Goal: Information Seeking & Learning: Learn about a topic

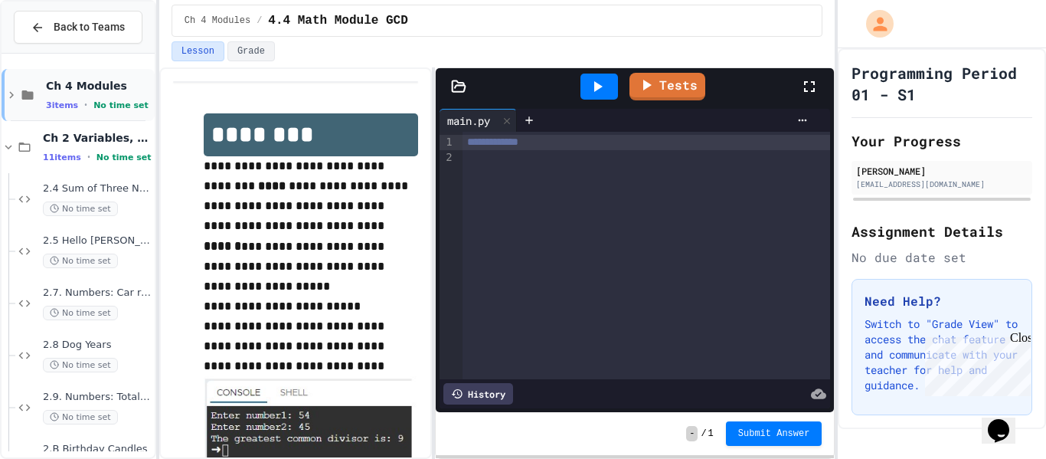
click at [18, 90] on icon at bounding box center [27, 95] width 18 height 14
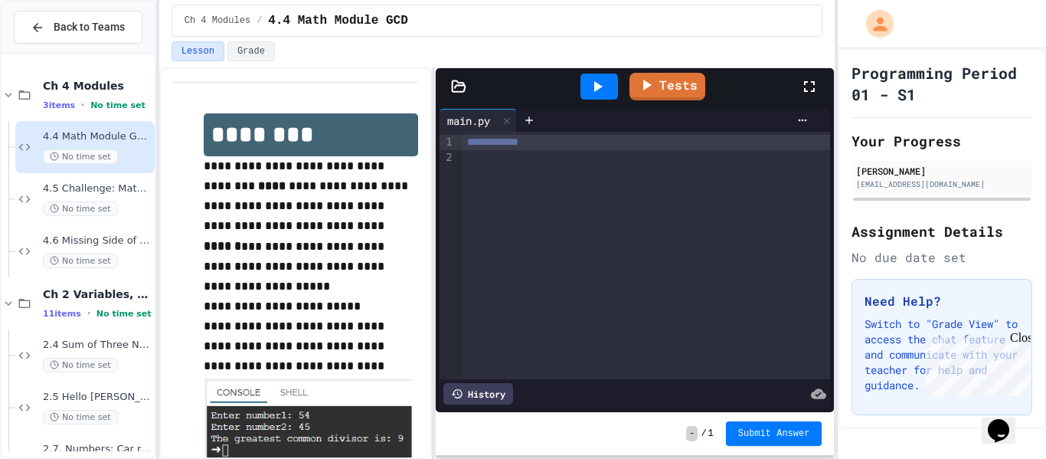
scroll to position [57, 0]
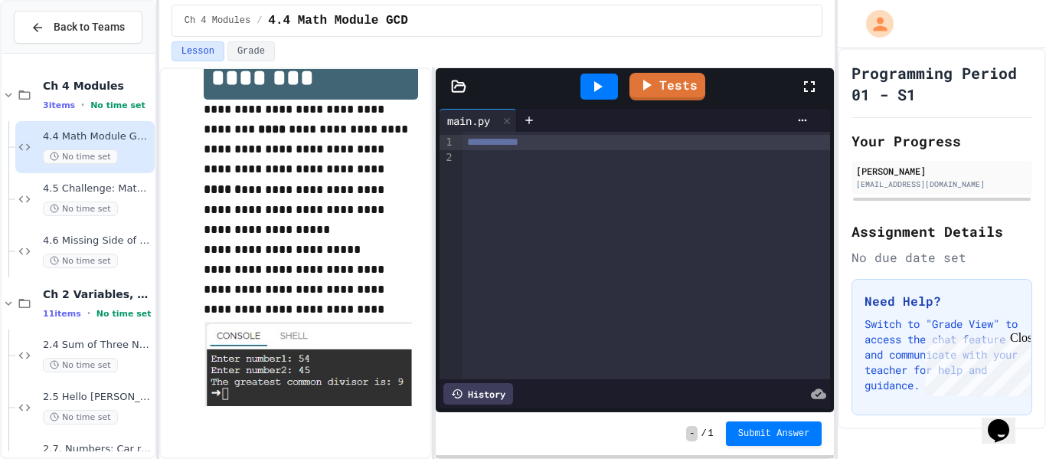
click at [678, 152] on div at bounding box center [645, 157] width 367 height 15
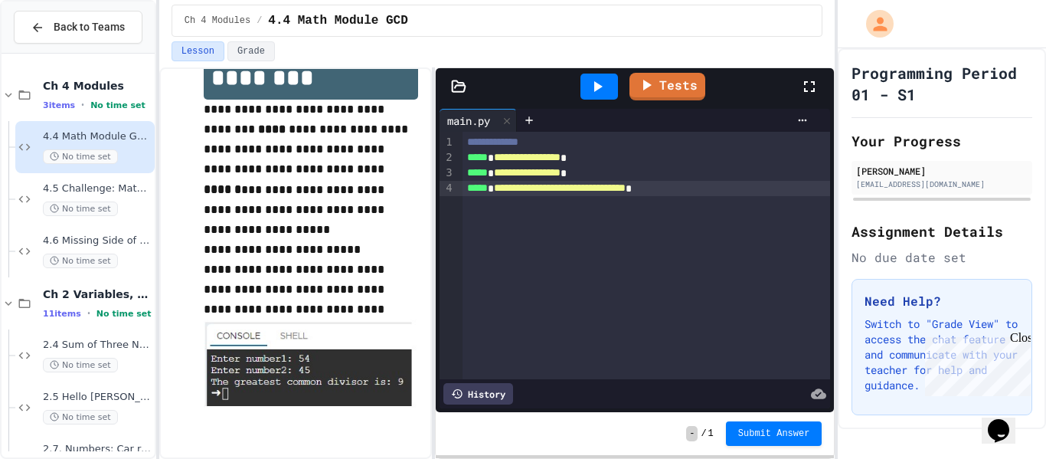
click at [602, 95] on icon at bounding box center [597, 86] width 18 height 18
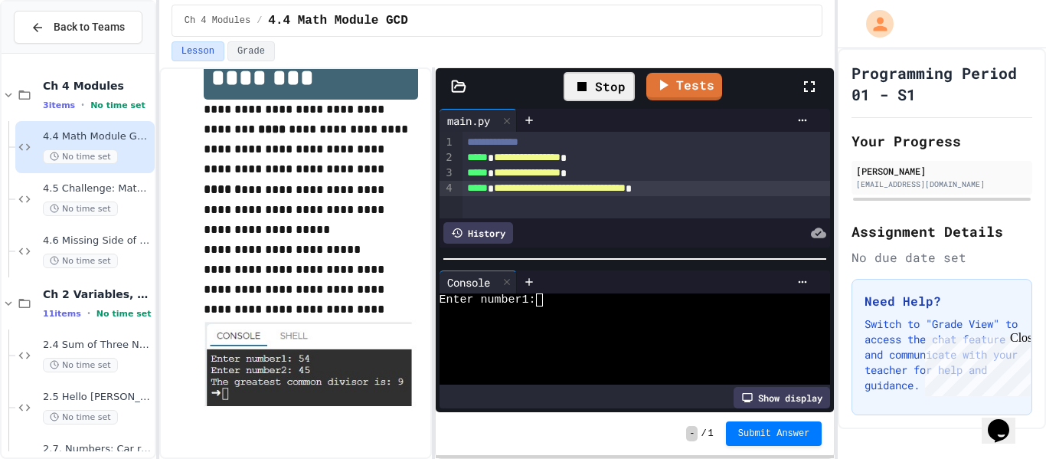
click at [593, 294] on div "Enter number1:" at bounding box center [628, 299] width 379 height 13
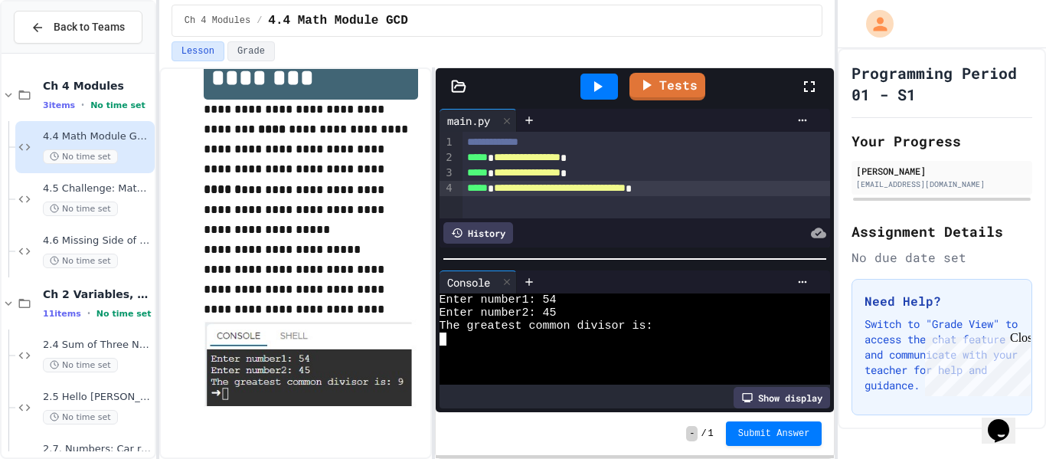
click at [696, 326] on div "The greatest common divisor is:" at bounding box center [628, 325] width 379 height 13
click at [509, 289] on div at bounding box center [507, 282] width 18 height 22
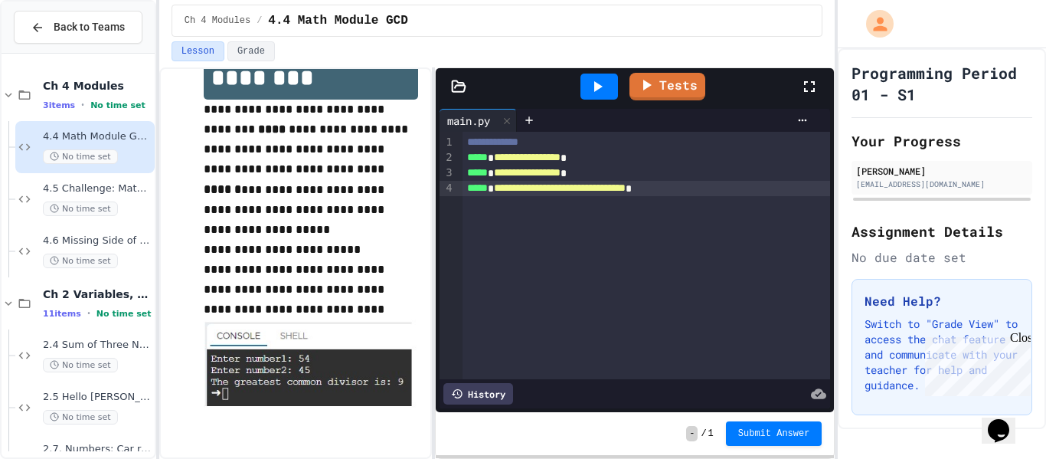
click at [498, 160] on div "**********" at bounding box center [646, 157] width 368 height 15
click at [593, 93] on icon at bounding box center [597, 86] width 18 height 18
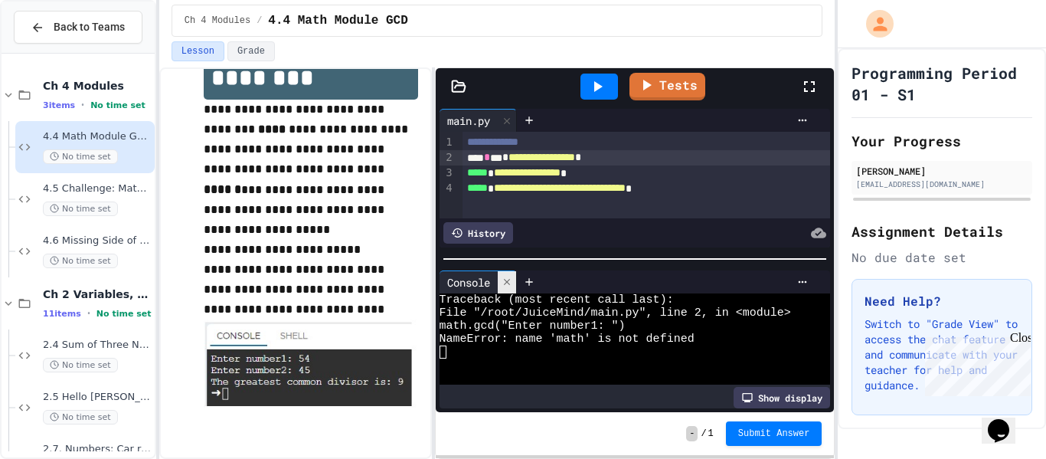
click at [510, 282] on icon at bounding box center [506, 281] width 11 height 11
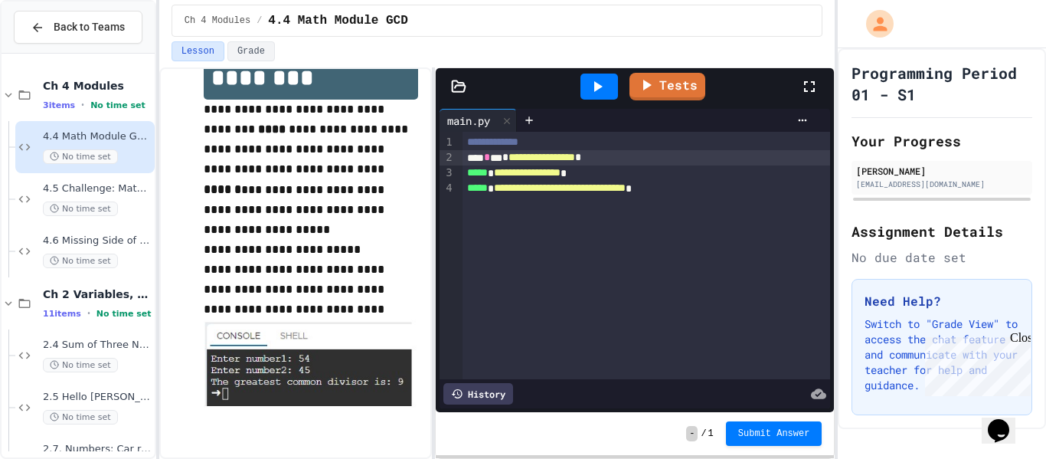
click at [739, 198] on div "**********" at bounding box center [646, 255] width 368 height 247
click at [612, 78] on div at bounding box center [599, 86] width 38 height 26
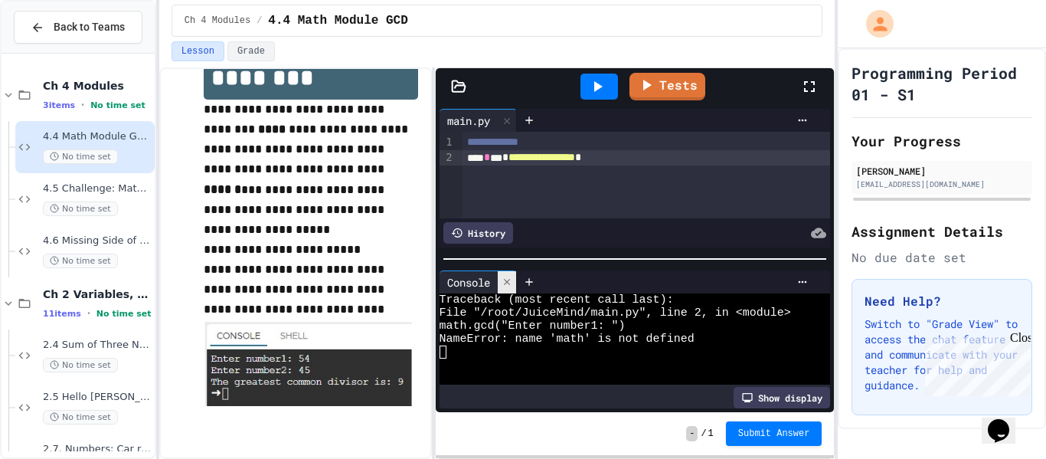
click at [506, 290] on div at bounding box center [507, 282] width 18 height 22
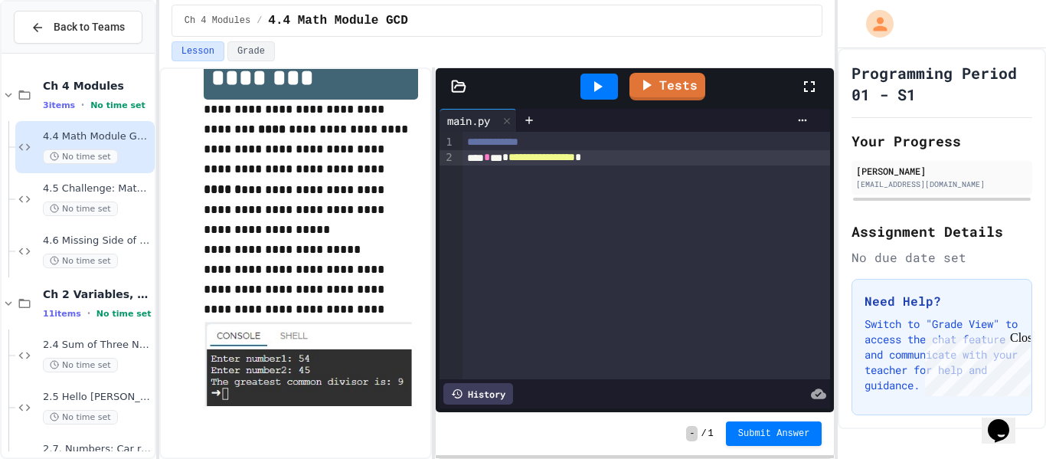
click at [508, 162] on span "*" at bounding box center [505, 157] width 6 height 11
click at [606, 88] on icon at bounding box center [597, 86] width 18 height 18
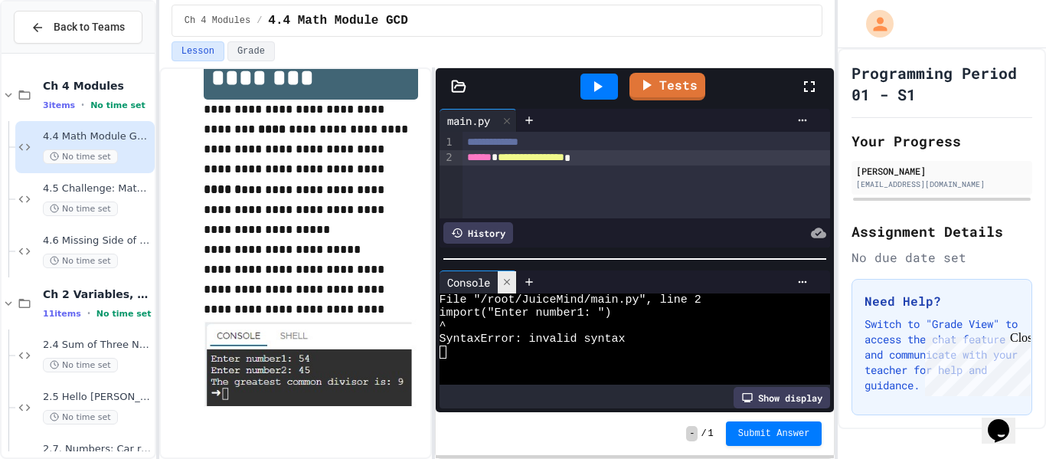
click at [511, 273] on div at bounding box center [507, 282] width 18 height 22
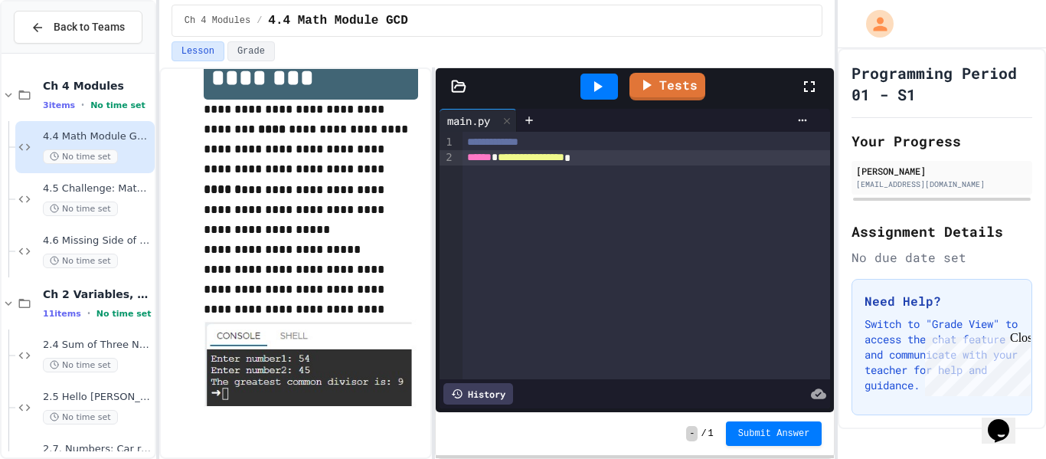
click at [498, 157] on span "*" at bounding box center [494, 157] width 6 height 11
click at [596, 90] on icon at bounding box center [598, 86] width 8 height 11
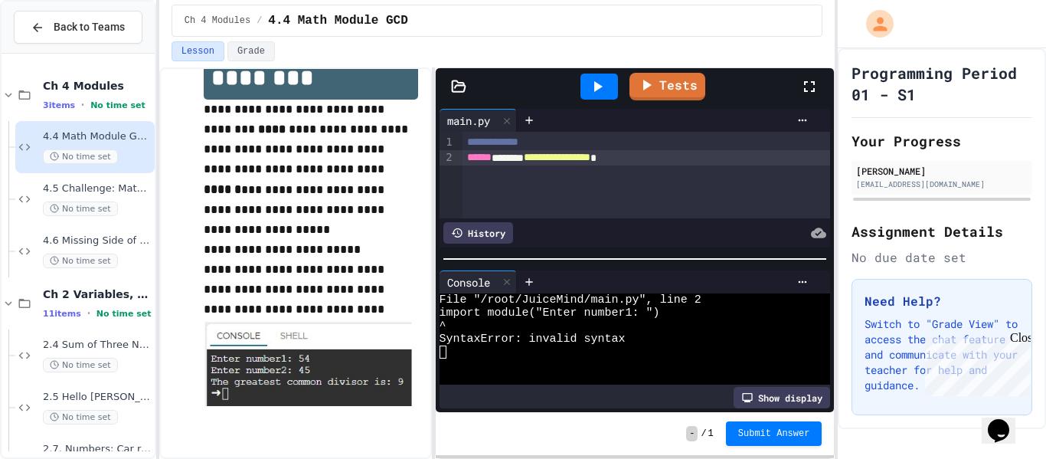
click at [498, 280] on div "Console" at bounding box center [468, 282] width 58 height 16
click at [511, 289] on div at bounding box center [507, 282] width 18 height 22
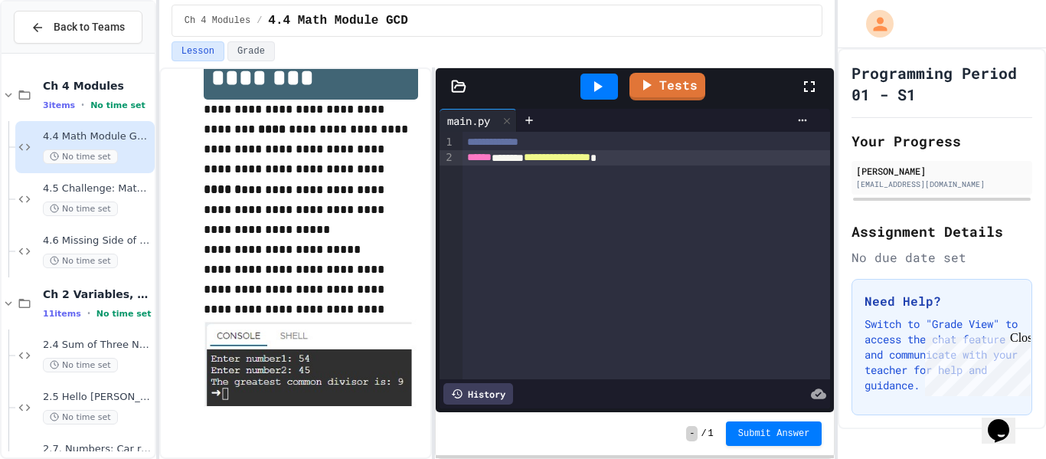
click at [548, 161] on div "**********" at bounding box center [646, 157] width 368 height 15
click at [594, 88] on icon at bounding box center [597, 86] width 18 height 18
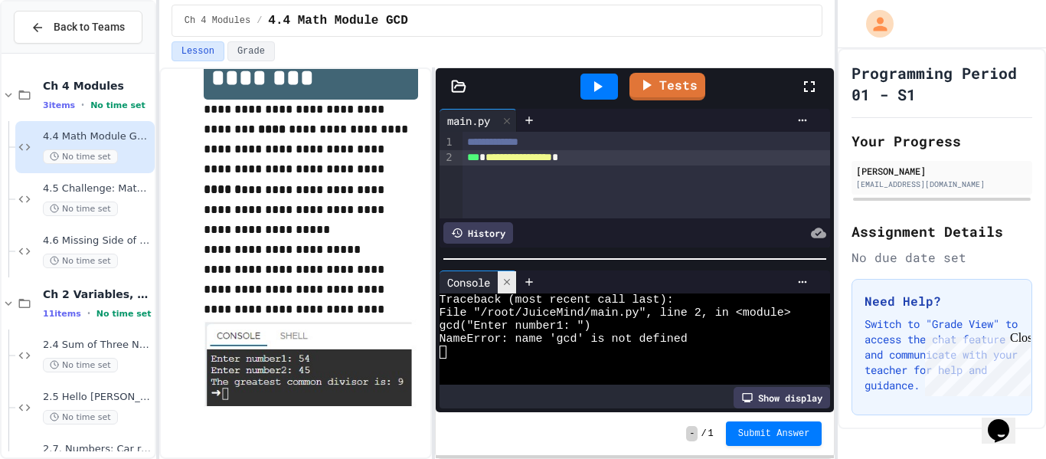
click at [505, 278] on icon at bounding box center [506, 281] width 11 height 11
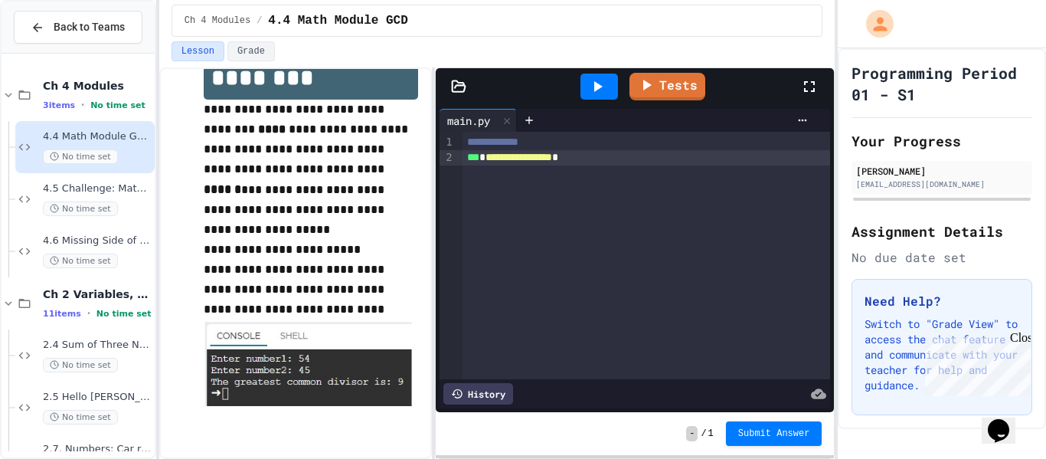
click at [485, 157] on span "*" at bounding box center [482, 157] width 6 height 11
click at [594, 90] on icon at bounding box center [597, 86] width 18 height 18
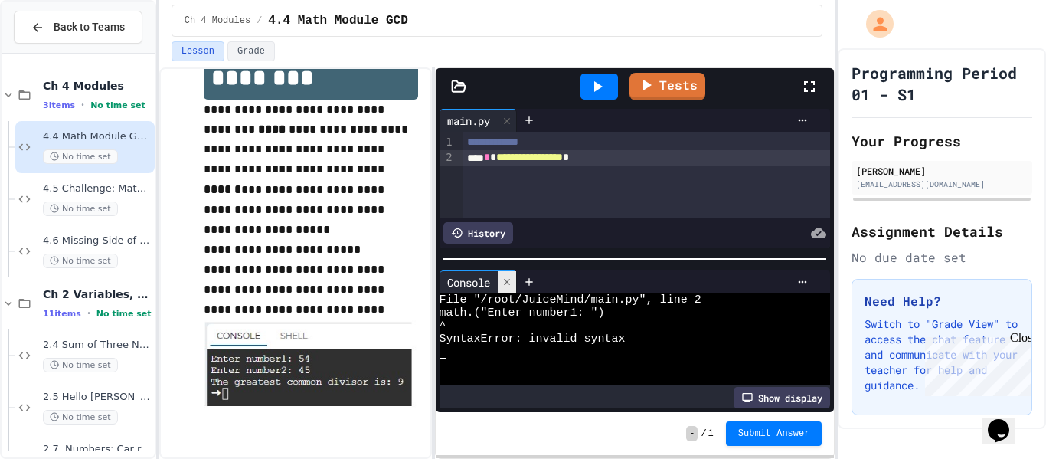
click at [511, 288] on div at bounding box center [507, 282] width 18 height 22
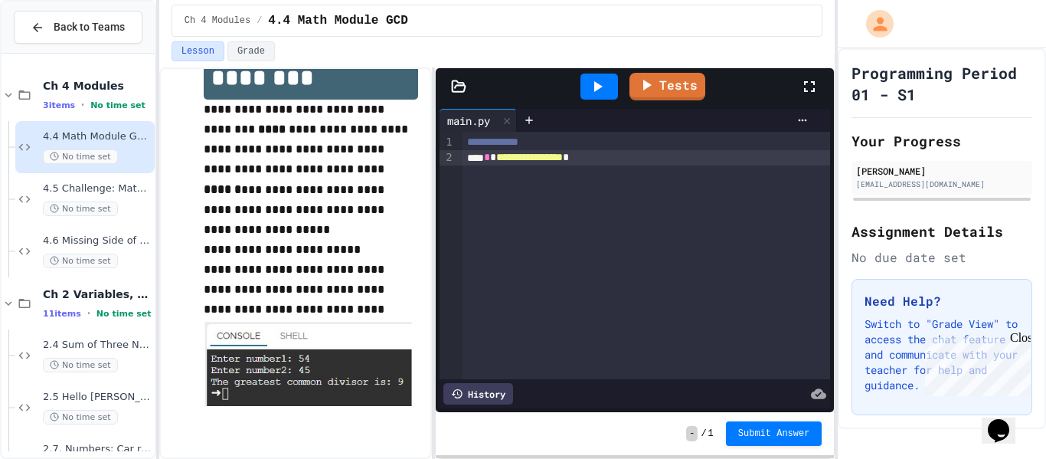
click at [490, 160] on span "*" at bounding box center [487, 157] width 6 height 11
click at [563, 158] on span "**********" at bounding box center [529, 157] width 67 height 11
click at [609, 92] on div at bounding box center [599, 86] width 38 height 26
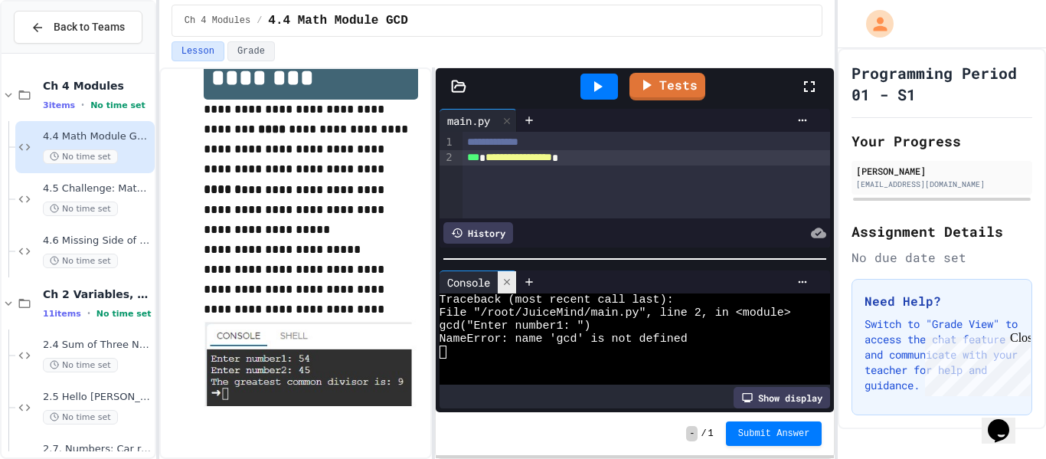
click at [508, 279] on icon at bounding box center [506, 281] width 11 height 11
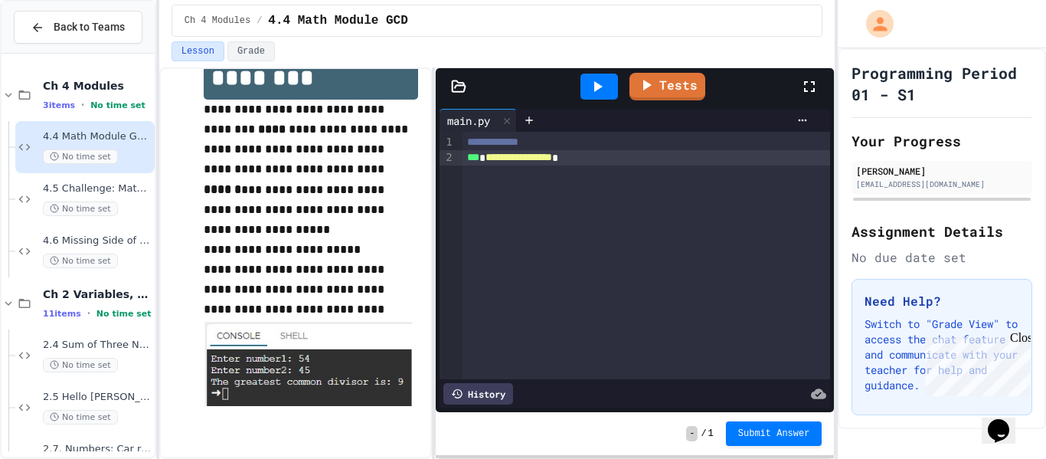
click at [552, 157] on span "**********" at bounding box center [518, 157] width 67 height 11
click at [598, 94] on icon at bounding box center [597, 86] width 18 height 18
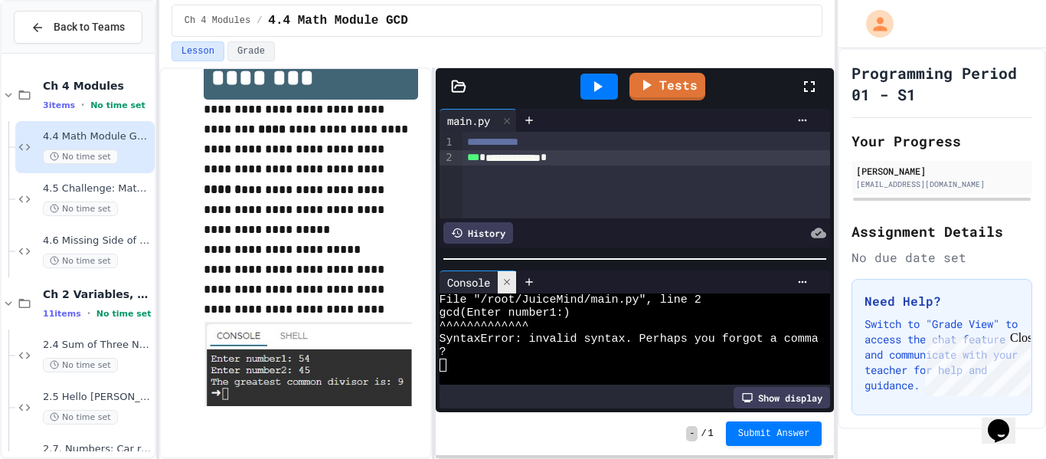
click at [508, 282] on icon at bounding box center [506, 282] width 6 height 6
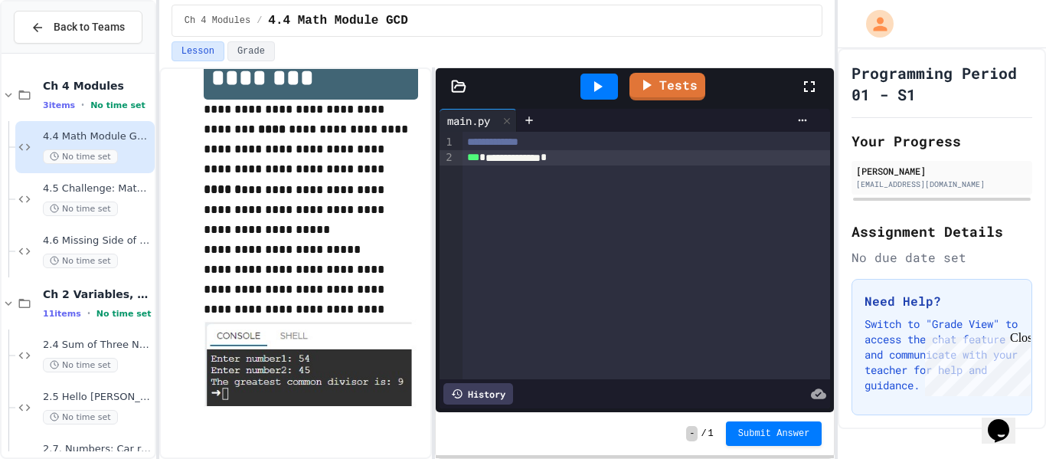
click at [485, 159] on span "*" at bounding box center [482, 157] width 6 height 11
click at [583, 160] on div "**********" at bounding box center [646, 157] width 368 height 15
click at [696, 81] on link "Tests" at bounding box center [667, 86] width 77 height 28
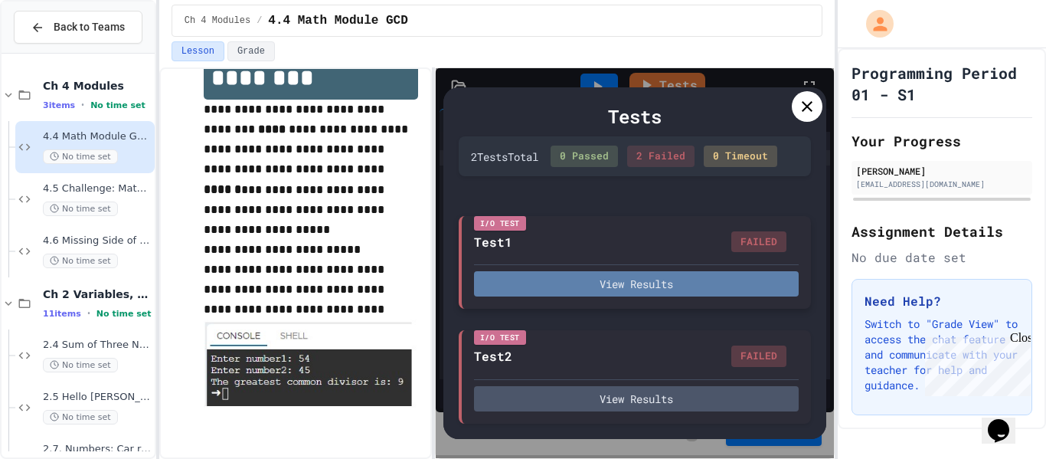
click at [648, 284] on button "View Results" at bounding box center [636, 283] width 325 height 25
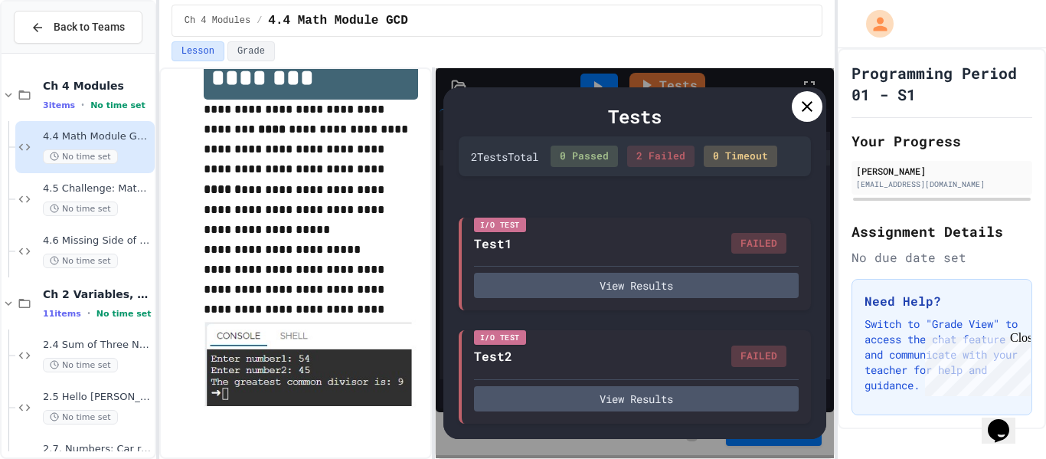
click at [552, 411] on div "I/O Test Test2 FAILED View Results" at bounding box center [635, 374] width 352 height 93
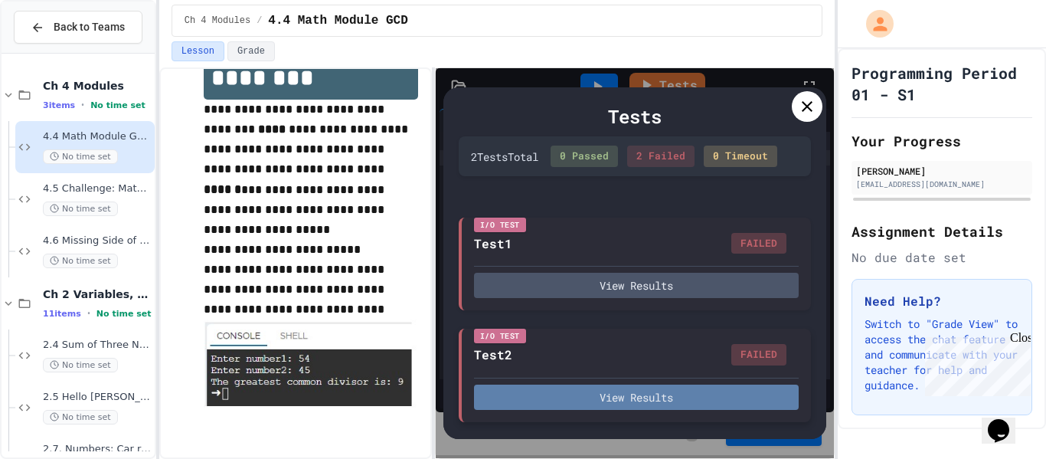
click at [554, 392] on button "View Results" at bounding box center [636, 396] width 325 height 25
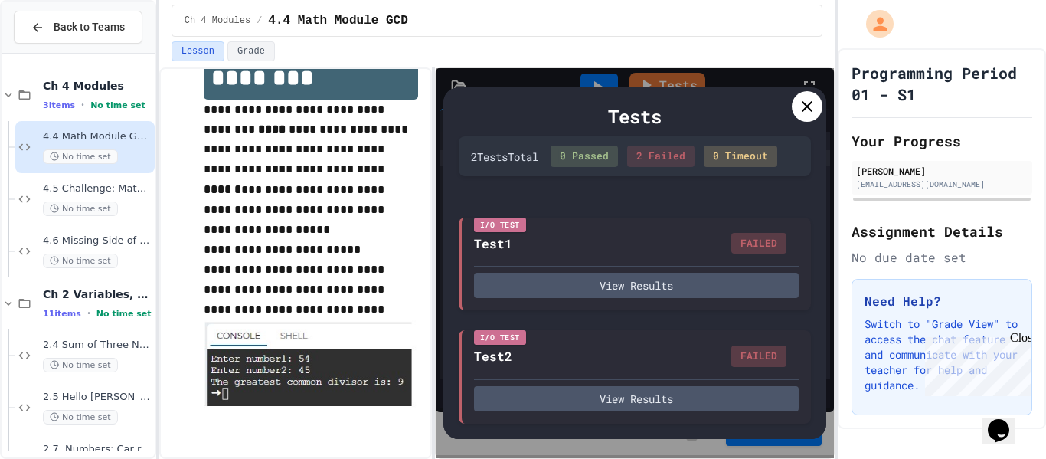
click at [808, 94] on div at bounding box center [807, 106] width 31 height 31
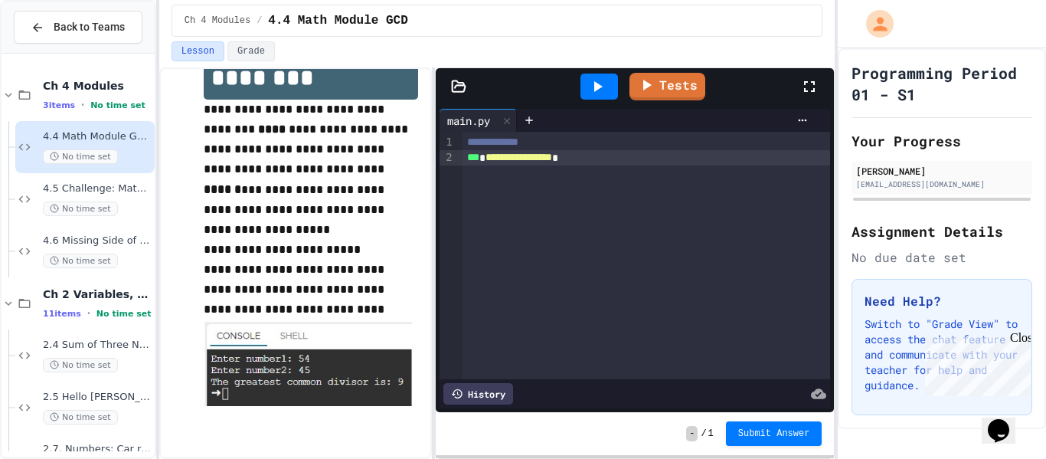
click at [549, 148] on div "**********" at bounding box center [646, 142] width 368 height 15
click at [485, 174] on div "**********" at bounding box center [646, 172] width 368 height 15
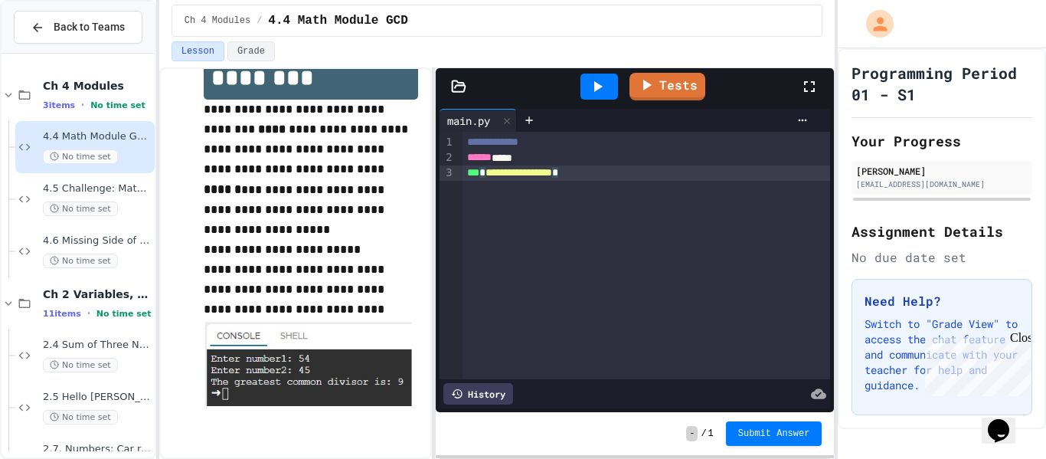
click at [606, 100] on div at bounding box center [599, 86] width 53 height 41
click at [602, 85] on icon at bounding box center [597, 86] width 18 height 18
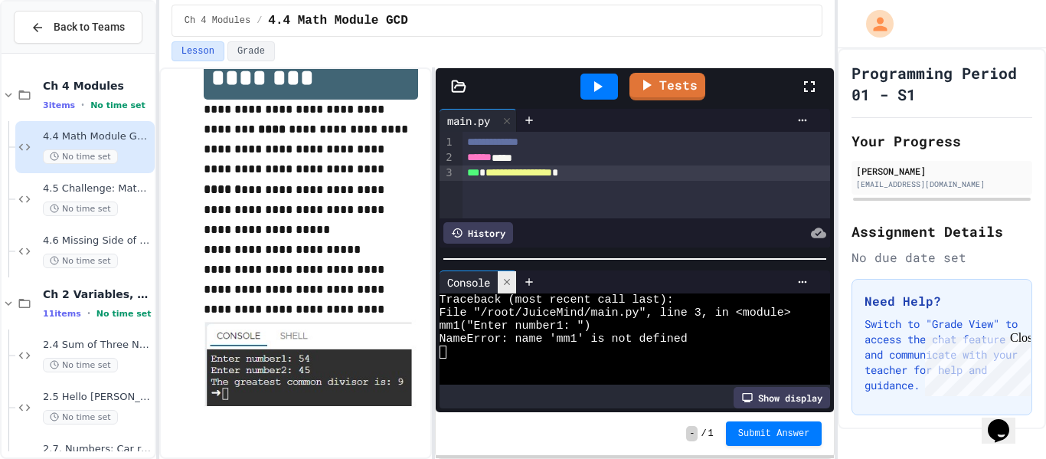
click at [511, 280] on icon at bounding box center [506, 281] width 11 height 11
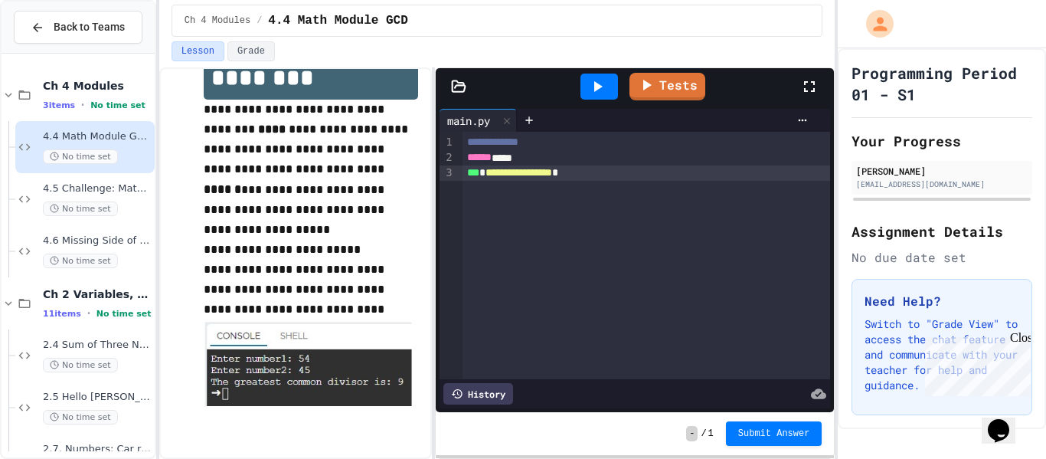
click at [485, 170] on span "*" at bounding box center [482, 172] width 6 height 11
click at [592, 73] on div at bounding box center [599, 86] width 38 height 26
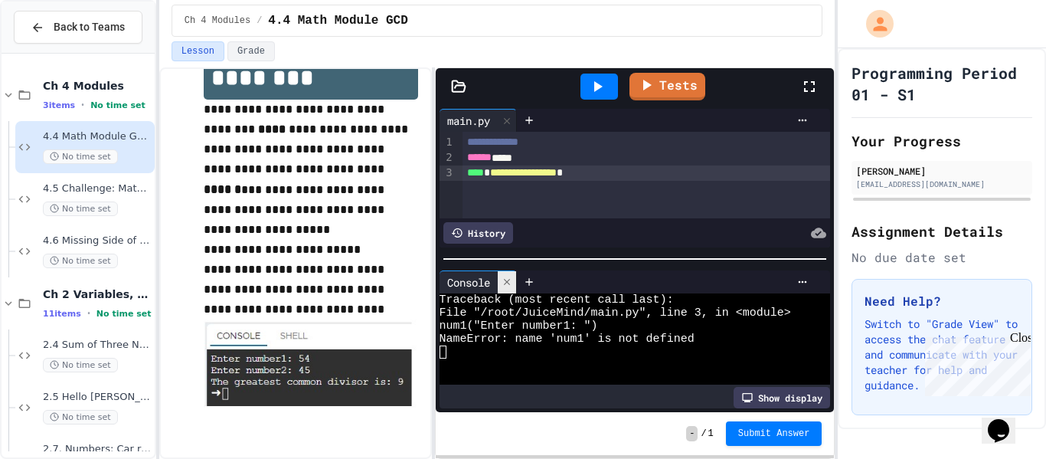
click at [505, 282] on icon at bounding box center [506, 281] width 11 height 11
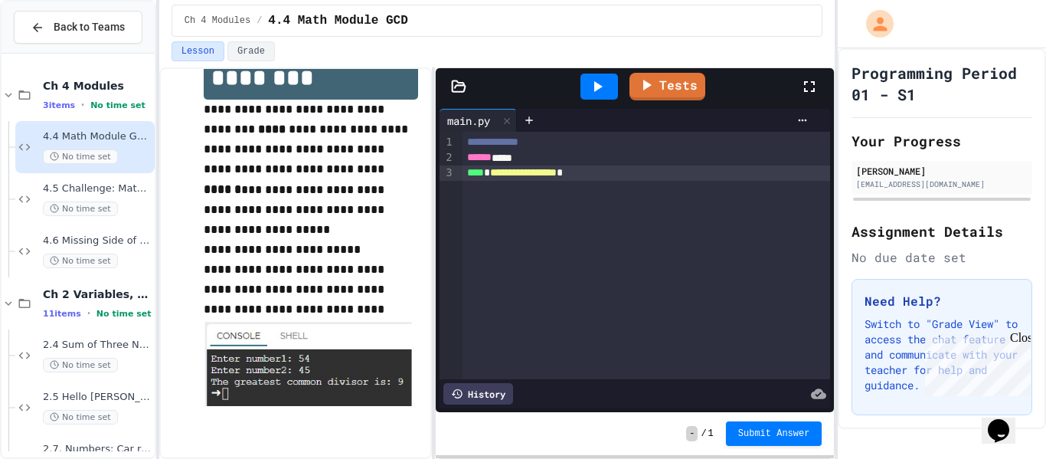
click at [484, 174] on span "****" at bounding box center [475, 172] width 17 height 11
click at [610, 90] on div at bounding box center [599, 86] width 38 height 26
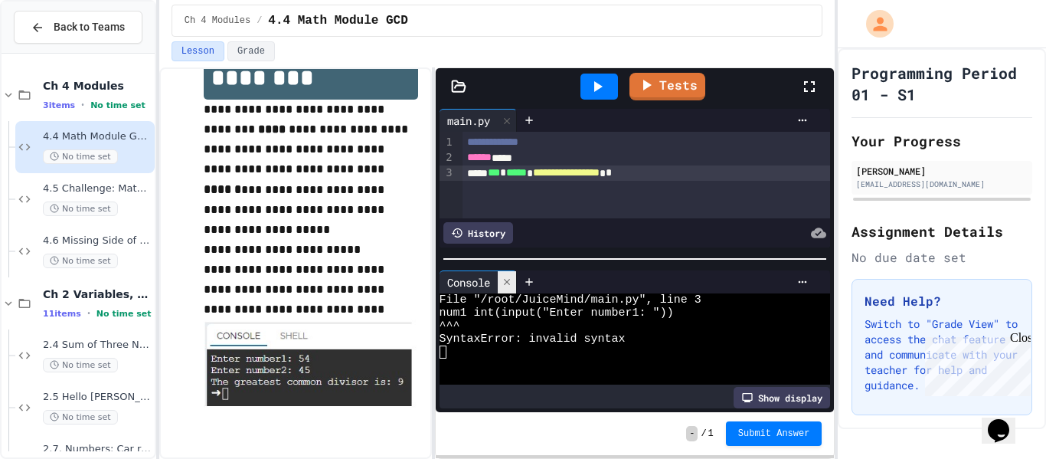
click at [507, 273] on div at bounding box center [507, 282] width 18 height 22
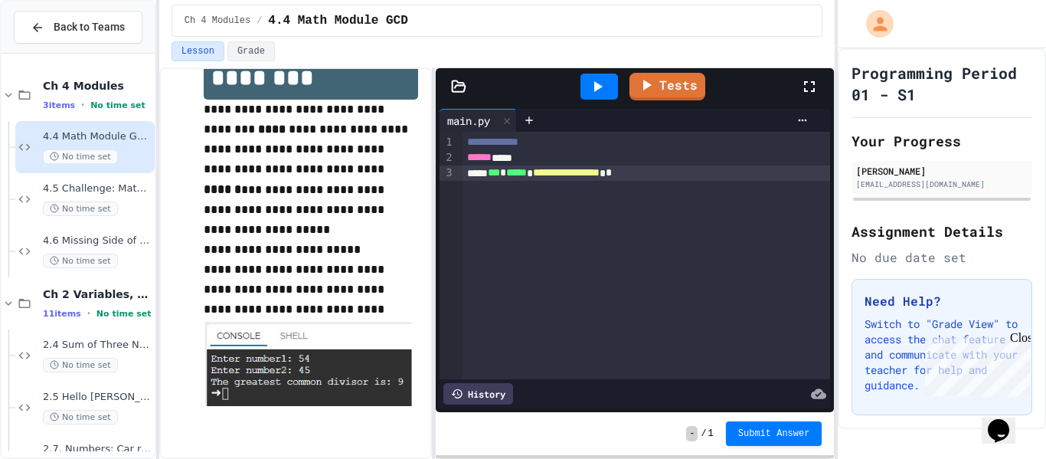
click at [495, 175] on div "**********" at bounding box center [646, 172] width 368 height 15
click at [585, 97] on div at bounding box center [599, 86] width 38 height 26
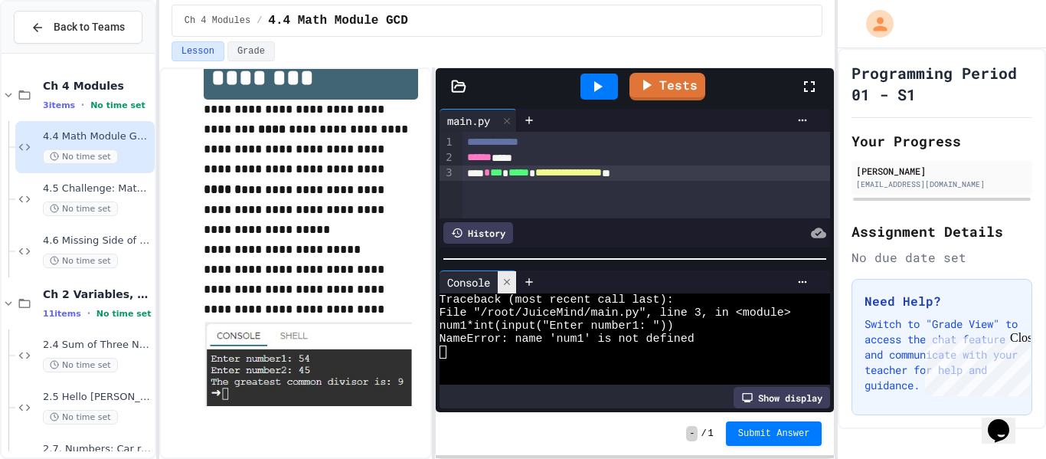
click at [499, 282] on div at bounding box center [507, 282] width 18 height 22
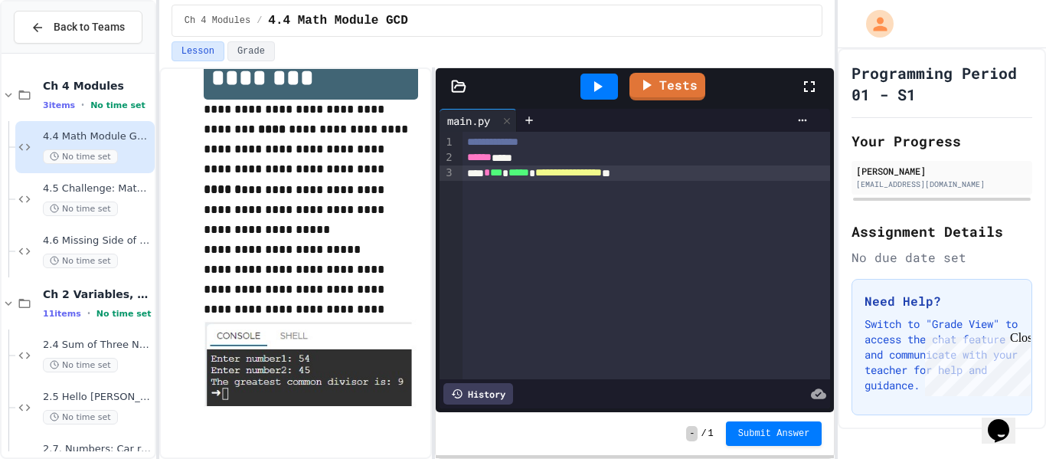
click at [490, 173] on span "*" at bounding box center [487, 172] width 6 height 11
click at [594, 85] on icon at bounding box center [597, 86] width 18 height 18
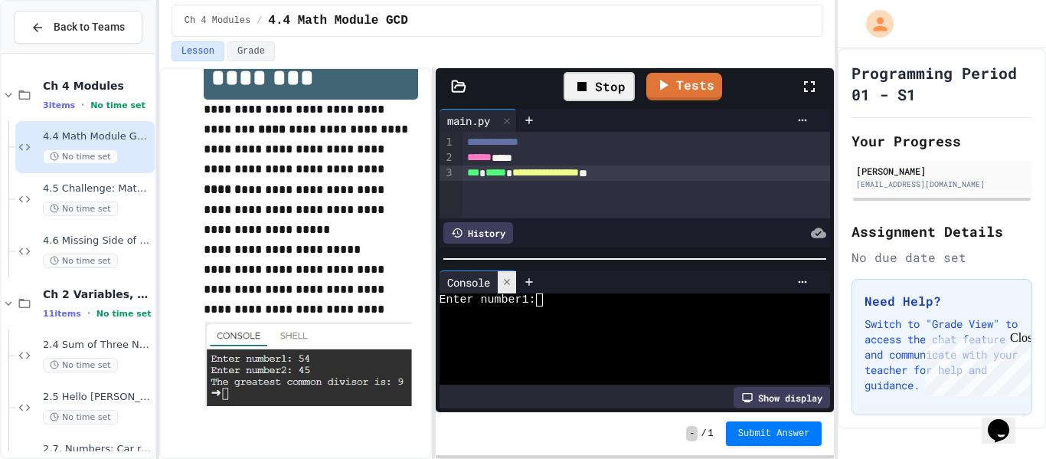
click at [516, 290] on div at bounding box center [507, 282] width 18 height 22
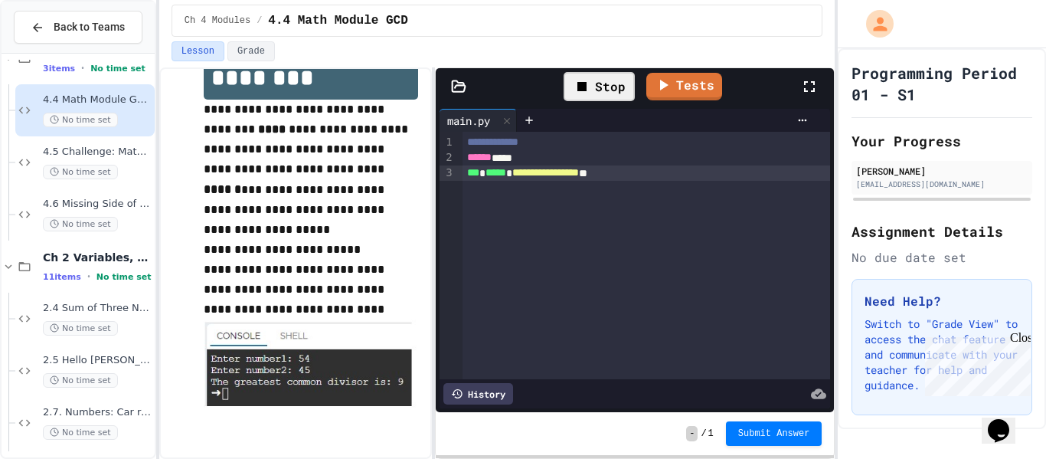
scroll to position [0, 0]
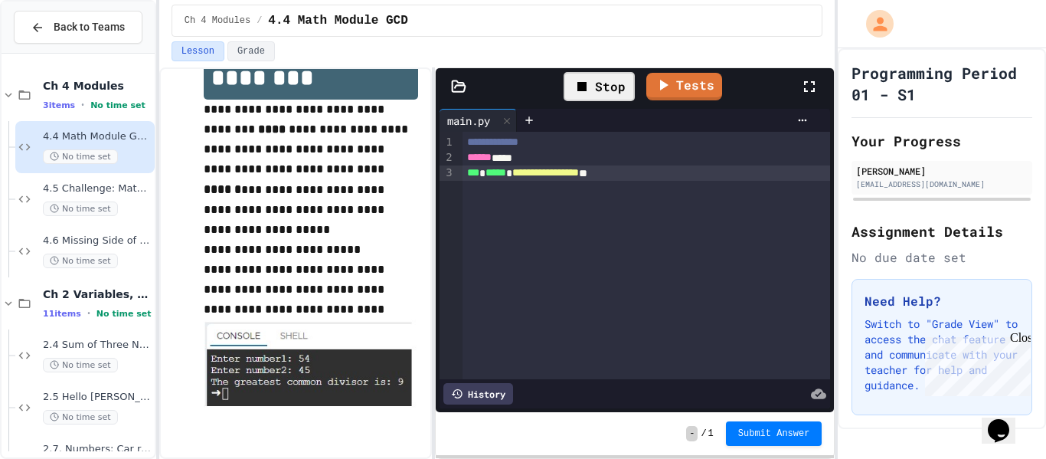
click at [623, 93] on div "Stop" at bounding box center [598, 86] width 71 height 29
click at [679, 172] on div "**********" at bounding box center [646, 172] width 368 height 15
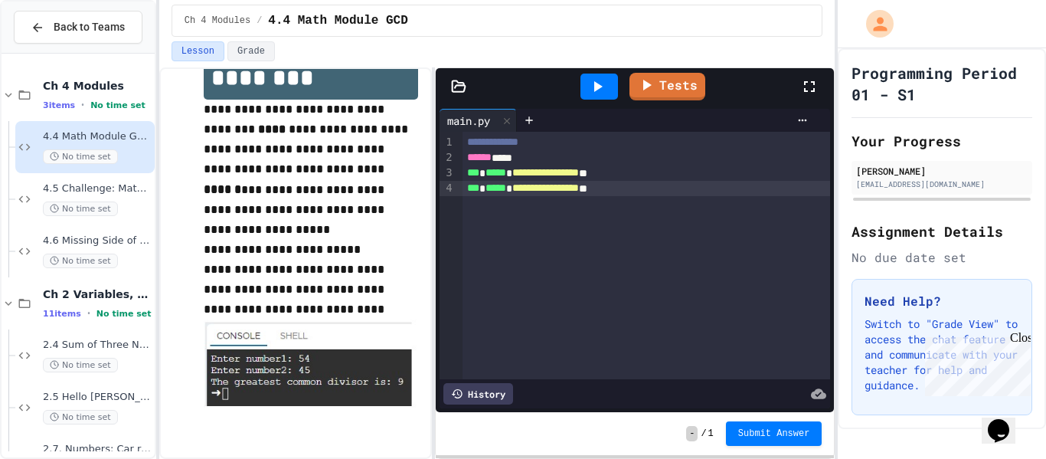
click at [674, 186] on div "**********" at bounding box center [646, 188] width 368 height 15
click at [77, 400] on span "2.5 Hello [PERSON_NAME]" at bounding box center [97, 396] width 109 height 13
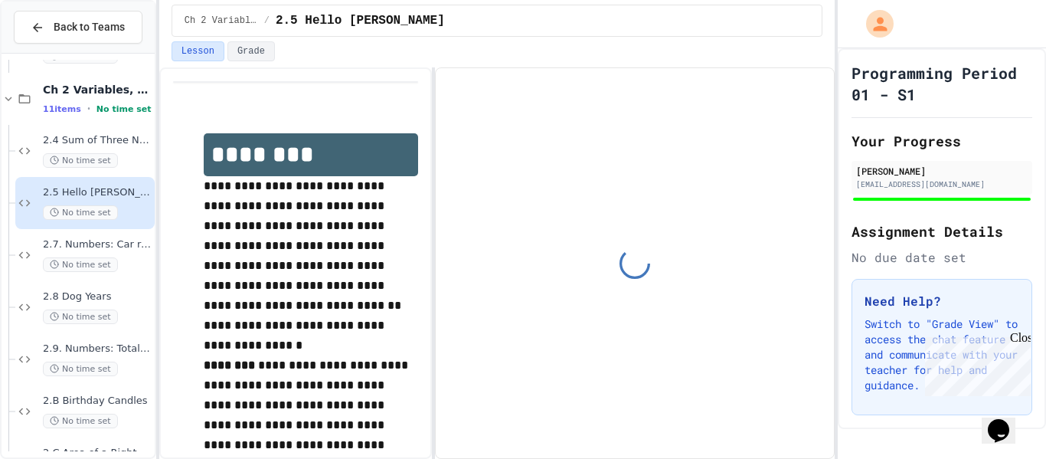
scroll to position [207, 0]
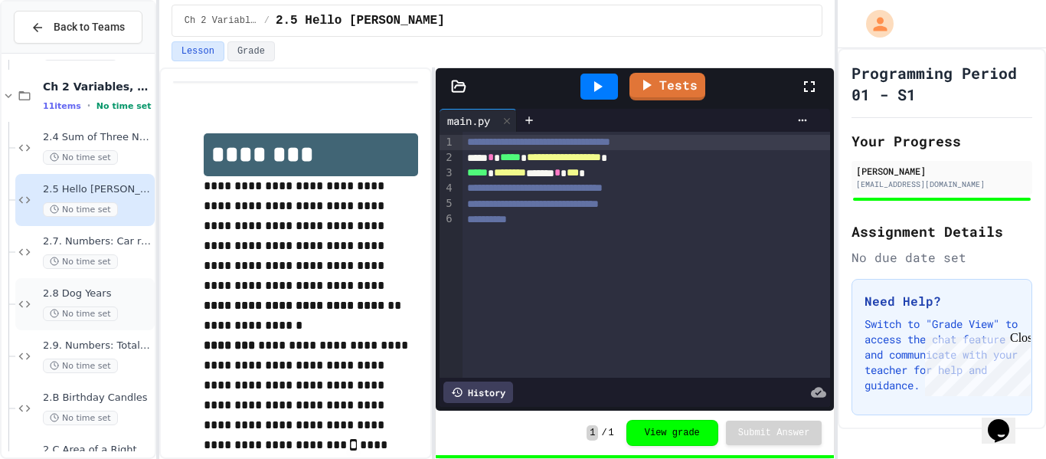
click at [96, 286] on div "2.8 Dog Years No time set" at bounding box center [84, 304] width 139 height 52
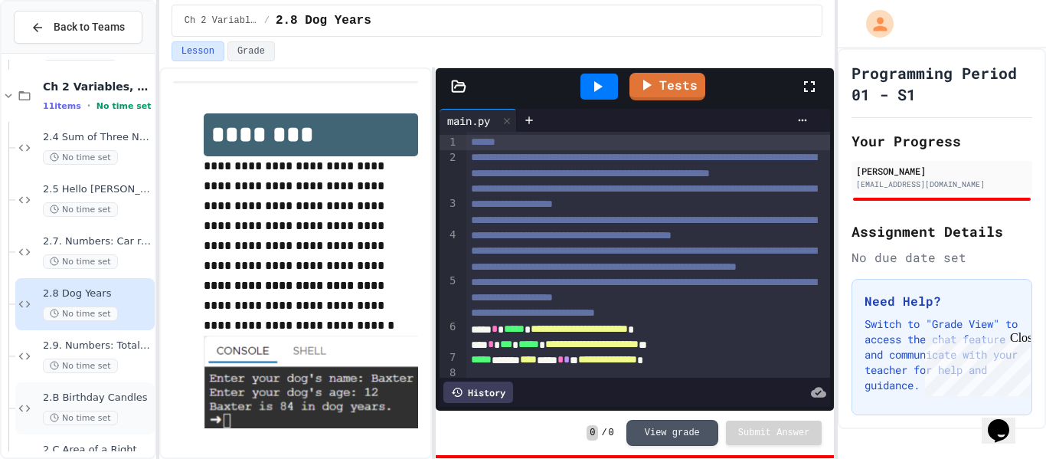
click at [111, 391] on span "2.B Birthday Candles" at bounding box center [97, 397] width 109 height 13
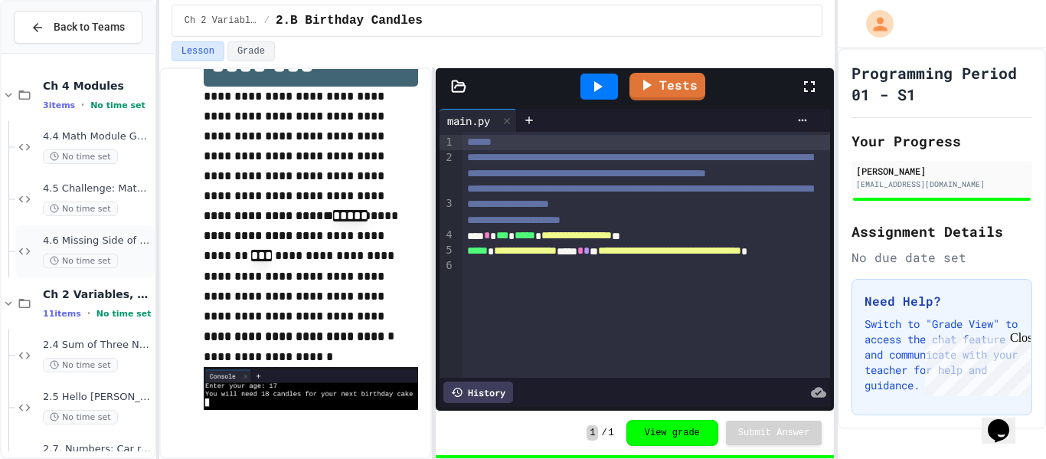
scroll to position [616, 0]
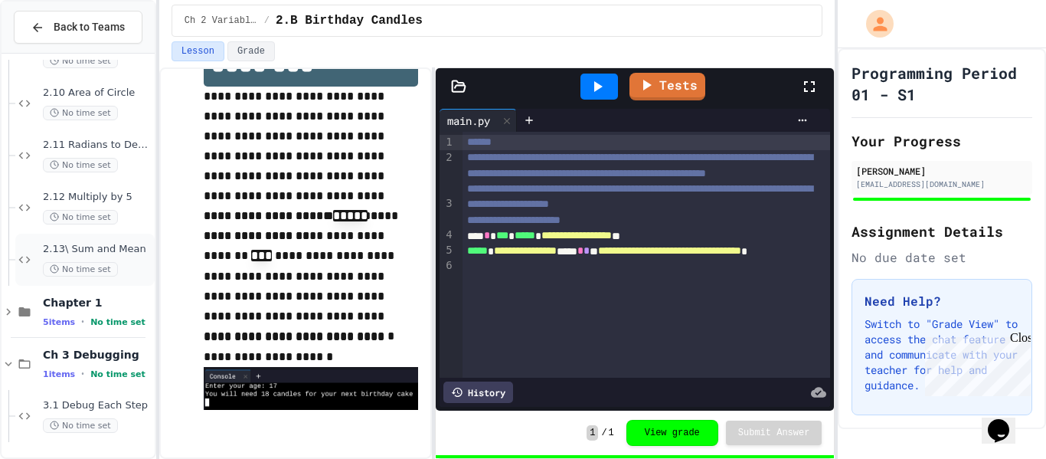
click at [107, 279] on div "2.13\ Sum and Mean No time set" at bounding box center [84, 259] width 139 height 52
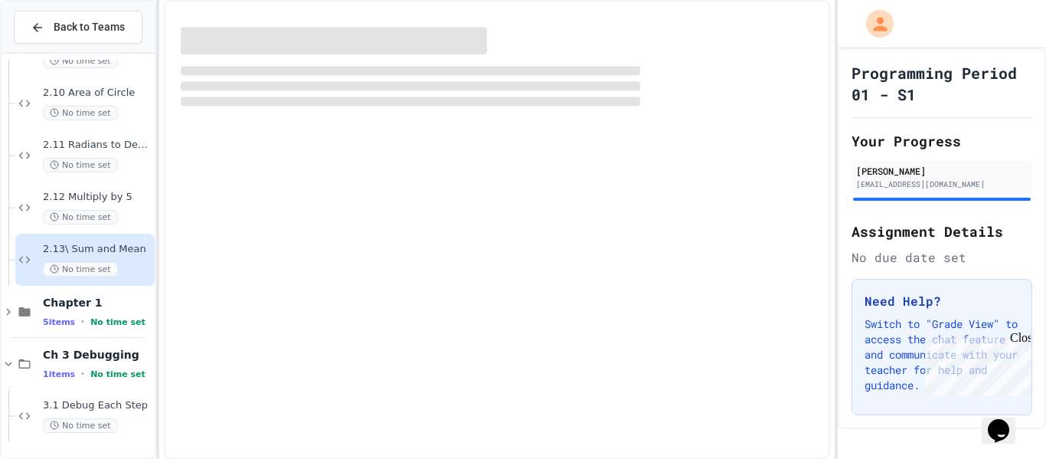
scroll to position [598, 0]
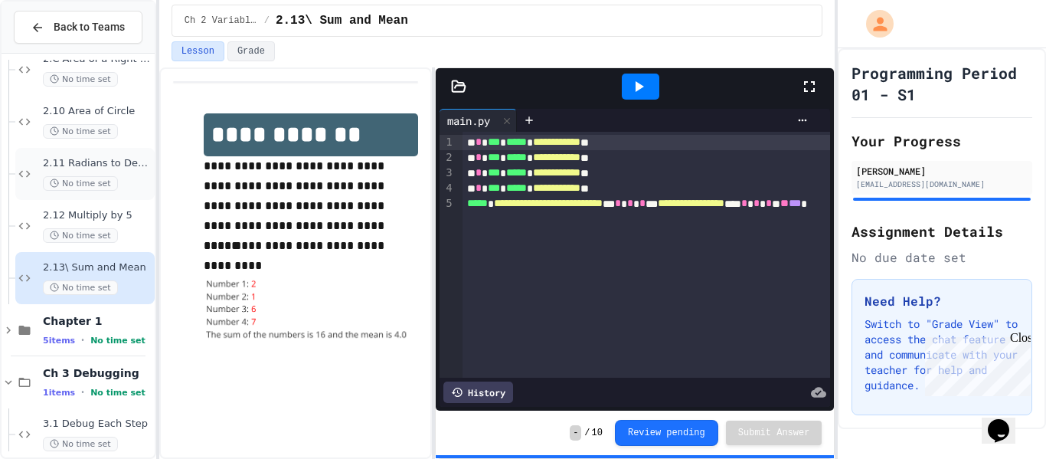
click at [126, 181] on div "No time set" at bounding box center [97, 183] width 109 height 15
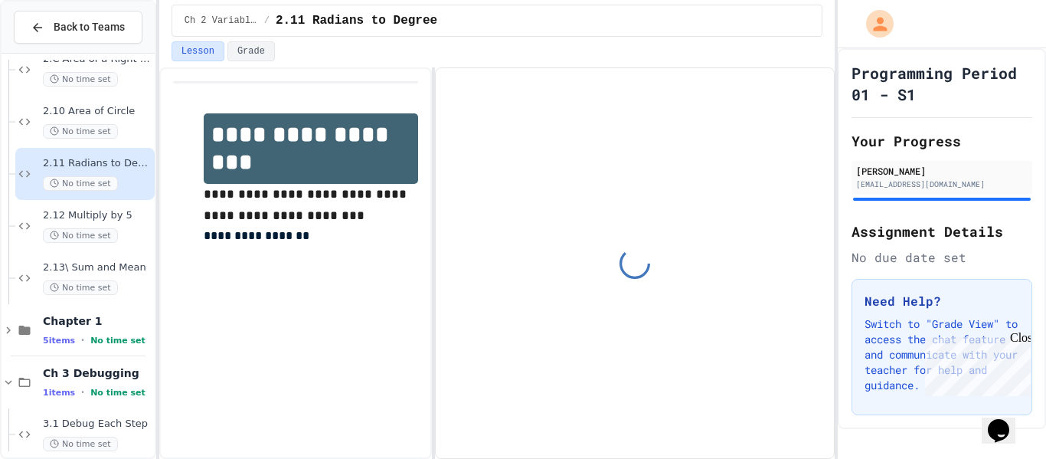
scroll to position [530, 0]
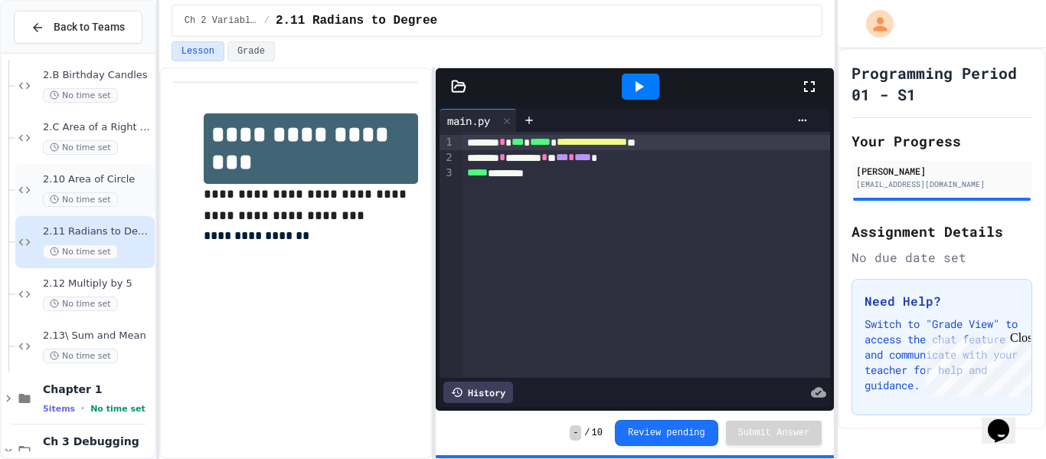
click at [118, 201] on div "No time set" at bounding box center [97, 199] width 109 height 15
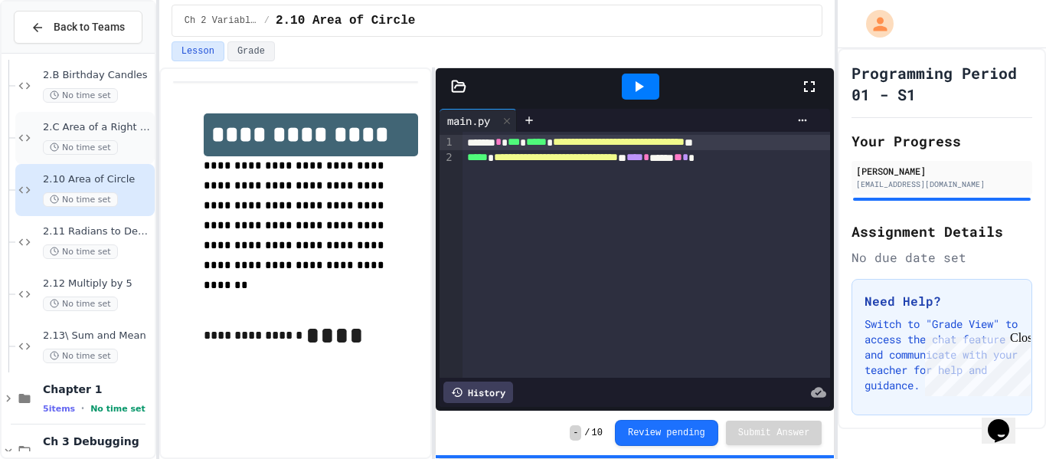
click at [107, 136] on div "2.C Area of a Right Triangle No time set" at bounding box center [97, 138] width 109 height 34
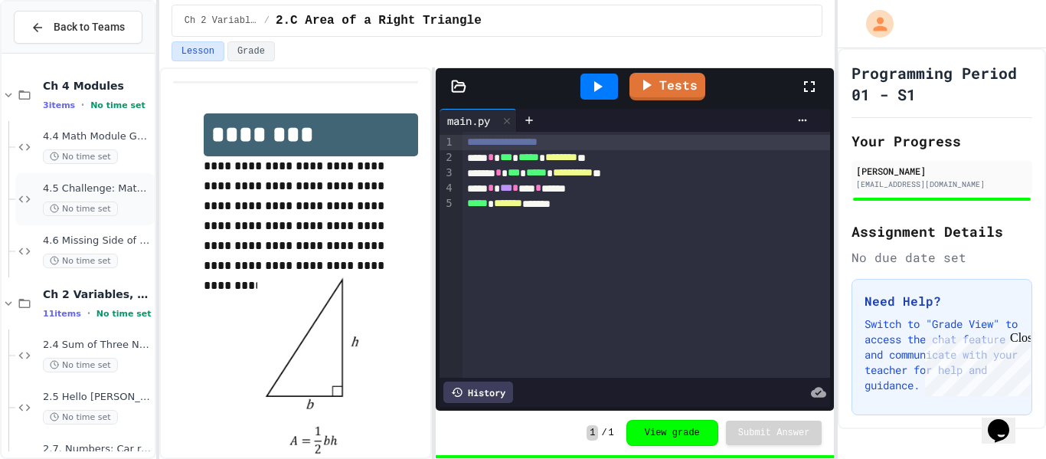
click at [121, 198] on div "4.5 Challenge: Math Module exp() No time set" at bounding box center [97, 199] width 109 height 34
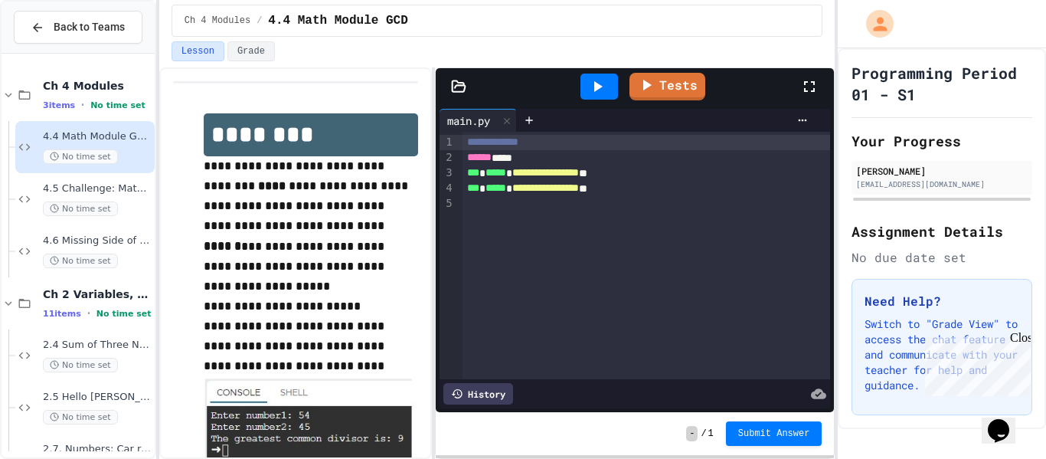
click at [694, 176] on div "**********" at bounding box center [646, 172] width 368 height 15
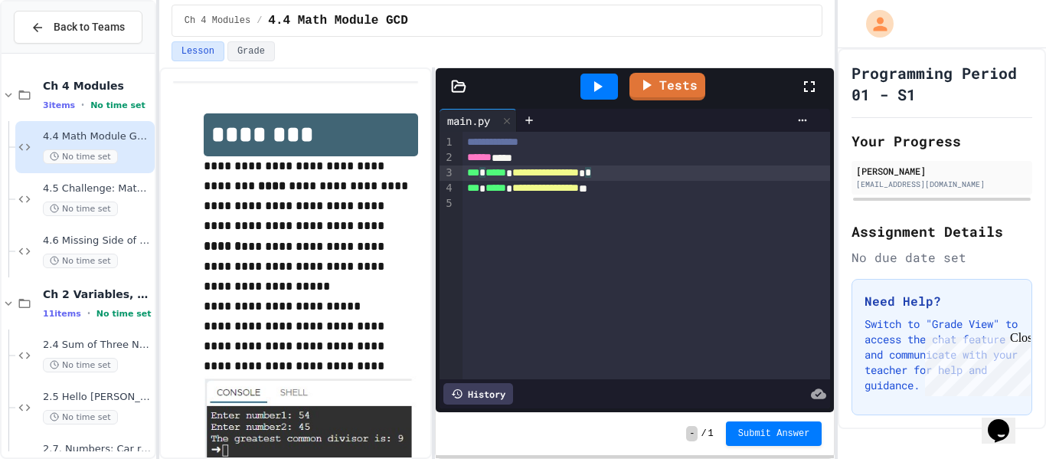
click at [683, 194] on div "**********" at bounding box center [646, 188] width 368 height 15
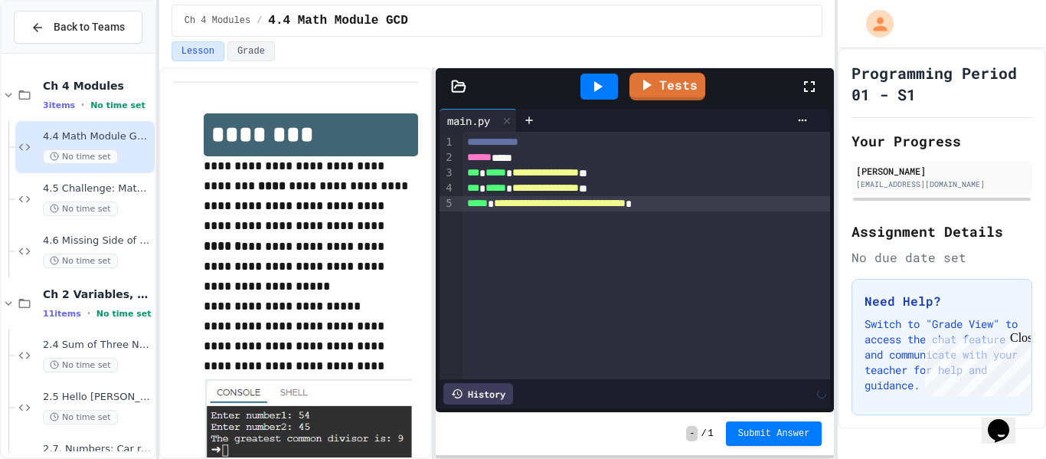
click at [605, 83] on icon at bounding box center [597, 86] width 18 height 18
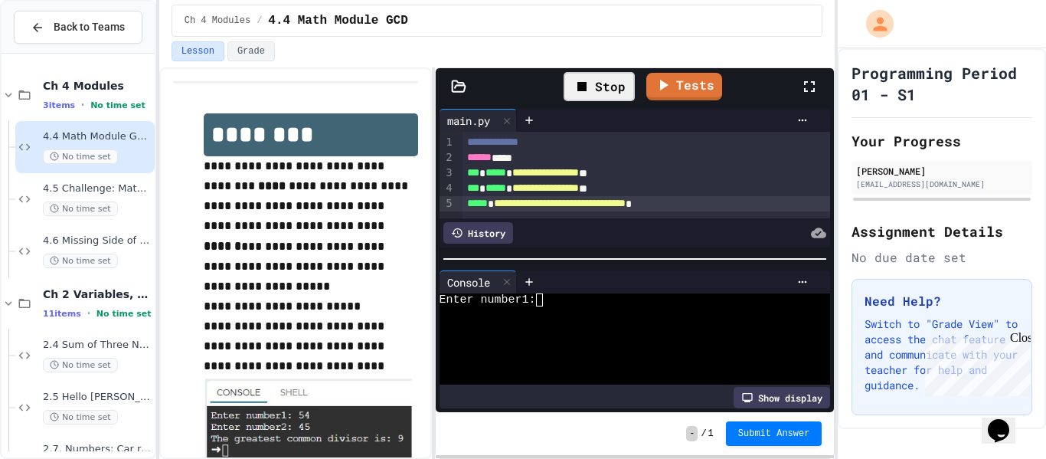
click at [606, 319] on div at bounding box center [628, 325] width 379 height 13
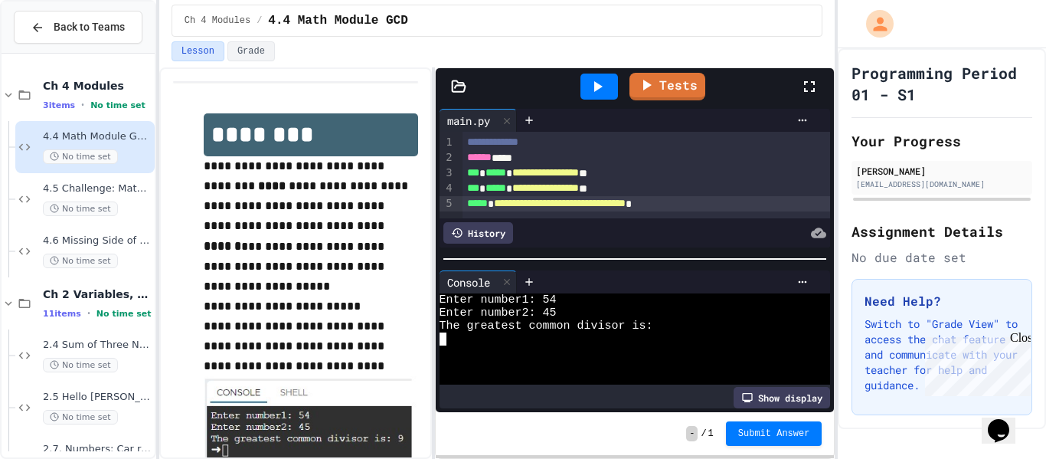
click at [664, 332] on div at bounding box center [628, 338] width 379 height 13
click at [514, 276] on div at bounding box center [507, 282] width 18 height 22
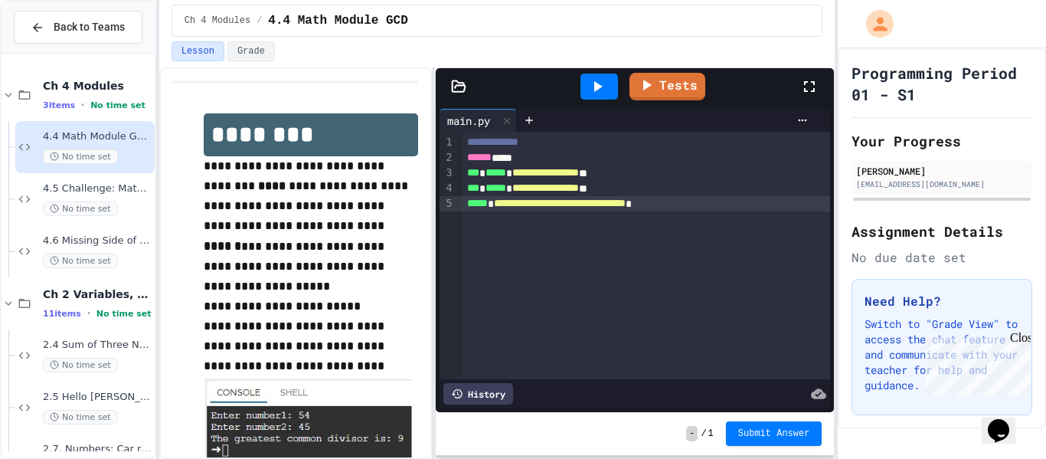
click at [712, 203] on div "**********" at bounding box center [646, 203] width 368 height 15
click at [518, 199] on span "**********" at bounding box center [556, 203] width 124 height 11
click at [613, 90] on div at bounding box center [599, 86] width 38 height 26
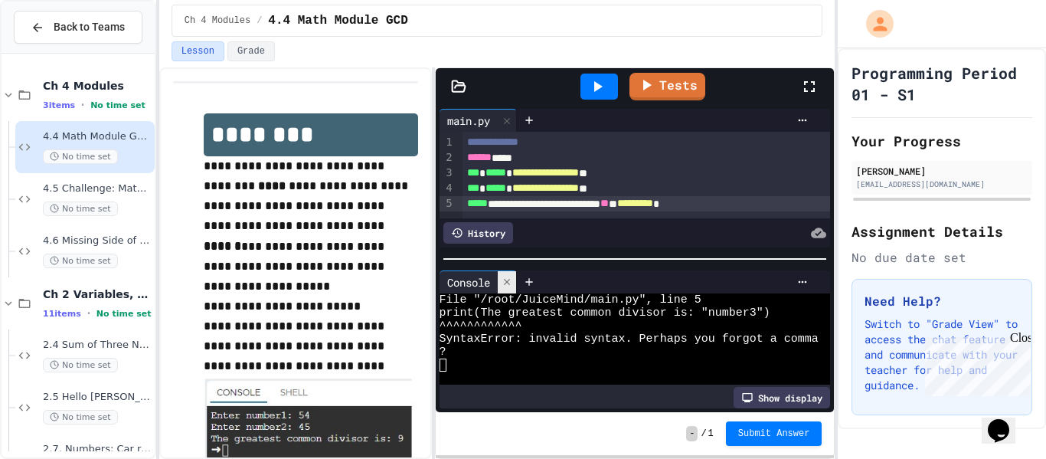
click at [503, 279] on icon at bounding box center [506, 281] width 11 height 11
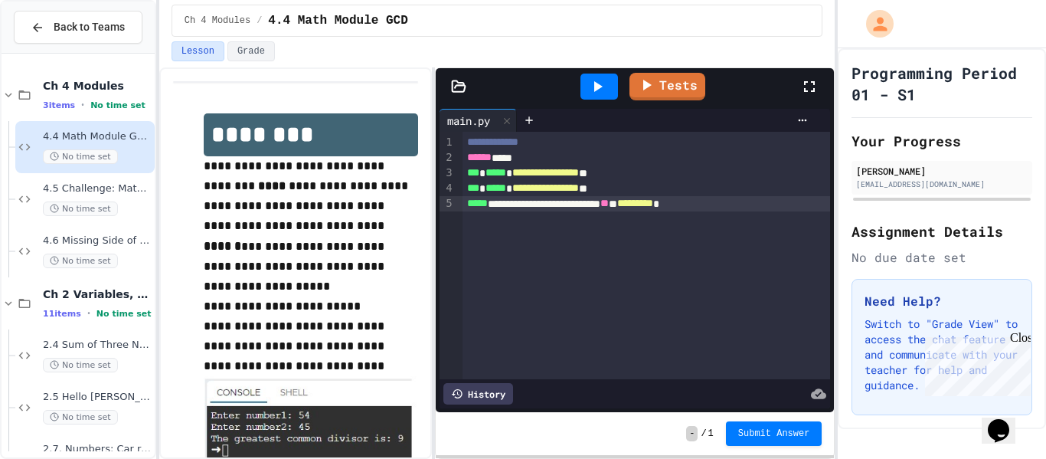
click at [653, 201] on span "*********" at bounding box center [635, 203] width 36 height 11
click at [607, 82] on div at bounding box center [599, 86] width 38 height 26
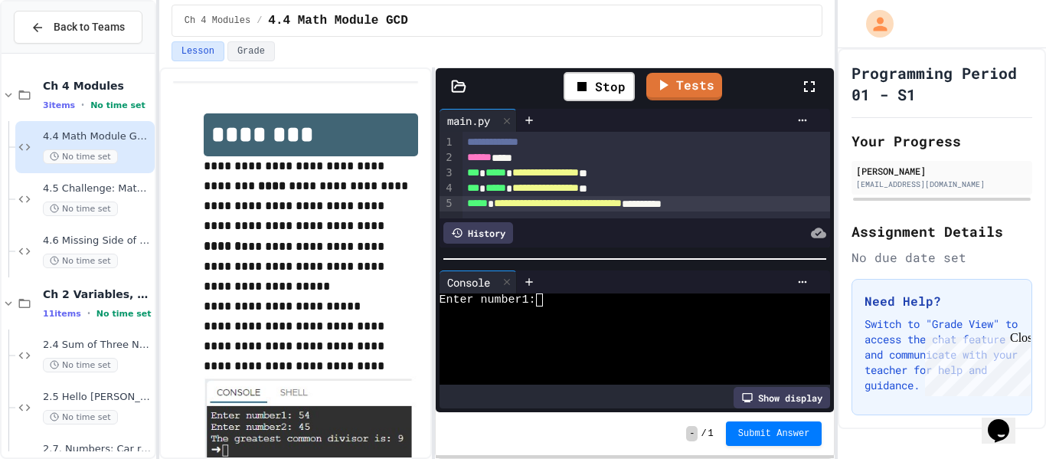
click at [596, 322] on div at bounding box center [628, 325] width 379 height 13
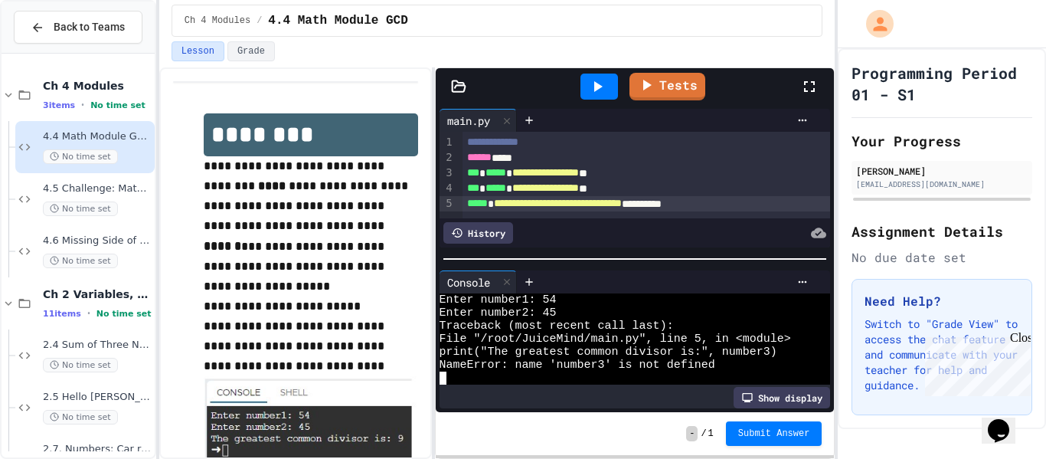
click at [716, 204] on div "**********" at bounding box center [646, 203] width 368 height 15
click at [601, 83] on icon at bounding box center [597, 86] width 18 height 18
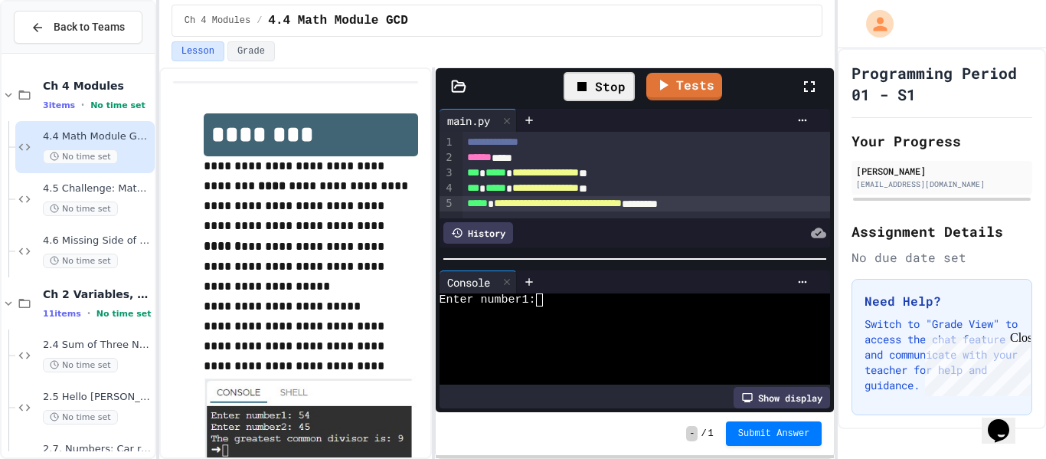
click at [631, 312] on div at bounding box center [628, 312] width 379 height 13
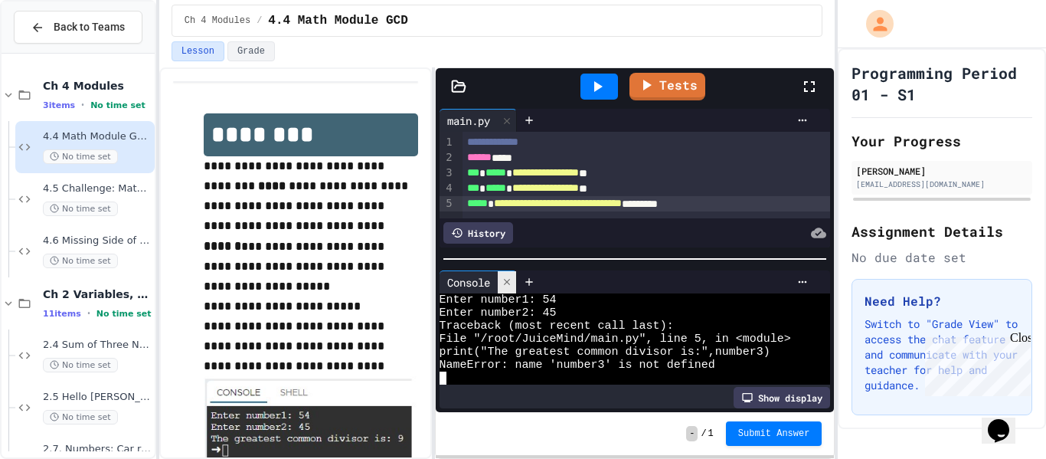
click at [508, 278] on icon at bounding box center [506, 281] width 11 height 11
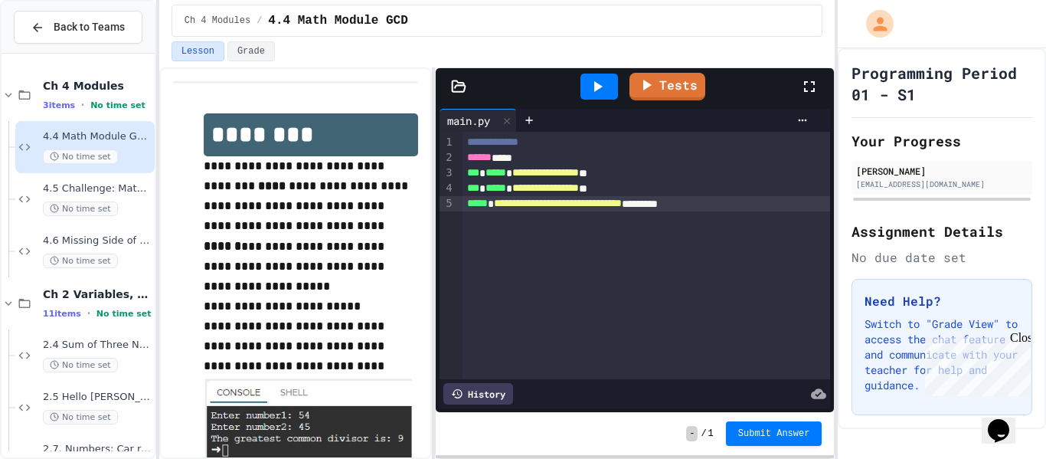
click at [755, 204] on div "**********" at bounding box center [646, 203] width 368 height 15
click at [589, 81] on icon at bounding box center [597, 86] width 18 height 18
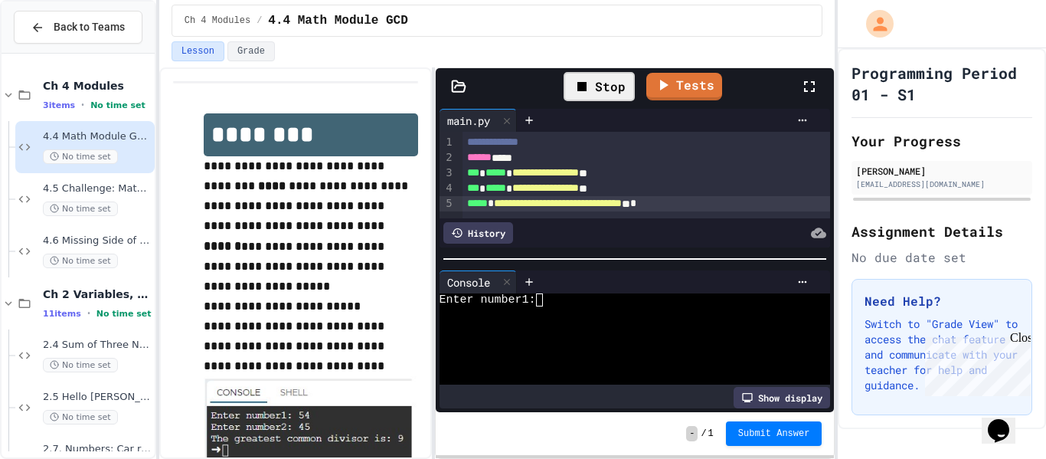
click at [634, 300] on div "Enter number1:" at bounding box center [628, 299] width 379 height 13
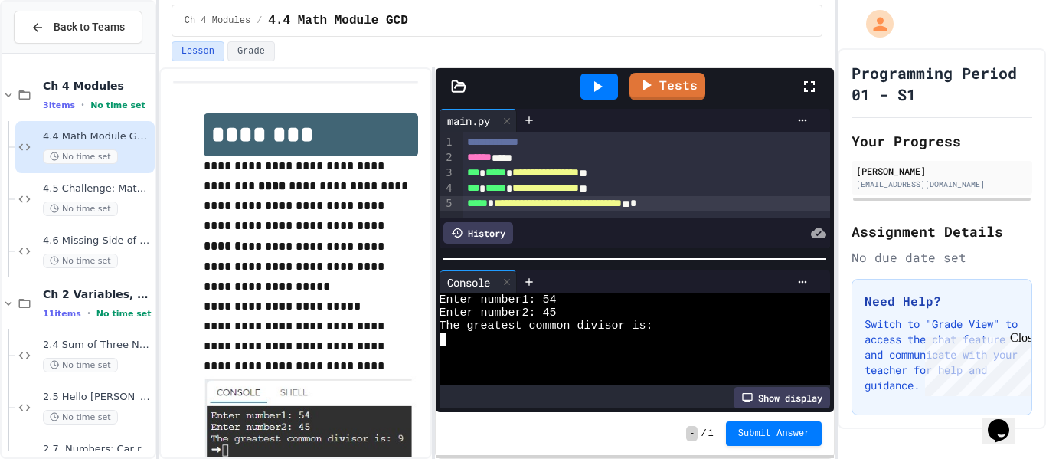
click at [667, 325] on div "The greatest common divisor is:" at bounding box center [628, 325] width 379 height 13
click at [636, 204] on span "*" at bounding box center [633, 203] width 6 height 11
click at [603, 74] on div at bounding box center [599, 86] width 38 height 26
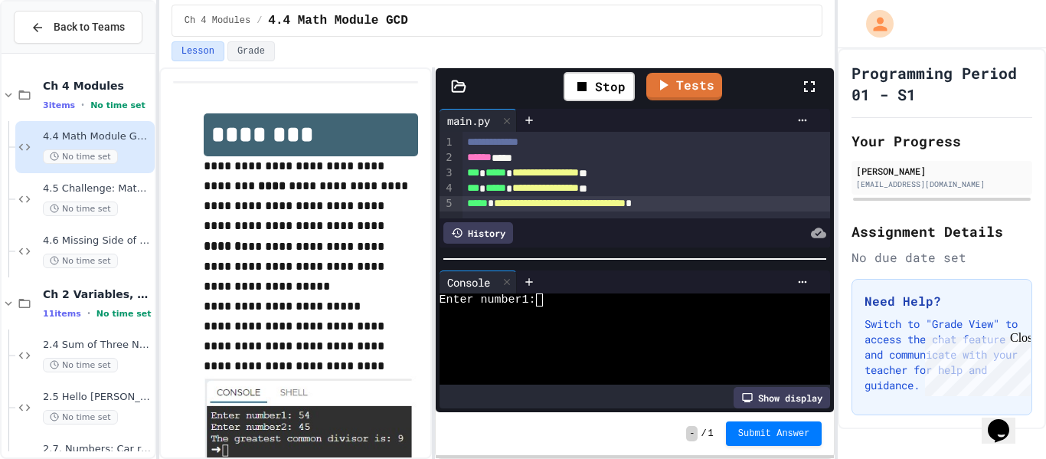
click at [635, 320] on div at bounding box center [628, 325] width 379 height 13
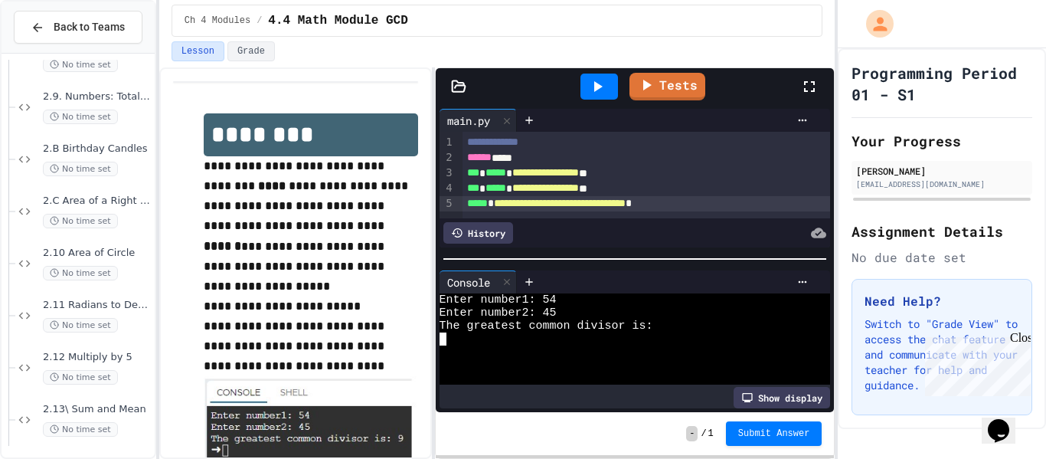
scroll to position [462, 0]
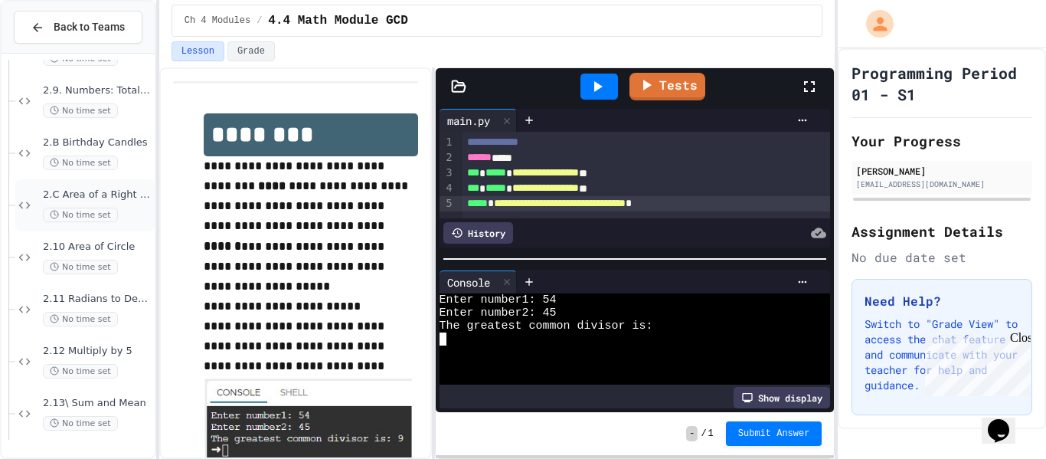
click at [121, 201] on div "2.C Area of a Right Triangle No time set" at bounding box center [97, 205] width 109 height 34
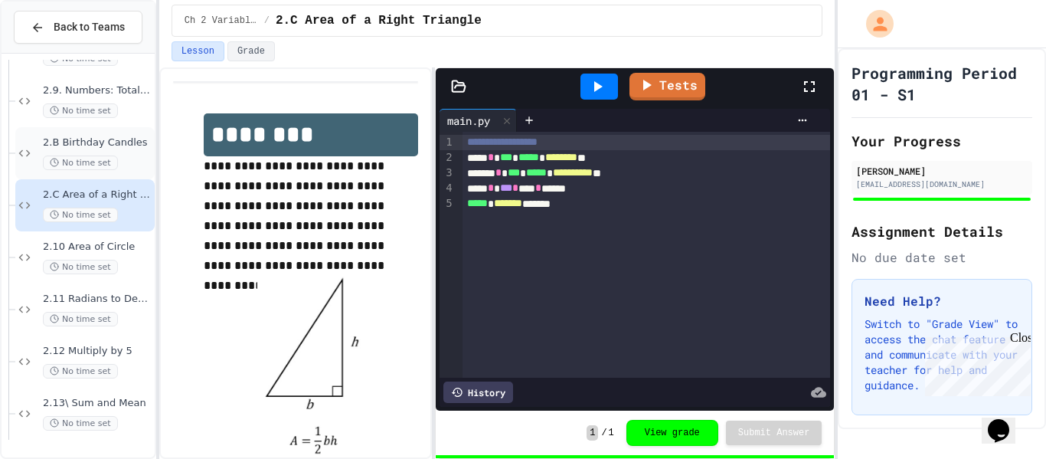
click at [96, 167] on span "No time set" at bounding box center [80, 162] width 75 height 15
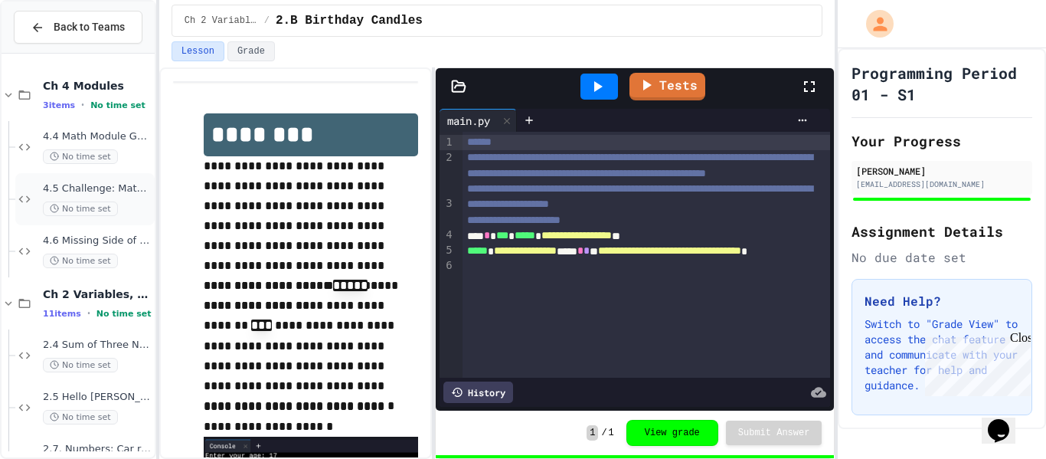
click at [106, 180] on div "4.5 Challenge: Math Module exp() No time set" at bounding box center [84, 199] width 139 height 52
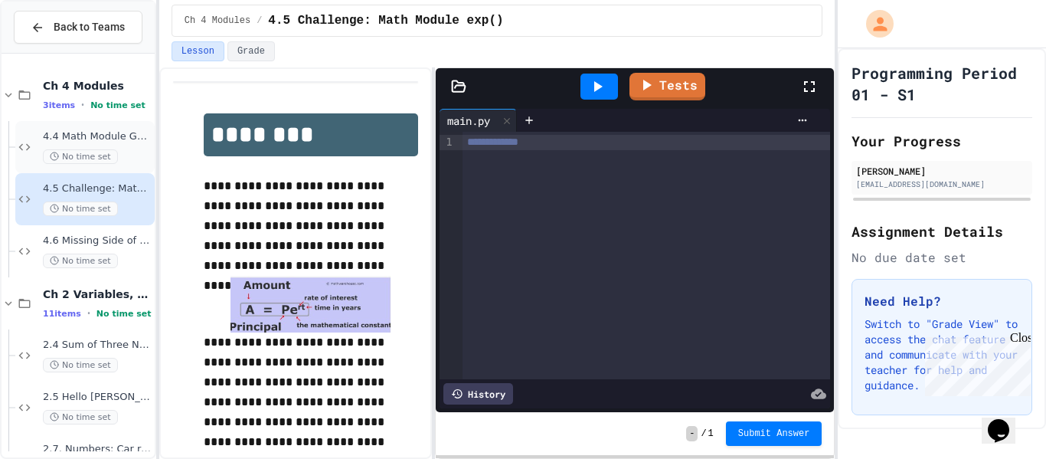
click at [126, 143] on div "4.4 Math Module GCD No time set" at bounding box center [97, 147] width 109 height 34
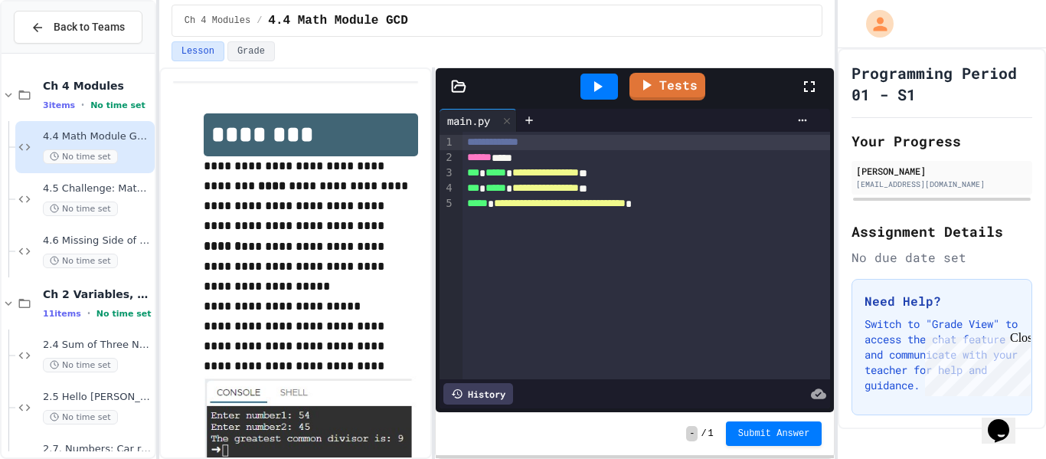
scroll to position [57, 0]
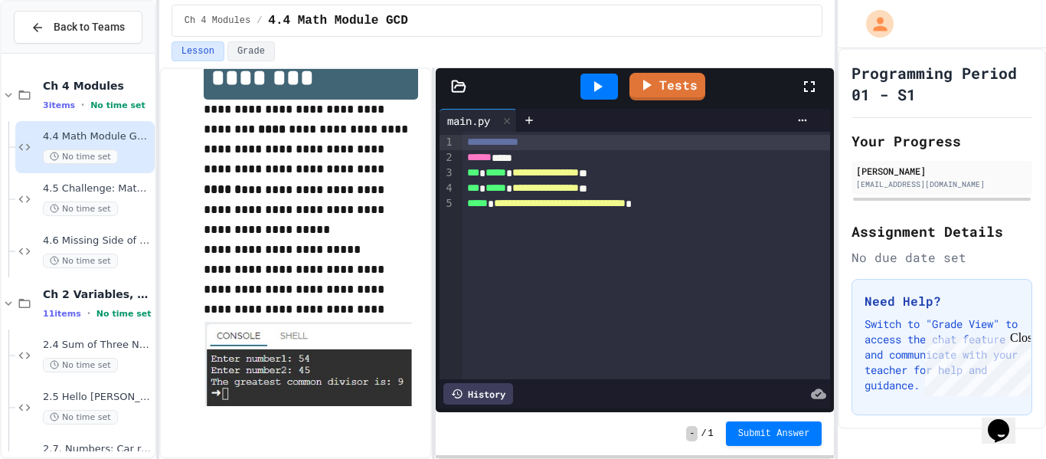
click at [717, 201] on div "**********" at bounding box center [646, 203] width 368 height 15
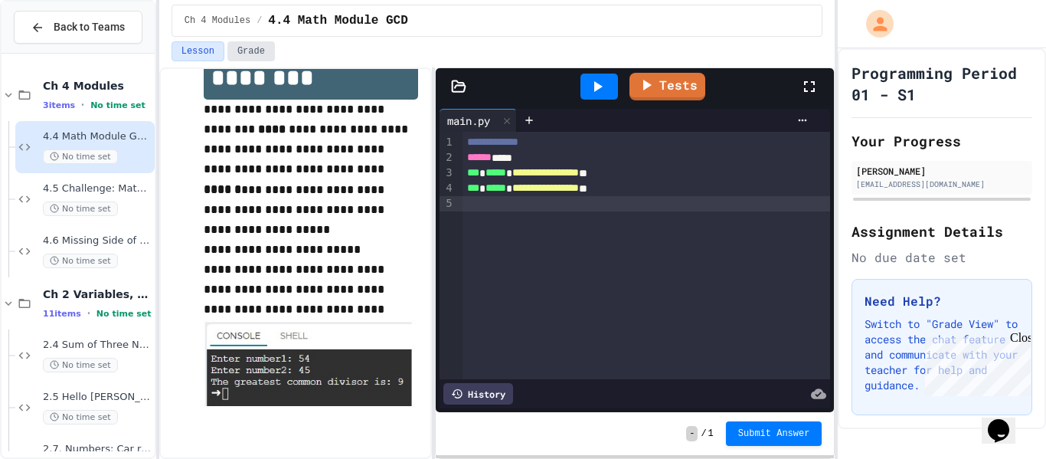
click at [246, 51] on button "Grade" at bounding box center [250, 51] width 47 height 20
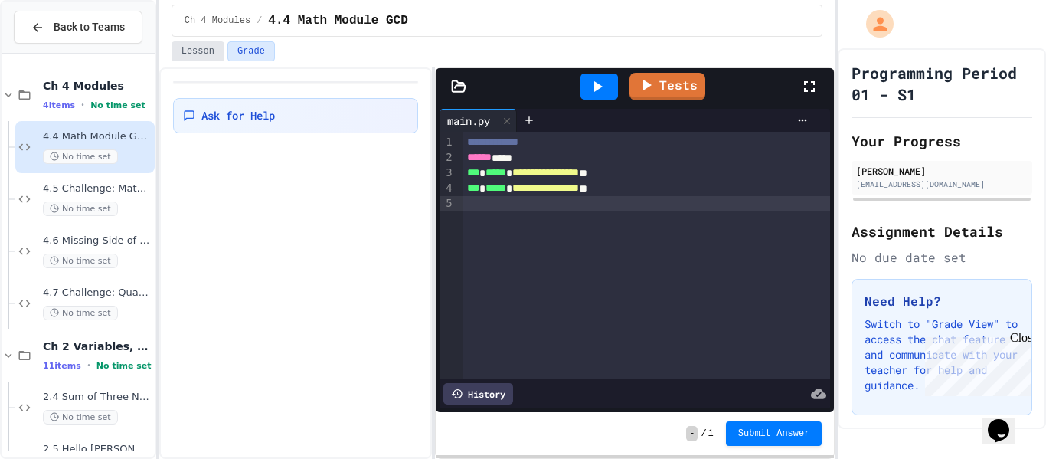
click at [213, 51] on button "Lesson" at bounding box center [197, 51] width 53 height 20
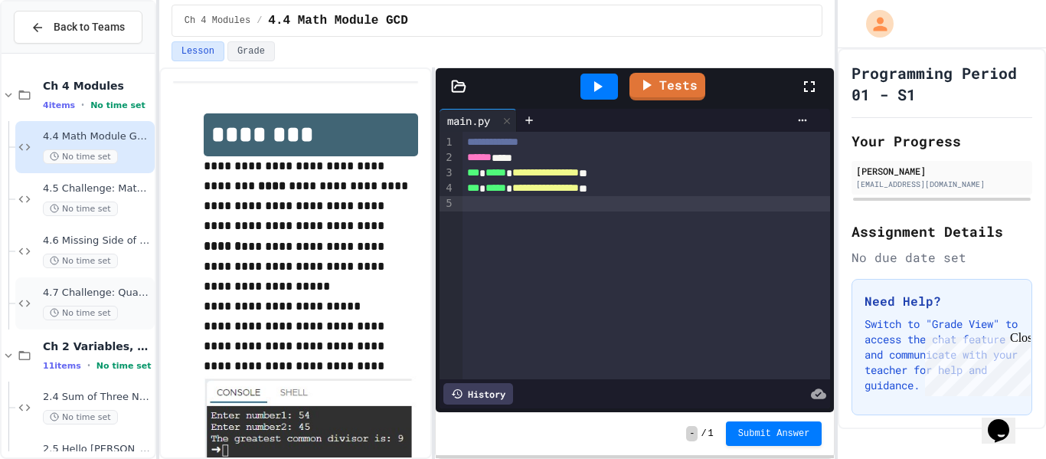
click at [121, 299] on div "4.7 Challenge: Quadratic Formula No time set" at bounding box center [97, 303] width 109 height 34
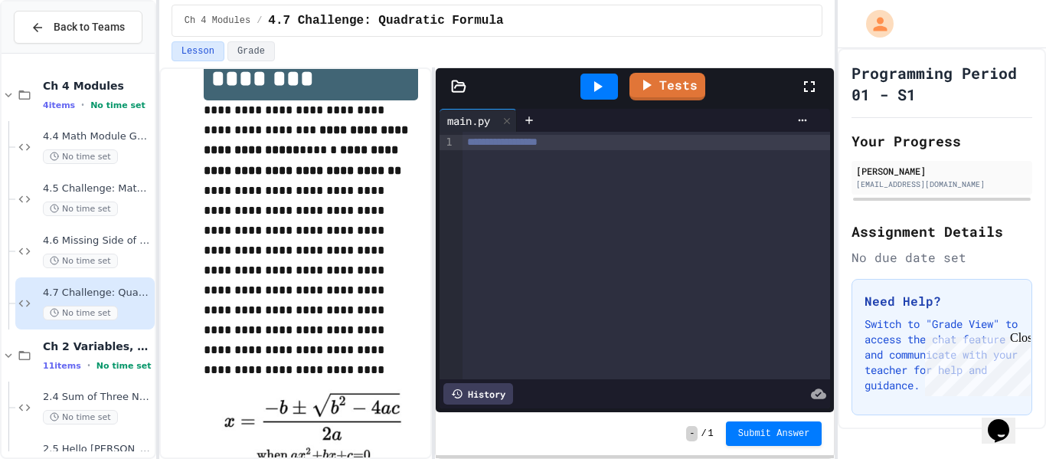
scroll to position [51, 0]
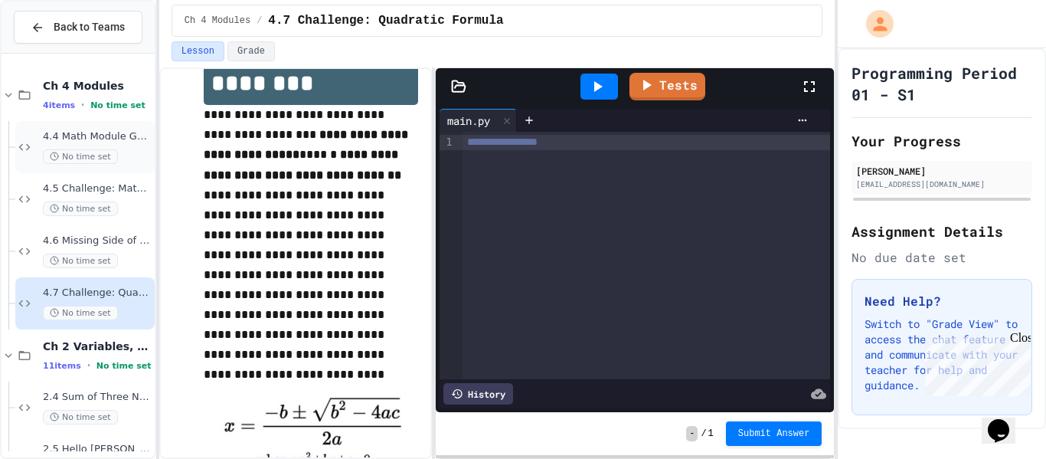
click at [129, 148] on div "4.4 Math Module GCD No time set" at bounding box center [97, 147] width 109 height 34
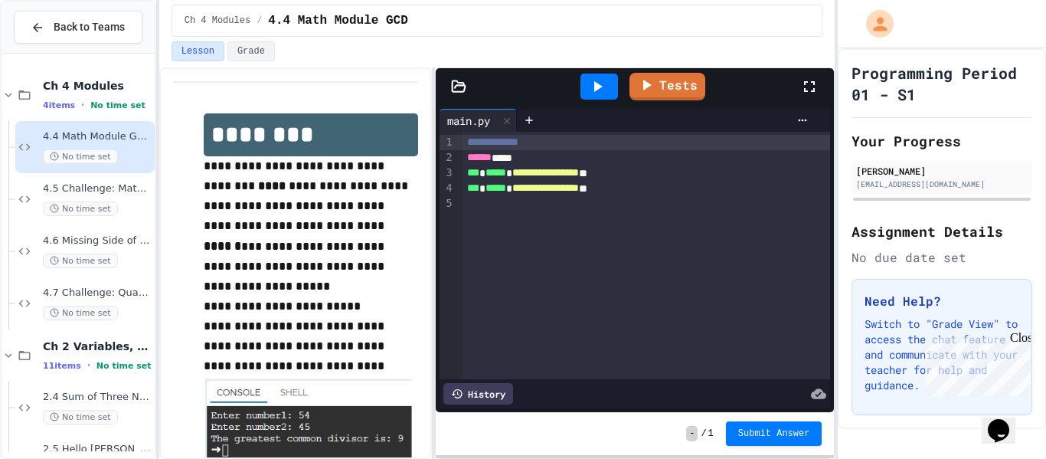
click at [664, 185] on div "**********" at bounding box center [646, 188] width 368 height 15
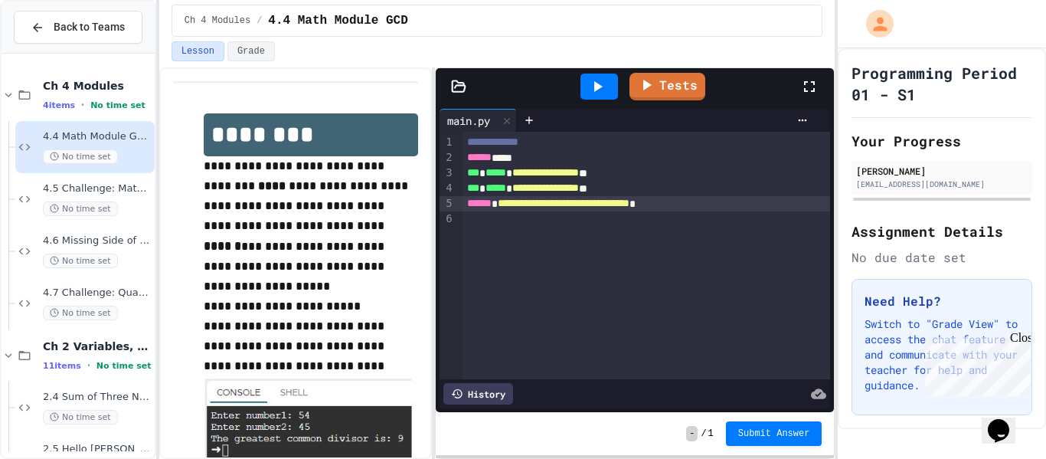
click at [602, 100] on div at bounding box center [599, 86] width 53 height 41
click at [604, 79] on icon at bounding box center [597, 86] width 18 height 18
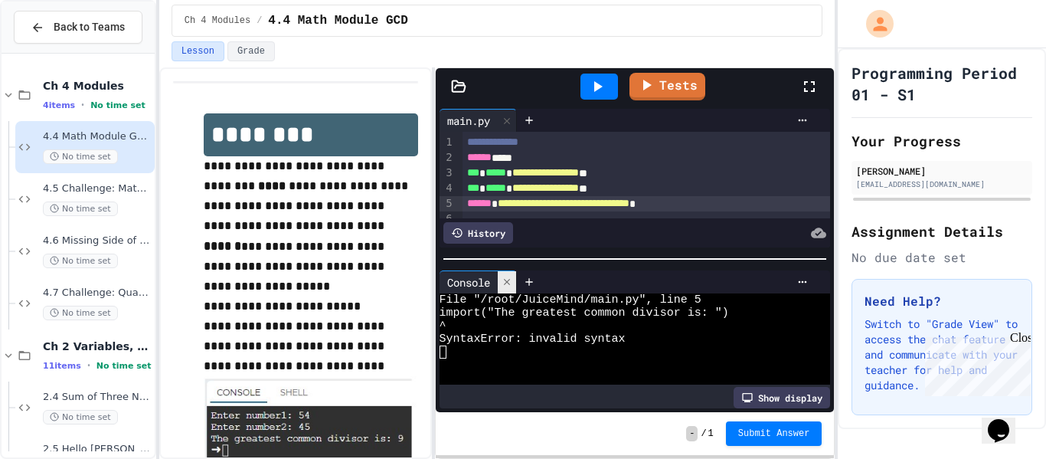
click at [511, 284] on icon at bounding box center [506, 281] width 11 height 11
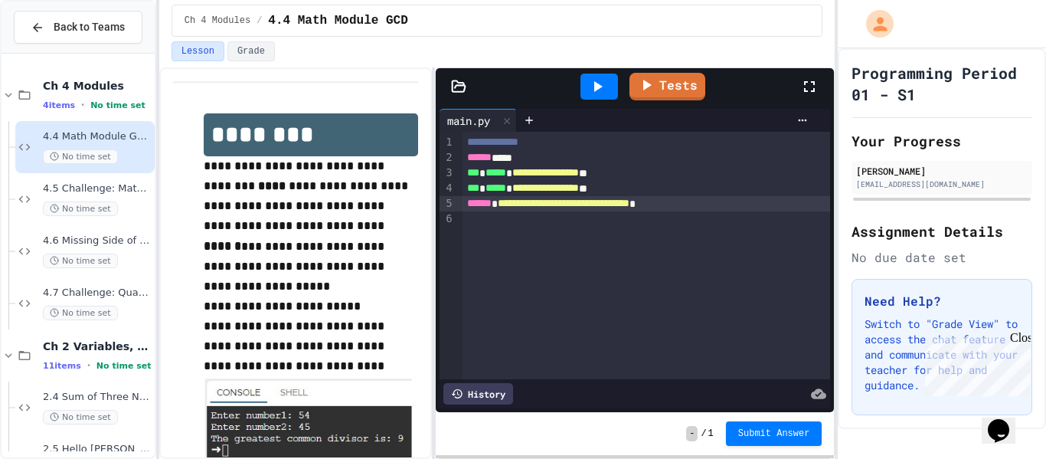
click at [732, 207] on div "**********" at bounding box center [646, 203] width 368 height 15
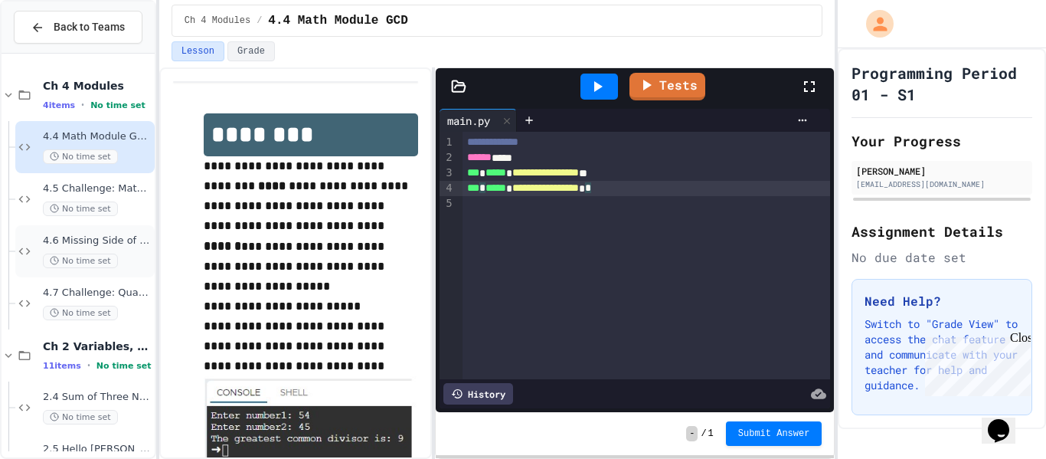
click at [87, 270] on div "4.6 Missing Side of a Triangle No time set" at bounding box center [84, 251] width 139 height 52
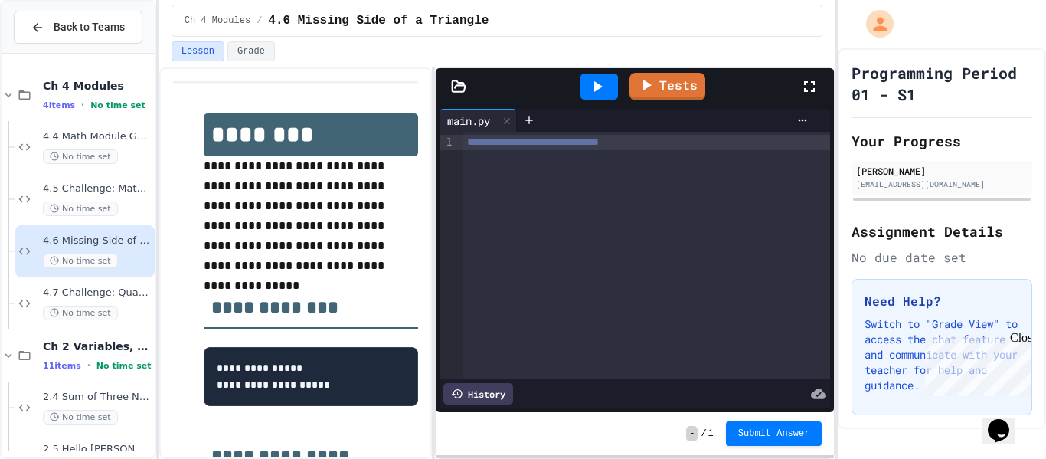
click at [722, 141] on div "**********" at bounding box center [645, 142] width 367 height 15
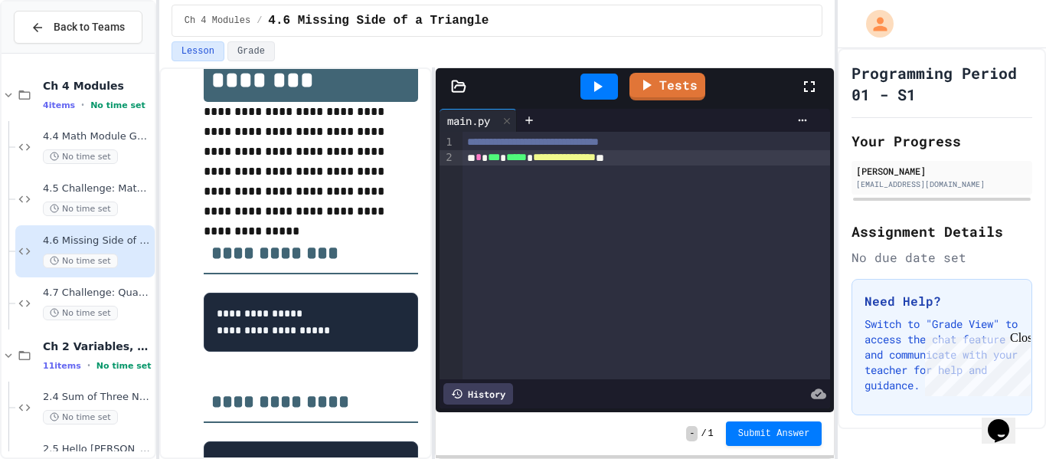
scroll to position [54, 0]
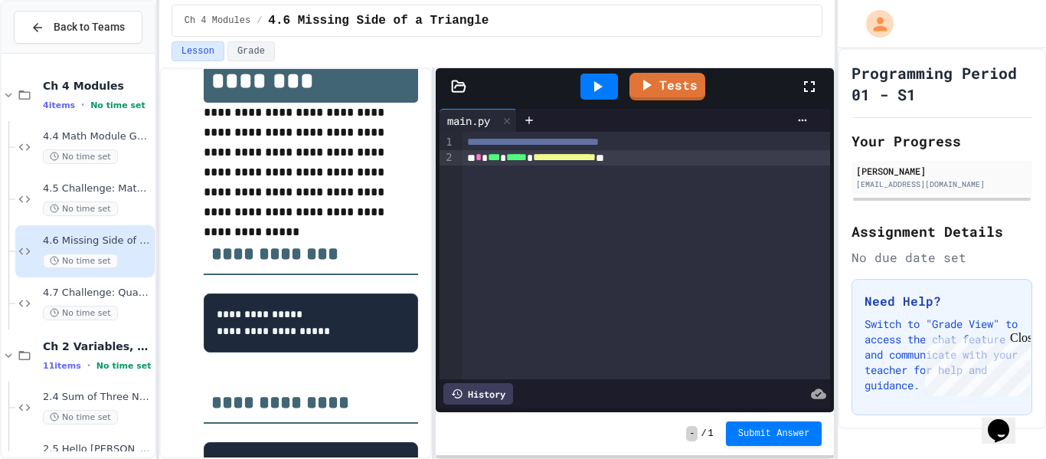
click at [589, 75] on div at bounding box center [599, 86] width 38 height 26
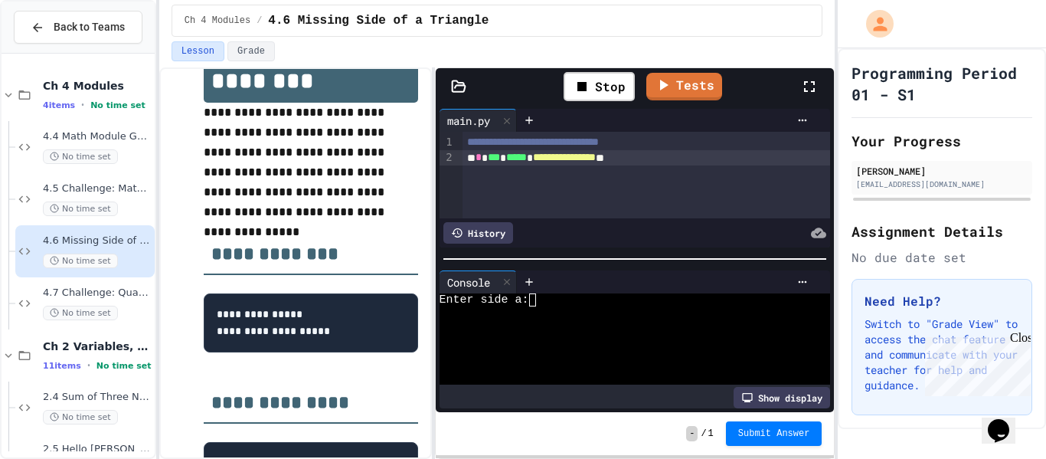
click at [599, 309] on div at bounding box center [628, 312] width 379 height 13
click at [503, 285] on icon at bounding box center [506, 281] width 11 height 11
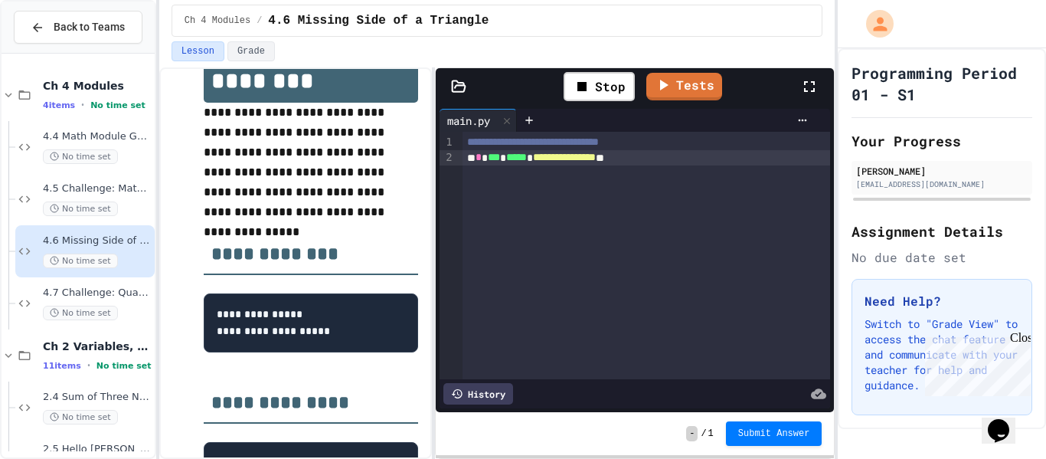
click at [719, 165] on div "**********" at bounding box center [646, 255] width 368 height 247
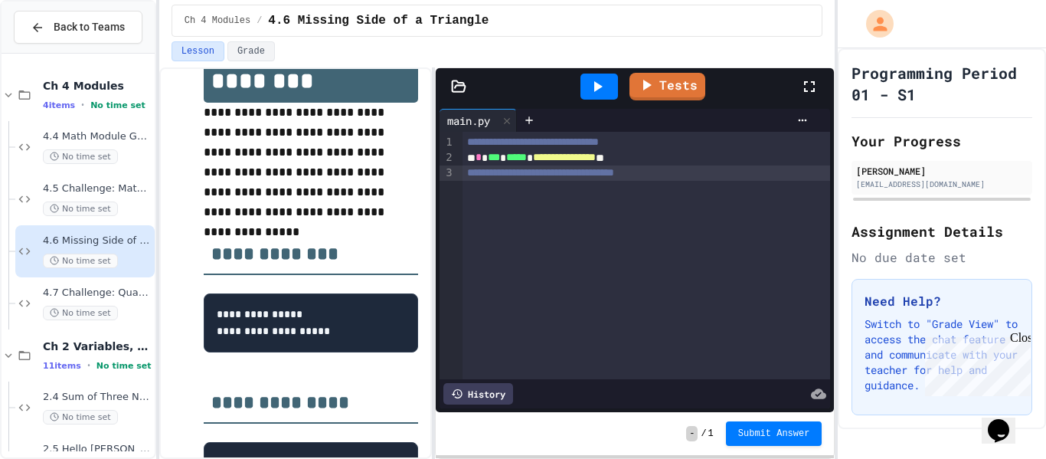
click at [721, 171] on div "**********" at bounding box center [646, 172] width 368 height 15
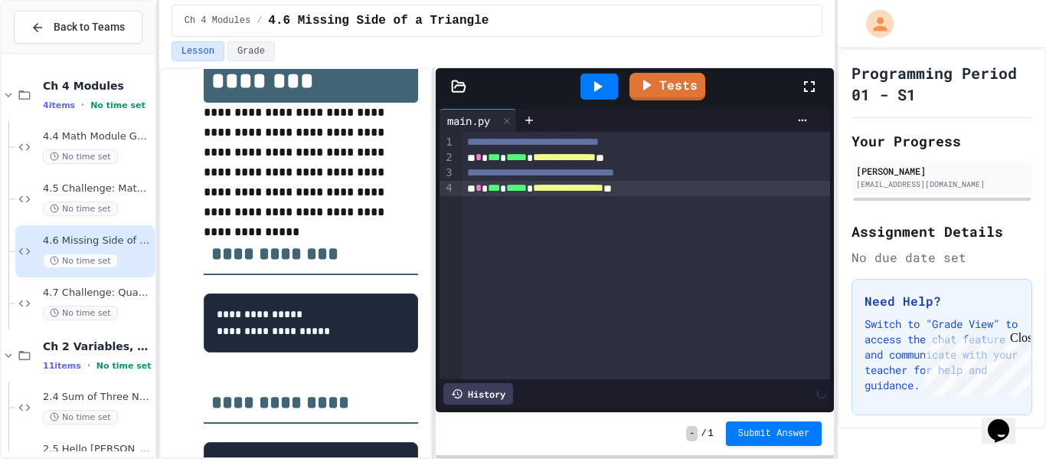
scroll to position [149, 0]
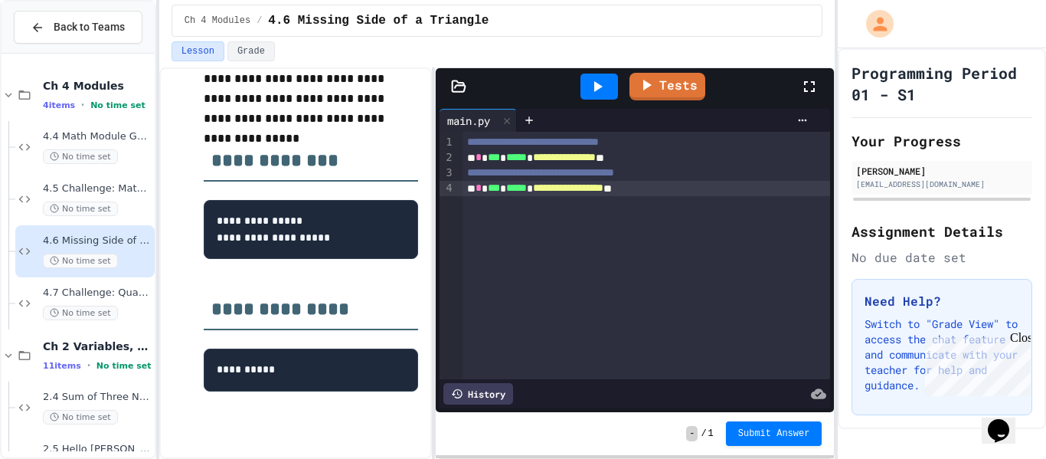
click at [598, 80] on icon at bounding box center [597, 86] width 18 height 18
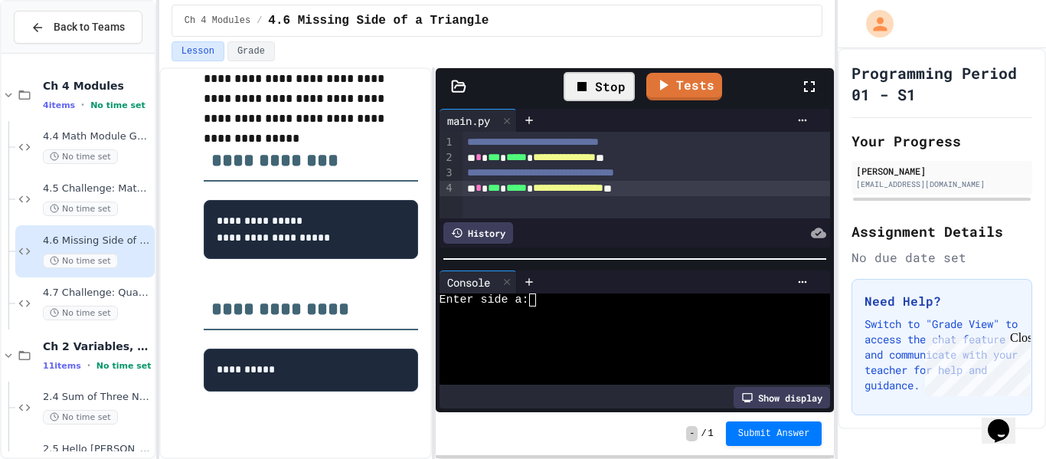
click at [611, 311] on div at bounding box center [628, 312] width 379 height 13
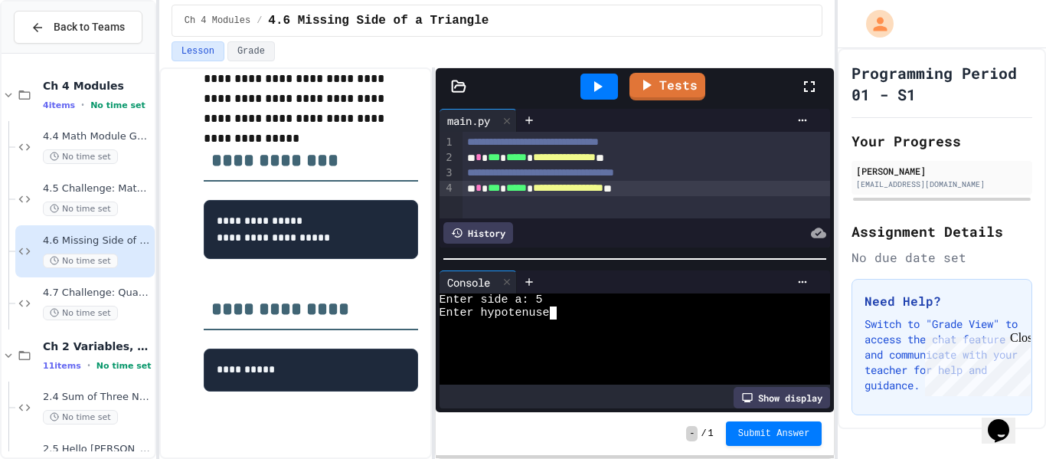
click at [602, 90] on icon at bounding box center [597, 86] width 18 height 18
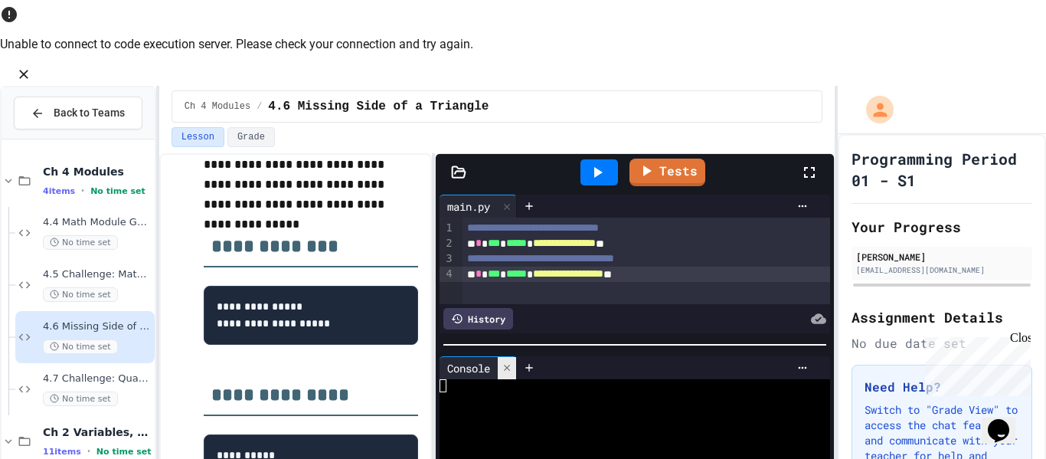
click at [508, 362] on icon at bounding box center [506, 367] width 11 height 11
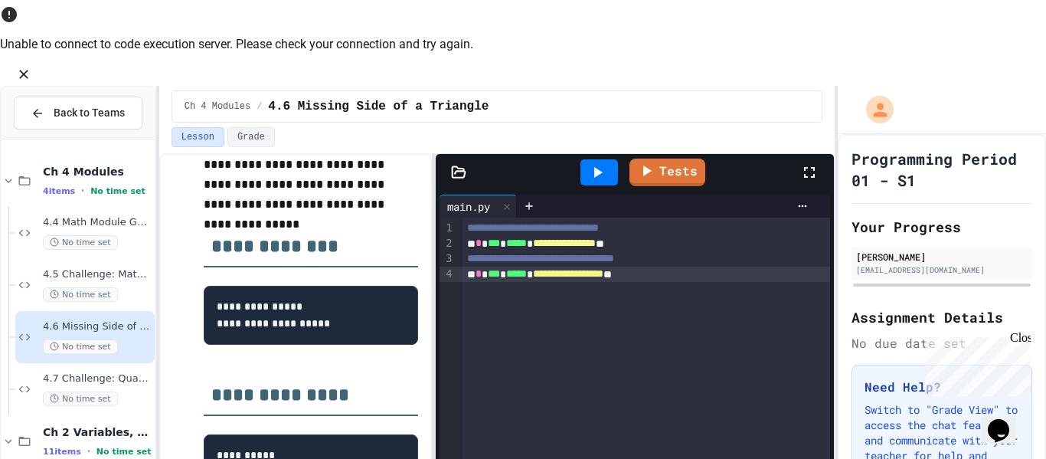
click at [28, 70] on icon "Close" at bounding box center [23, 74] width 9 height 9
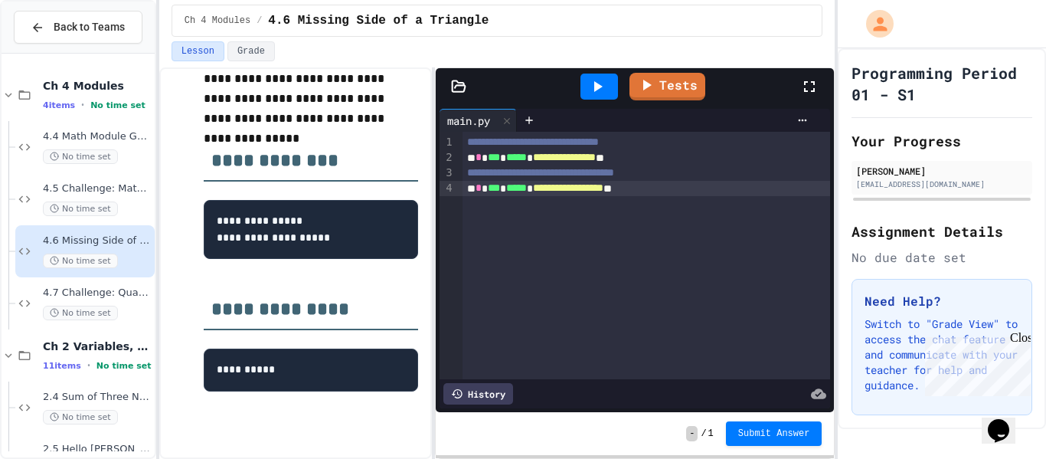
click at [603, 191] on span "**********" at bounding box center [568, 187] width 70 height 11
click at [595, 81] on icon at bounding box center [597, 86] width 18 height 18
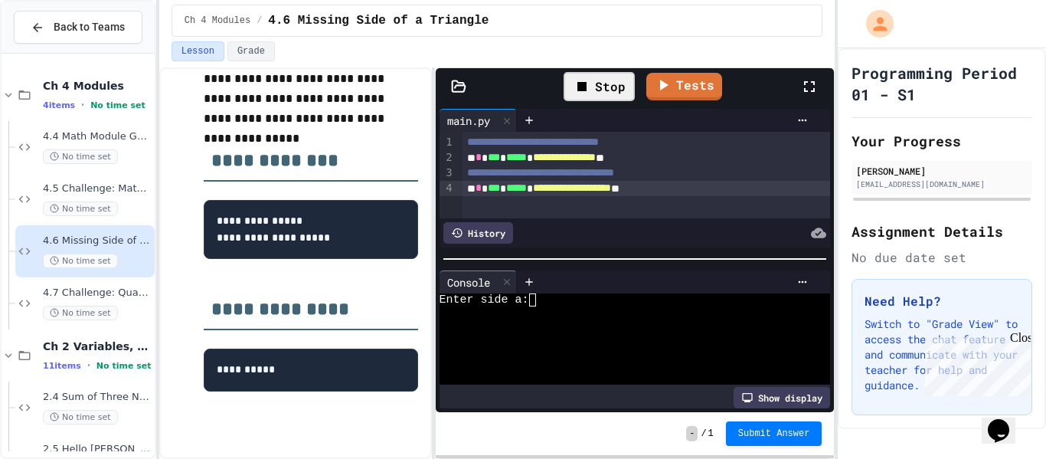
click at [610, 302] on div "Enter side a:" at bounding box center [628, 299] width 379 height 13
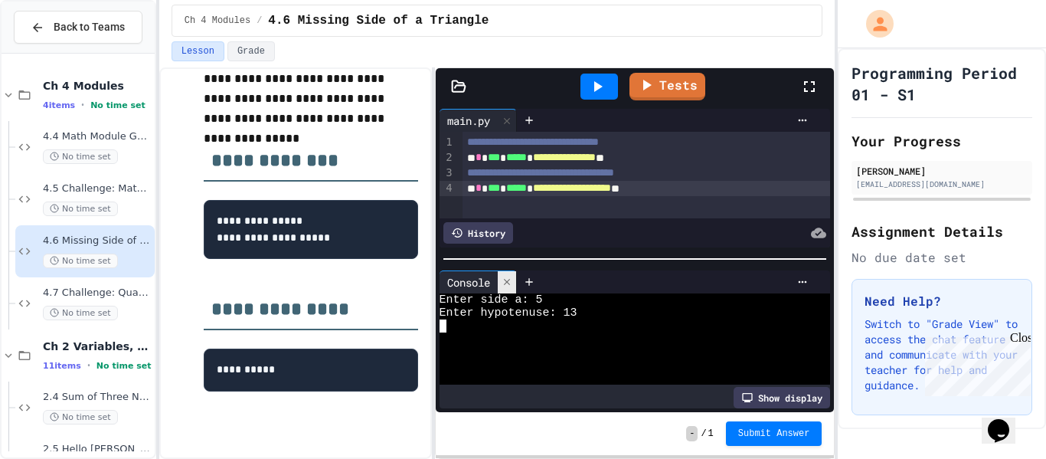
click at [501, 281] on div at bounding box center [507, 282] width 18 height 22
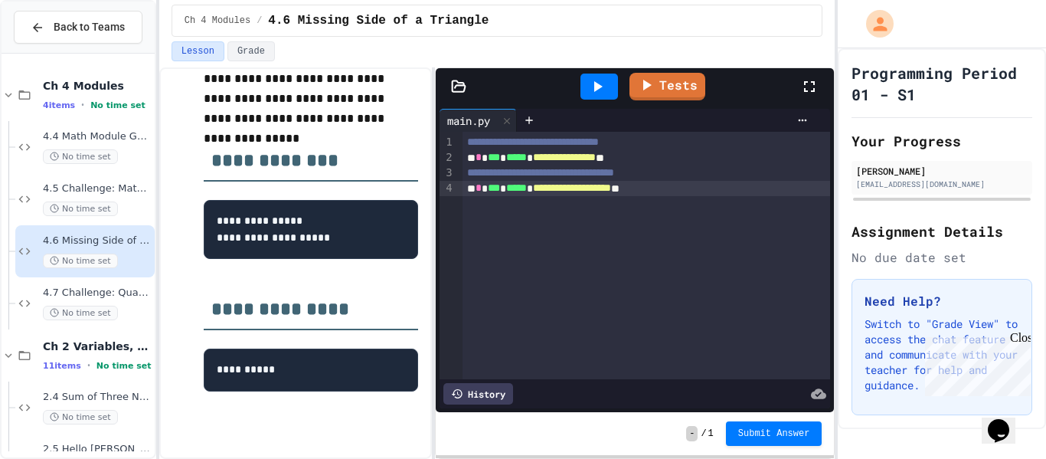
click at [710, 191] on div "**********" at bounding box center [646, 188] width 368 height 15
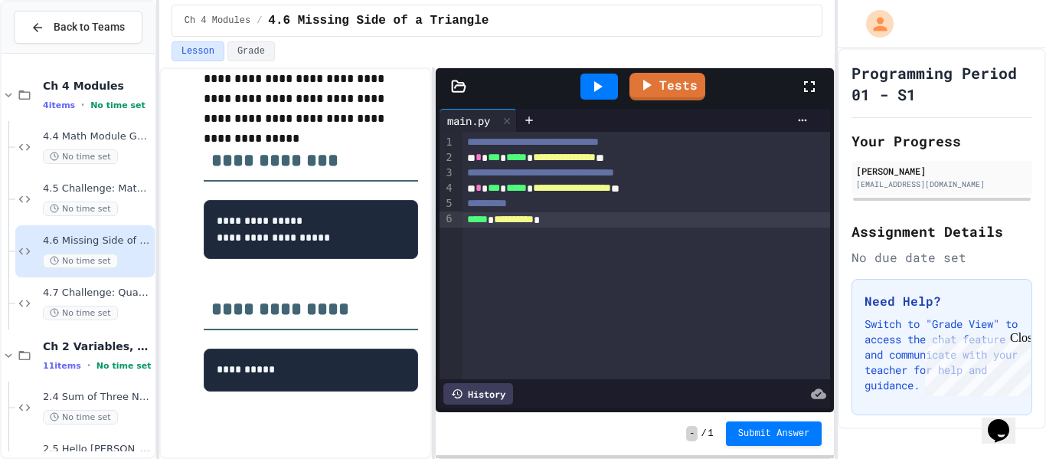
click at [607, 83] on div at bounding box center [599, 86] width 38 height 26
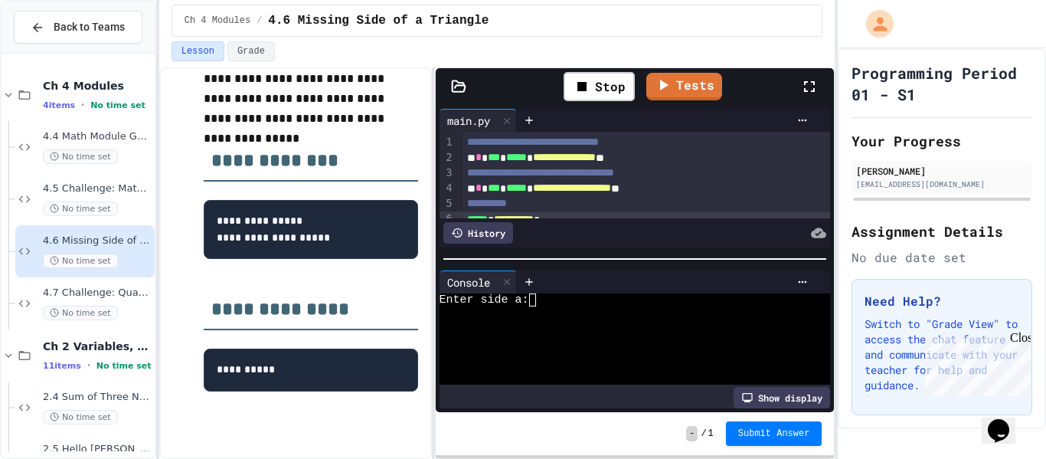
click at [609, 334] on div at bounding box center [628, 338] width 379 height 13
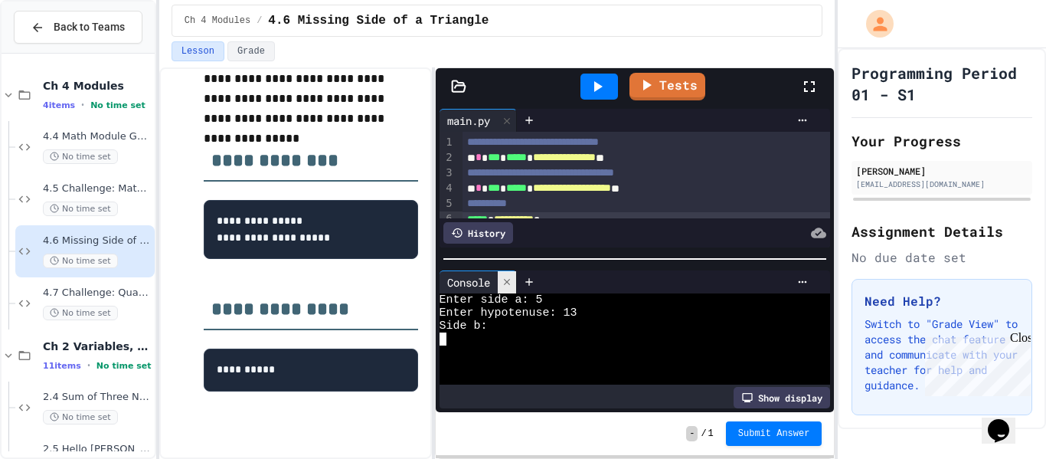
click at [505, 283] on icon at bounding box center [506, 281] width 11 height 11
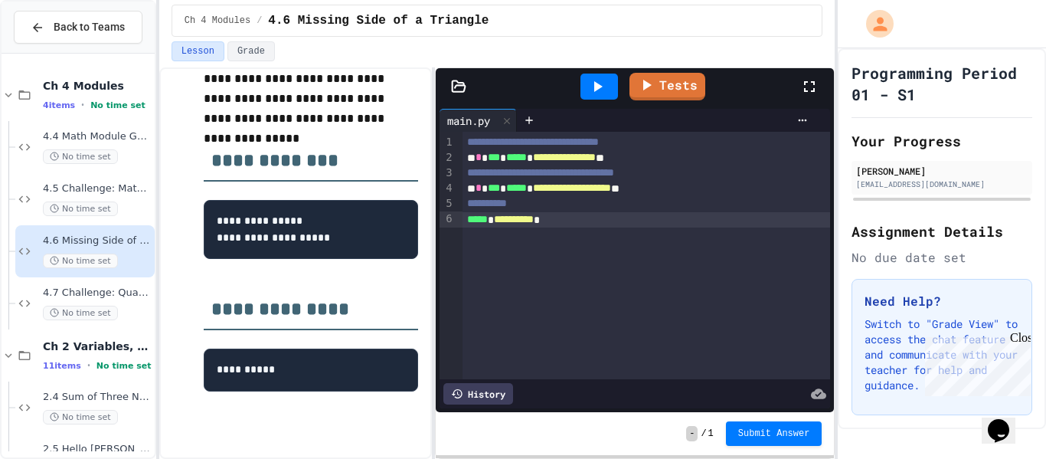
click at [560, 226] on div "**********" at bounding box center [646, 219] width 368 height 15
click at [594, 87] on icon at bounding box center [597, 86] width 18 height 18
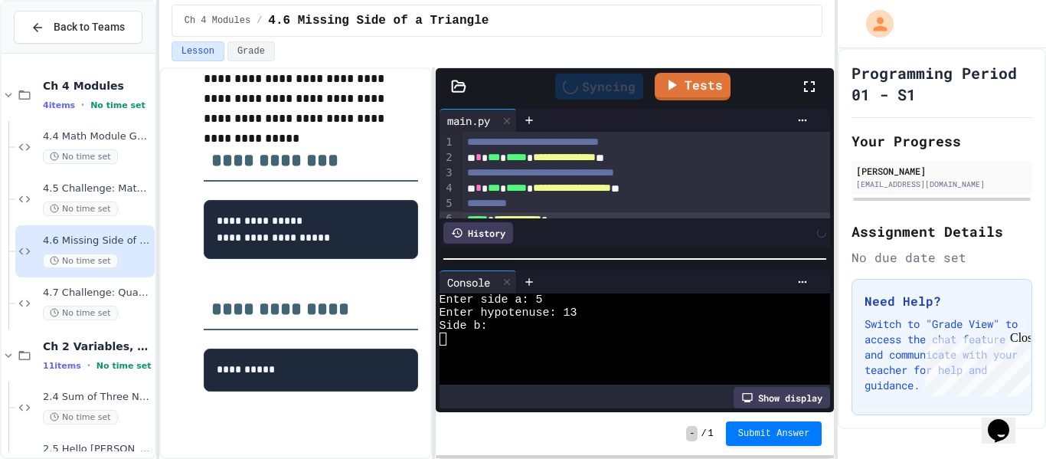
click at [573, 330] on div "Side b:" at bounding box center [628, 325] width 379 height 13
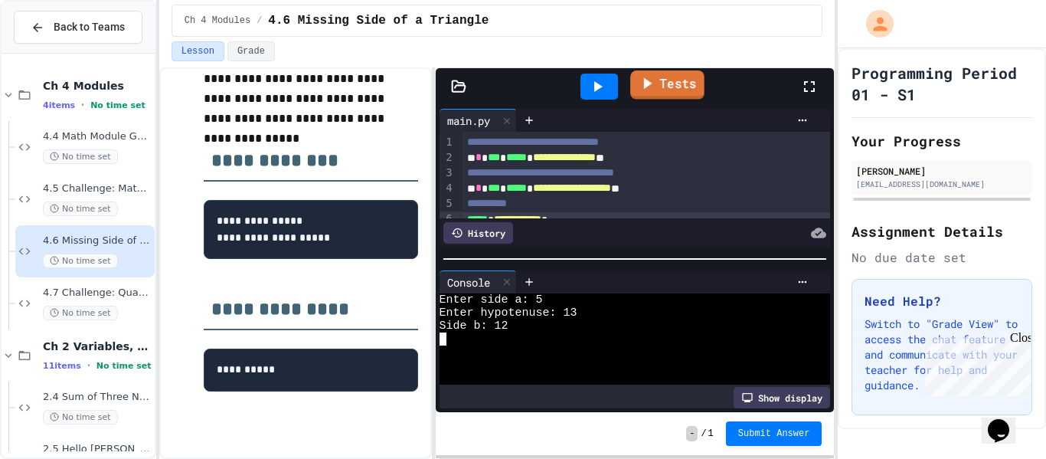
click at [661, 89] on link "Tests" at bounding box center [667, 84] width 74 height 29
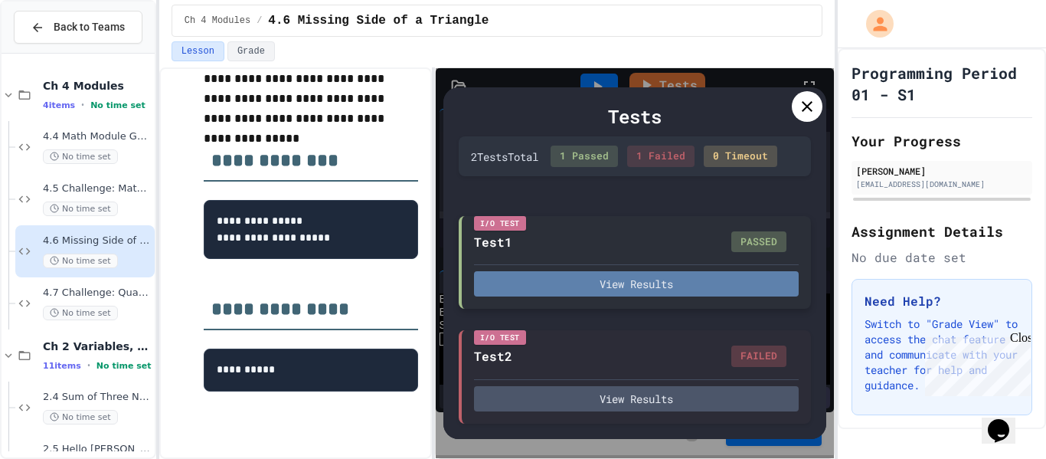
click at [698, 273] on button "View Results" at bounding box center [636, 283] width 325 height 25
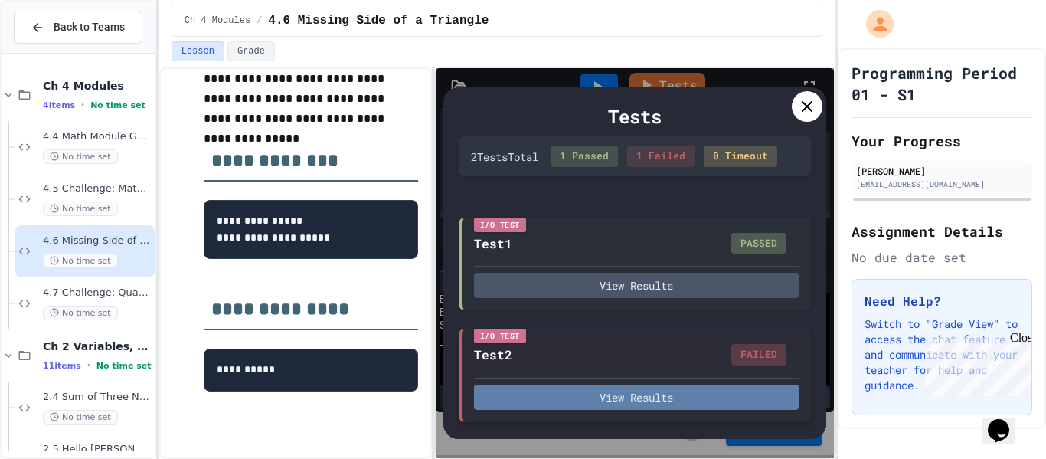
click at [586, 404] on button "View Results" at bounding box center [636, 396] width 325 height 25
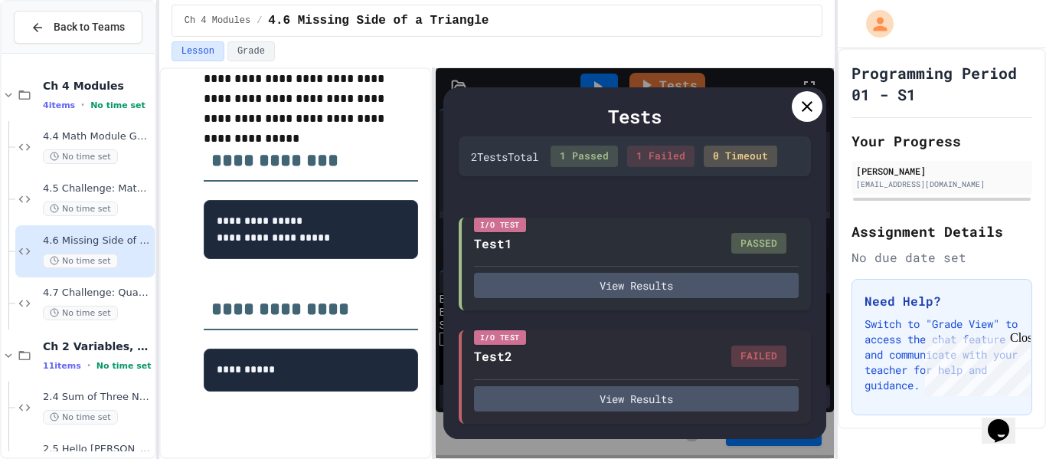
click at [805, 107] on icon at bounding box center [807, 106] width 11 height 11
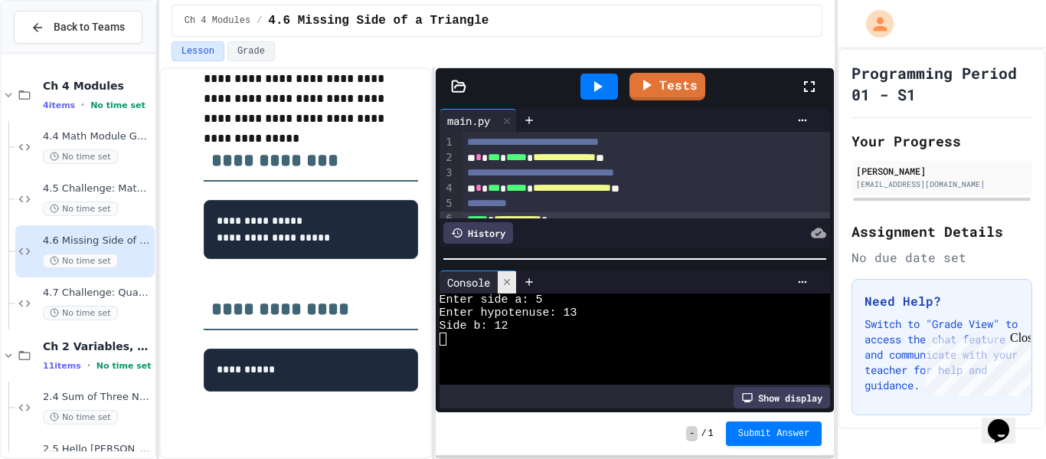
click at [515, 283] on div at bounding box center [507, 282] width 18 height 22
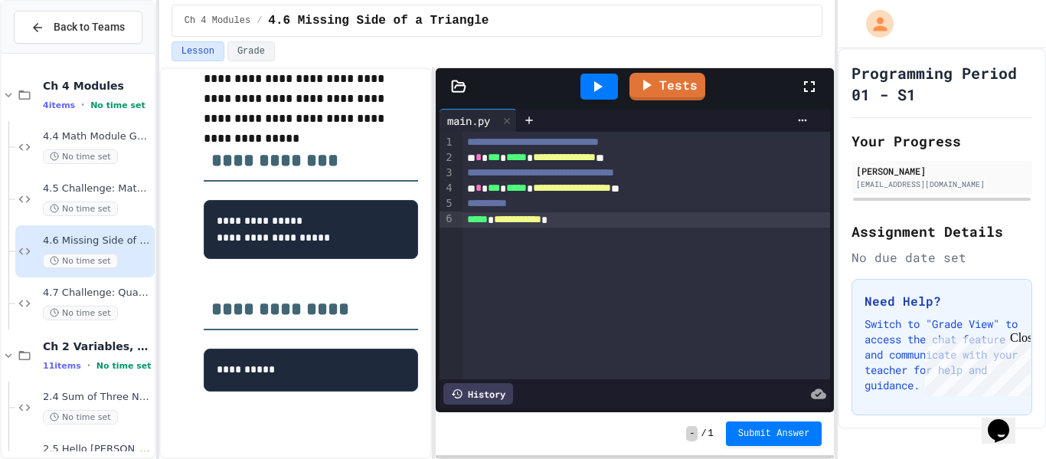
click at [541, 219] on span "**********" at bounding box center [517, 219] width 47 height 11
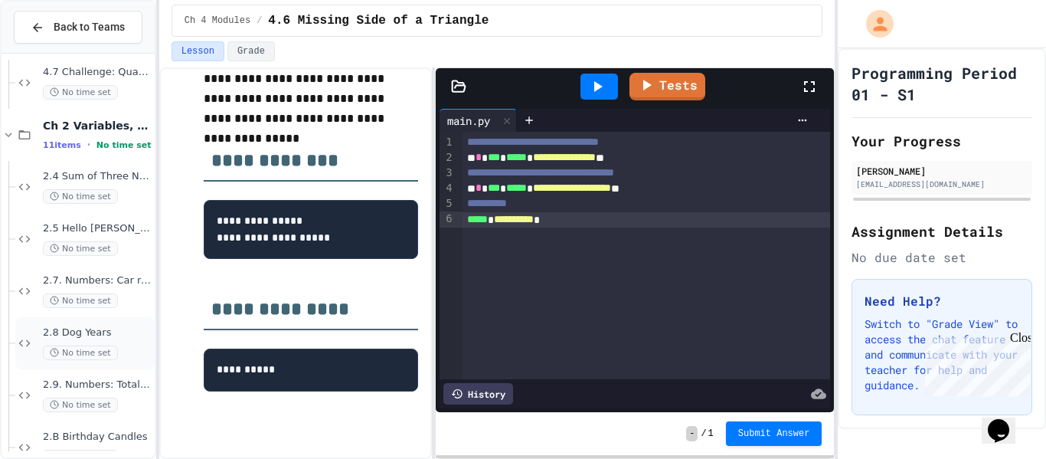
click at [109, 353] on span "No time set" at bounding box center [80, 352] width 75 height 15
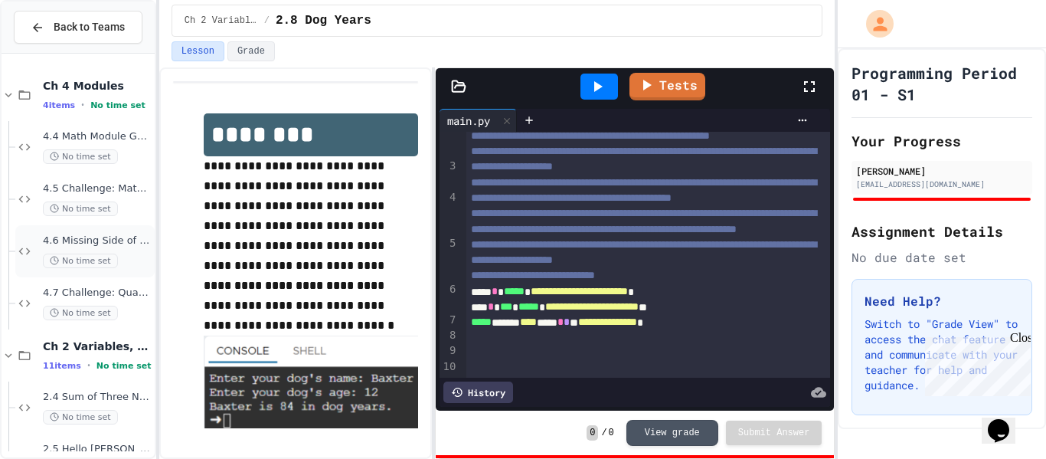
click at [109, 239] on span "4.6 Missing Side of a Triangle" at bounding box center [97, 240] width 109 height 13
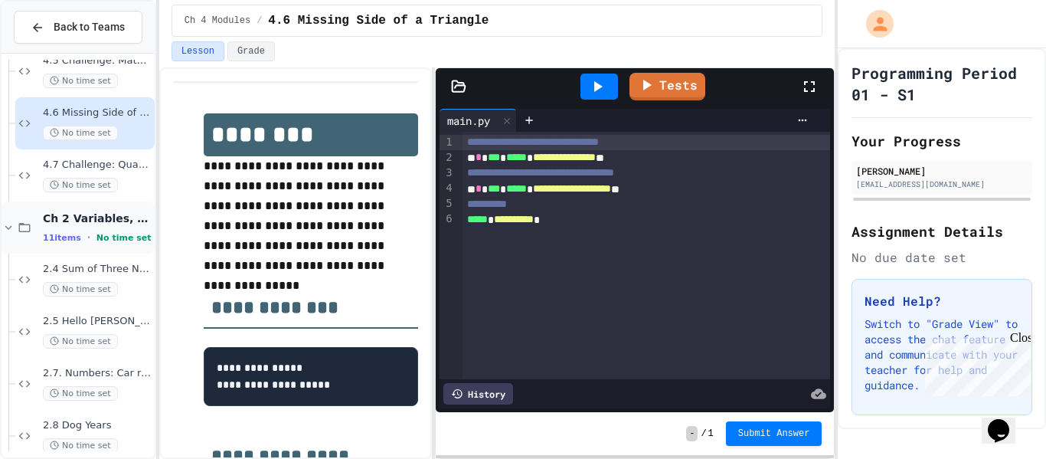
scroll to position [129, 0]
click at [93, 432] on div "2.8 Dog Years No time set" at bounding box center [97, 435] width 109 height 34
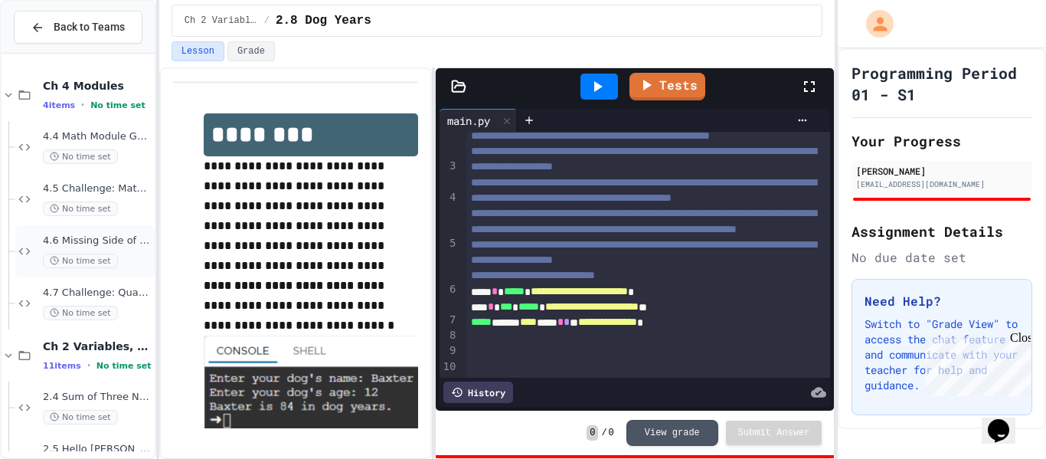
click at [106, 243] on span "4.6 Missing Side of a Triangle" at bounding box center [97, 240] width 109 height 13
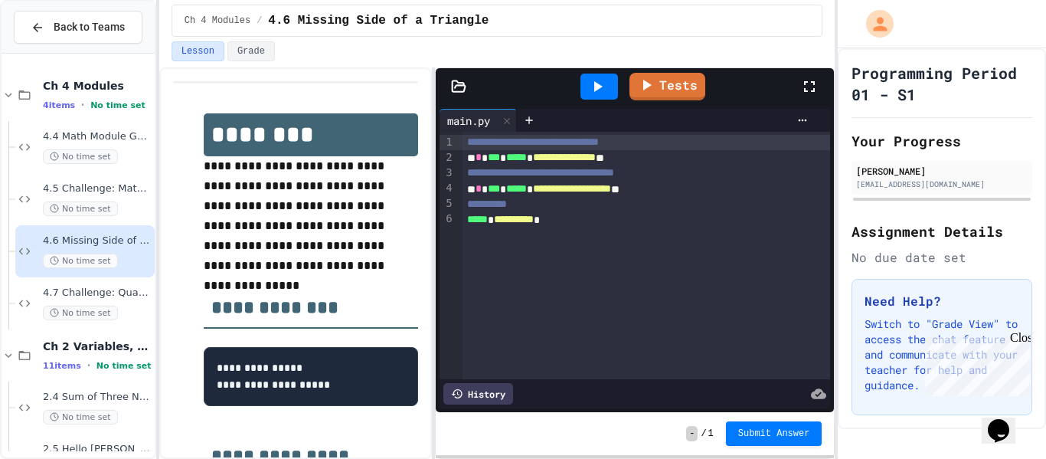
click at [563, 227] on div "**********" at bounding box center [646, 255] width 368 height 247
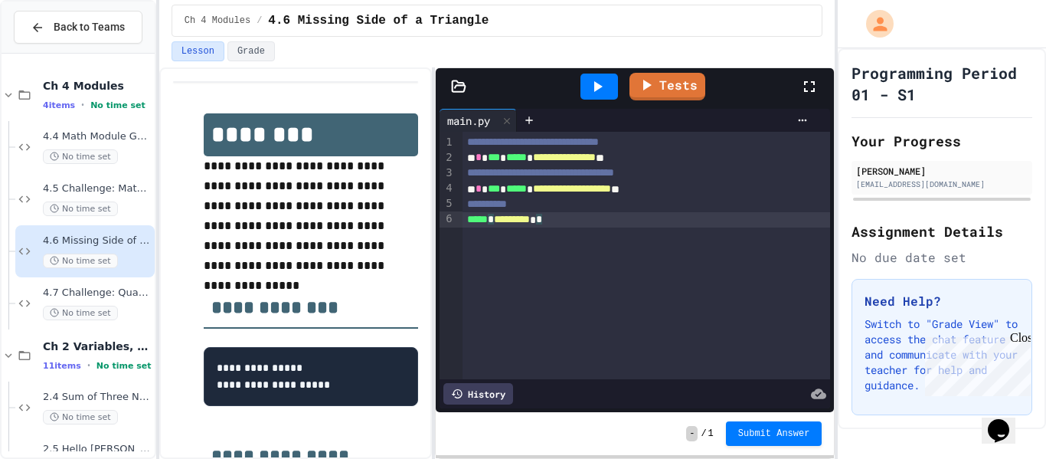
click at [595, 88] on icon at bounding box center [598, 86] width 8 height 11
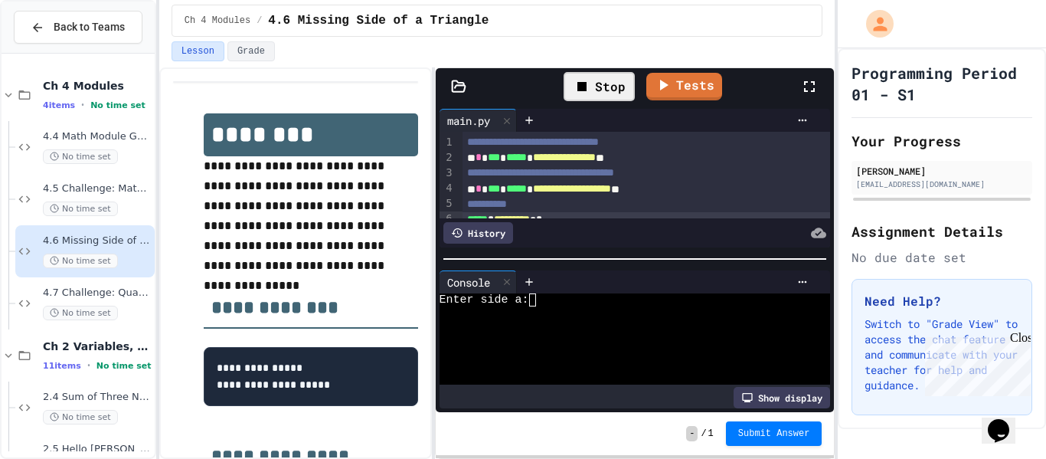
click at [684, 339] on div at bounding box center [628, 338] width 379 height 13
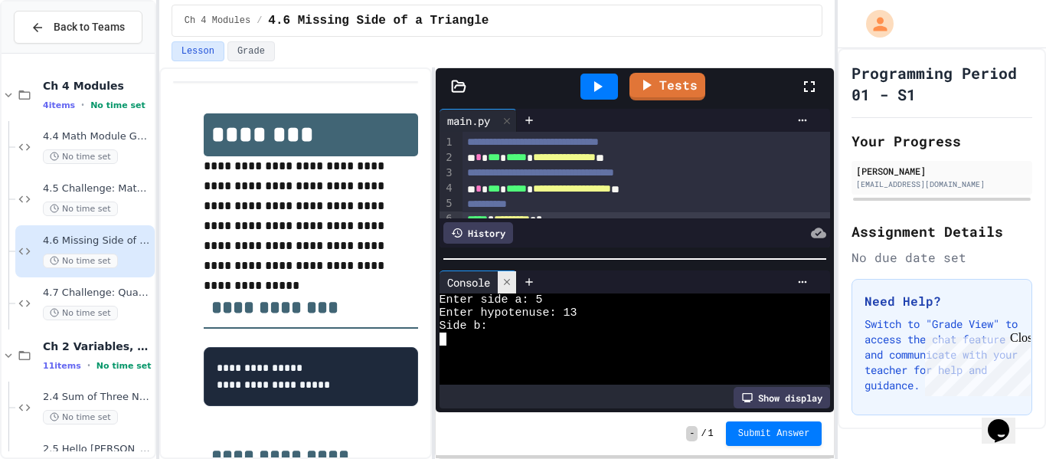
click at [511, 282] on icon at bounding box center [506, 281] width 11 height 11
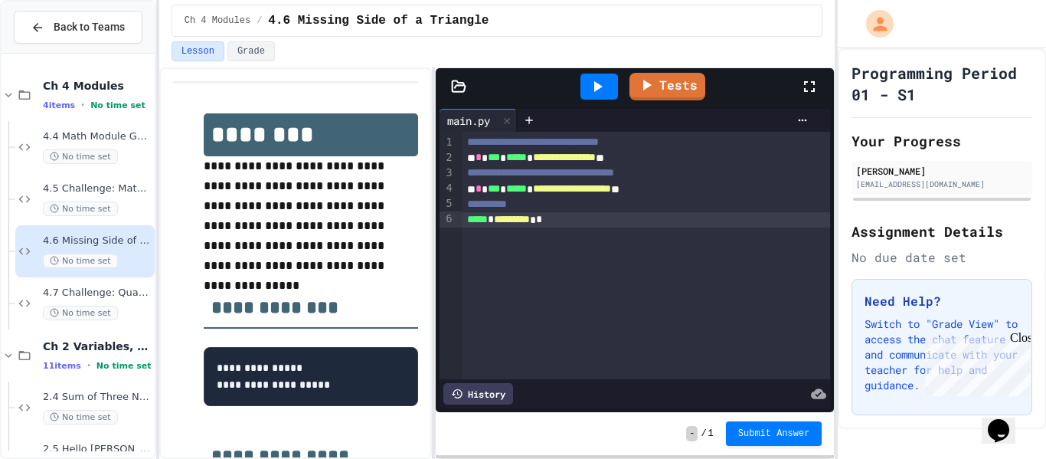
click at [542, 219] on span "*" at bounding box center [539, 219] width 6 height 11
click at [606, 96] on div at bounding box center [599, 86] width 38 height 26
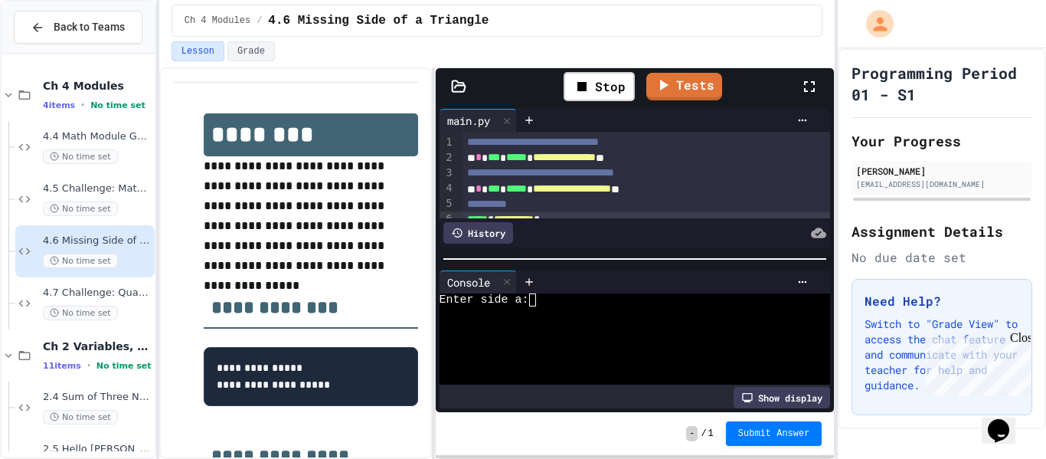
click at [635, 334] on div at bounding box center [628, 338] width 379 height 13
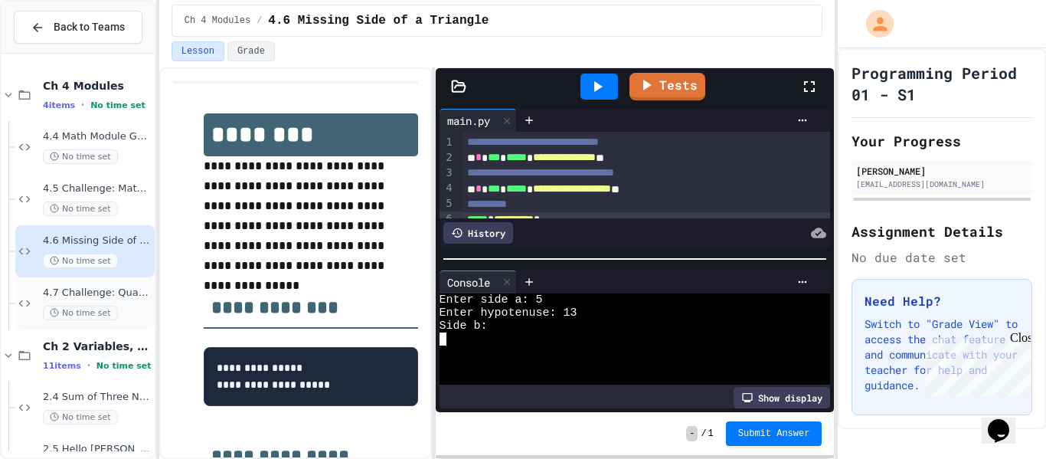
click at [66, 311] on span "No time set" at bounding box center [80, 312] width 75 height 15
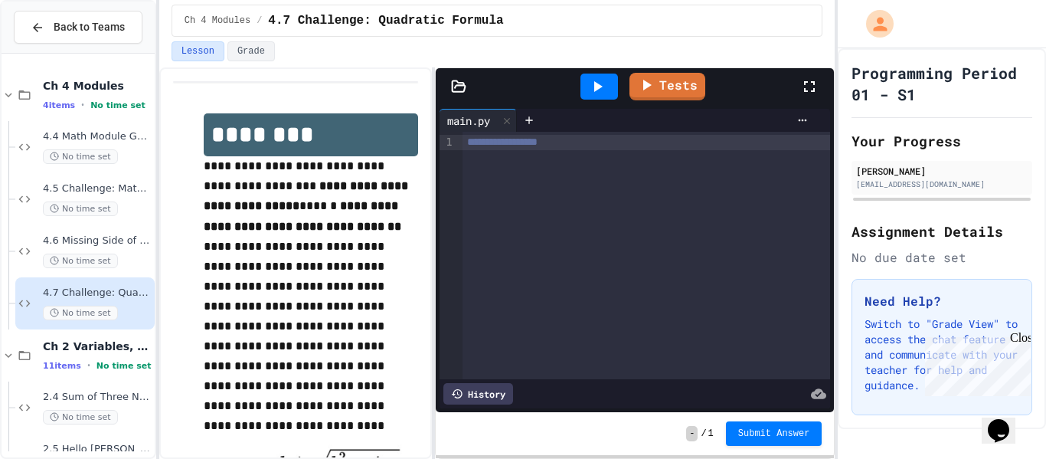
click at [608, 143] on div "**********" at bounding box center [645, 142] width 367 height 15
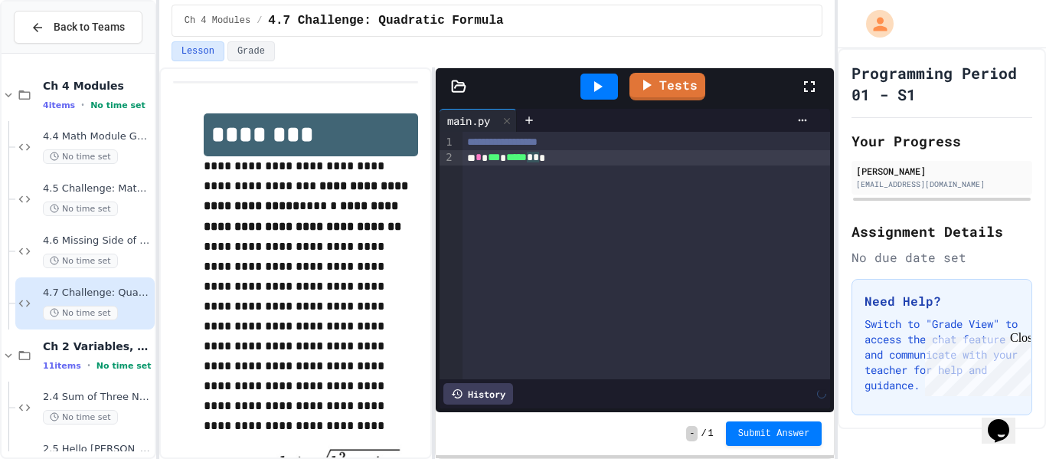
click at [393, 359] on p "**********" at bounding box center [311, 286] width 214 height 260
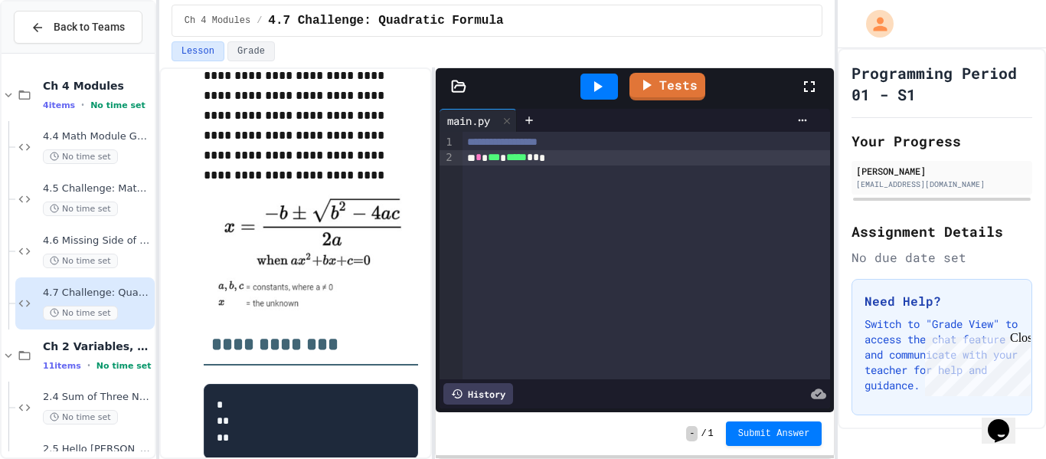
scroll to position [250, 0]
click at [533, 158] on span "*" at bounding box center [530, 157] width 6 height 11
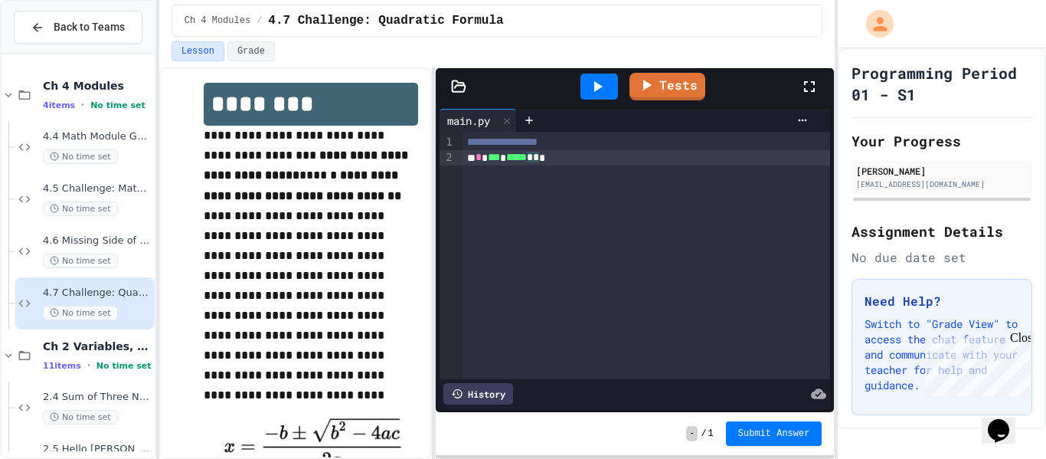
scroll to position [29, 0]
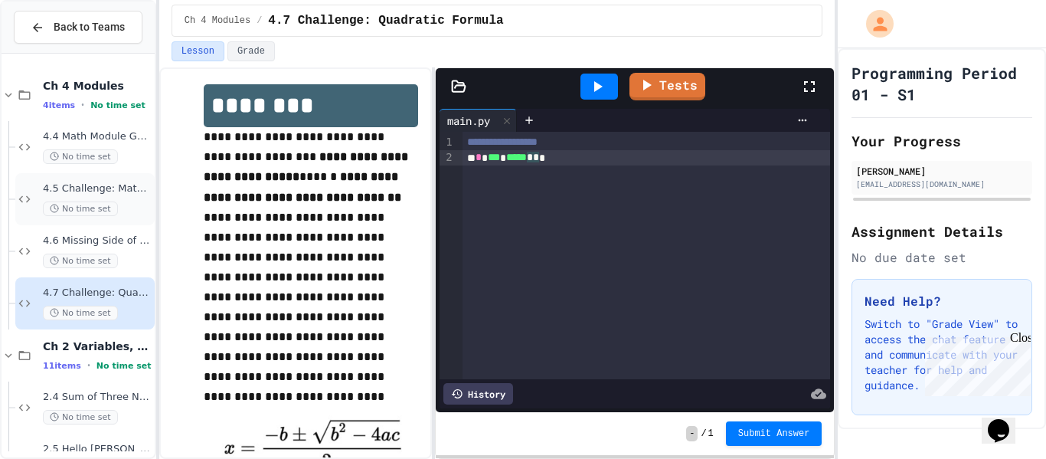
click at [138, 206] on div "No time set" at bounding box center [97, 208] width 109 height 15
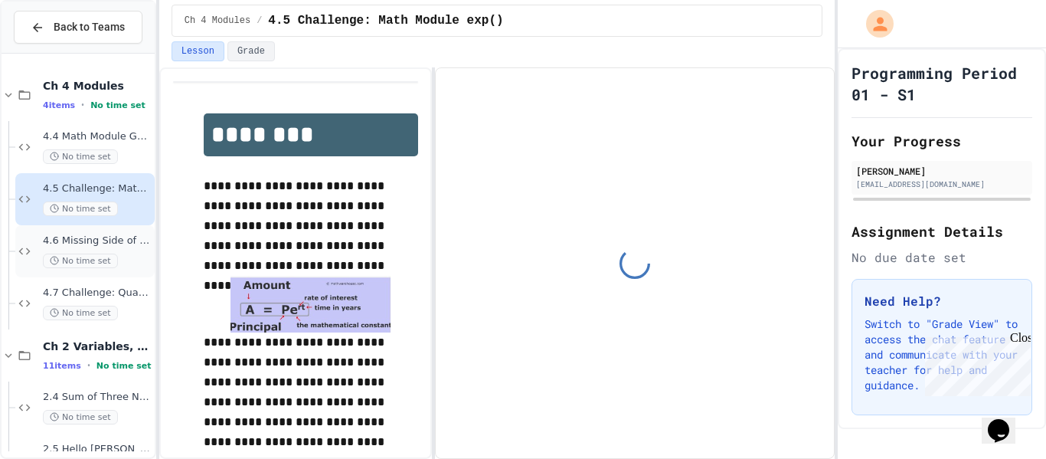
click at [105, 241] on span "4.6 Missing Side of a Triangle" at bounding box center [97, 240] width 109 height 13
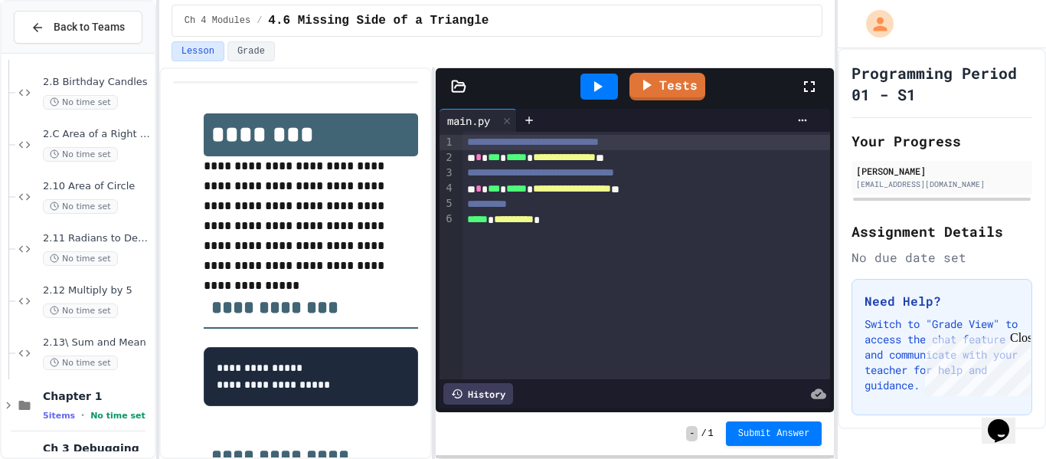
scroll to position [583, 0]
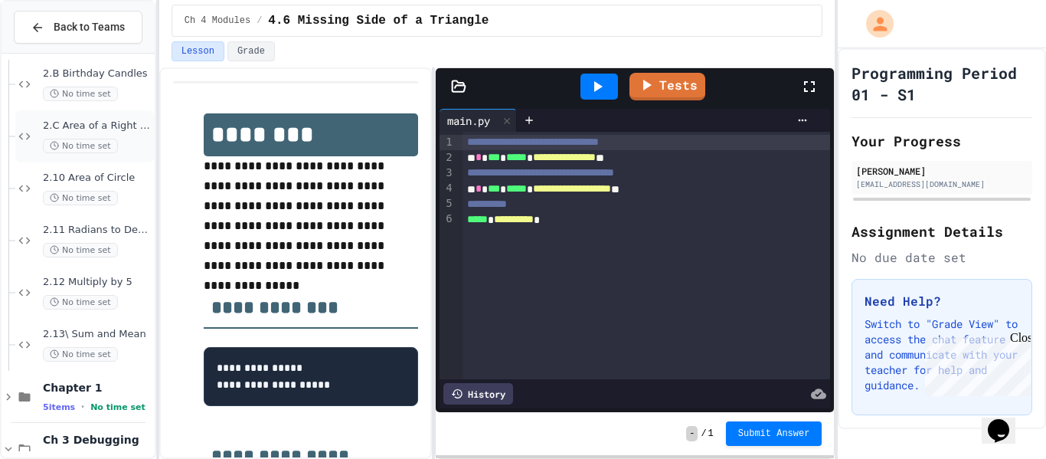
click at [120, 145] on div "No time set" at bounding box center [97, 146] width 109 height 15
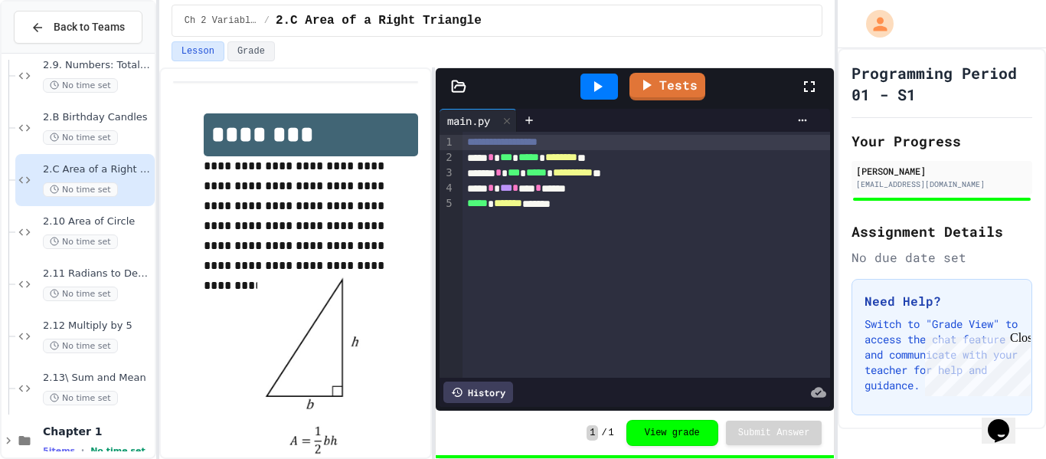
scroll to position [537, 0]
click at [120, 145] on div "No time set" at bounding box center [97, 139] width 109 height 15
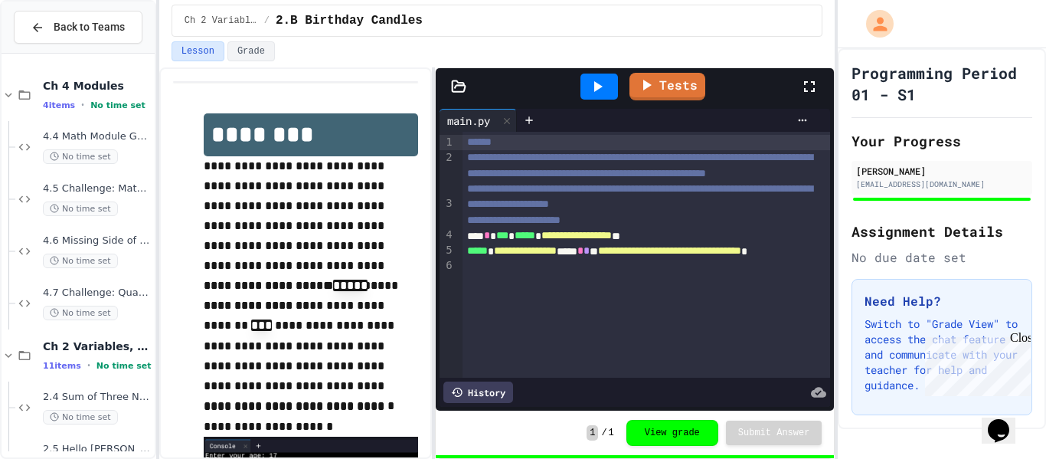
scroll to position [70, 0]
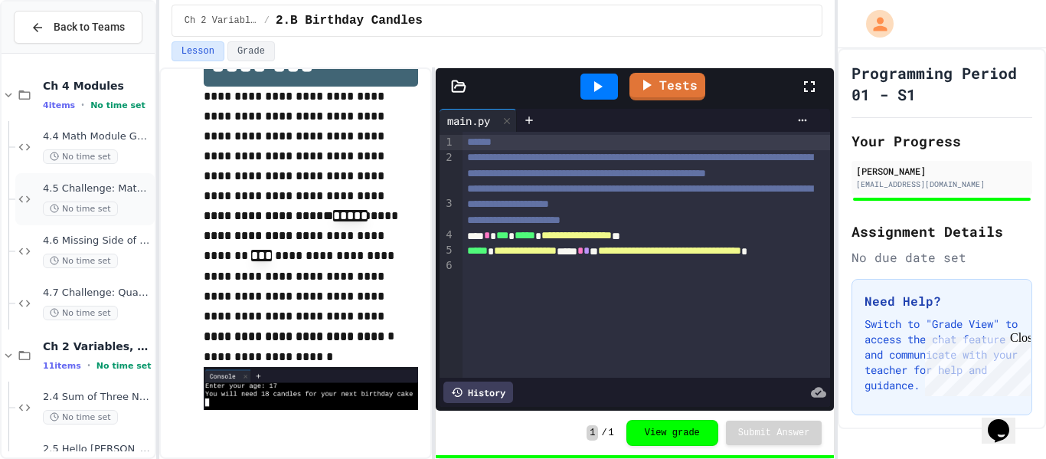
click at [115, 214] on div "No time set" at bounding box center [97, 208] width 109 height 15
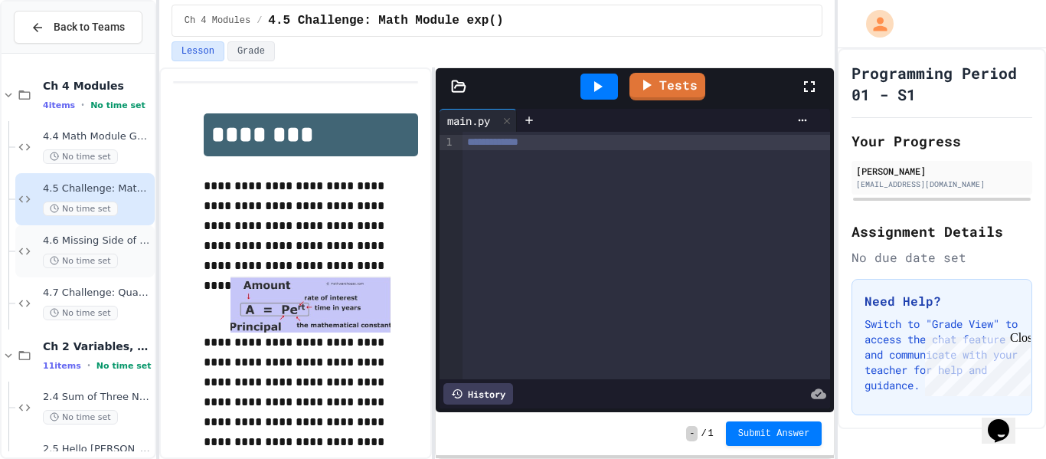
click at [111, 235] on span "4.6 Missing Side of a Triangle" at bounding box center [97, 240] width 109 height 13
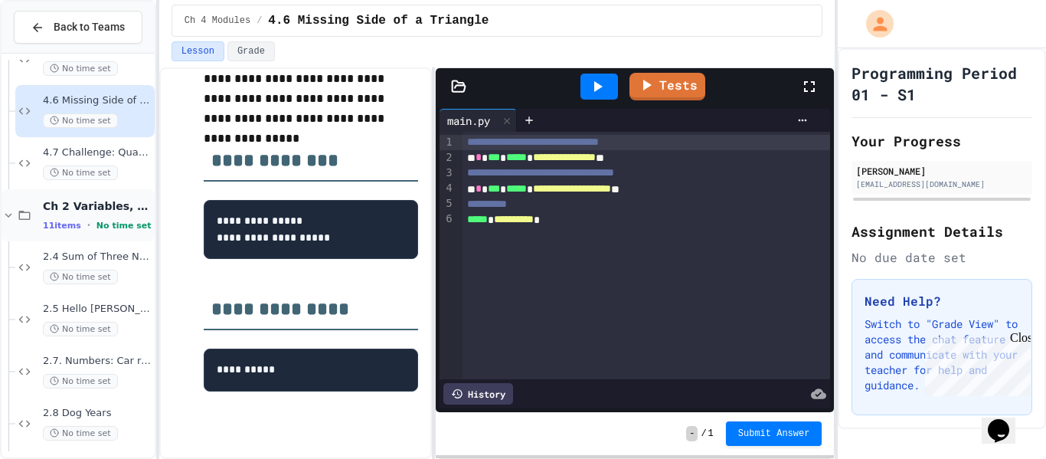
scroll to position [142, 0]
click at [119, 274] on div "No time set" at bounding box center [97, 275] width 109 height 15
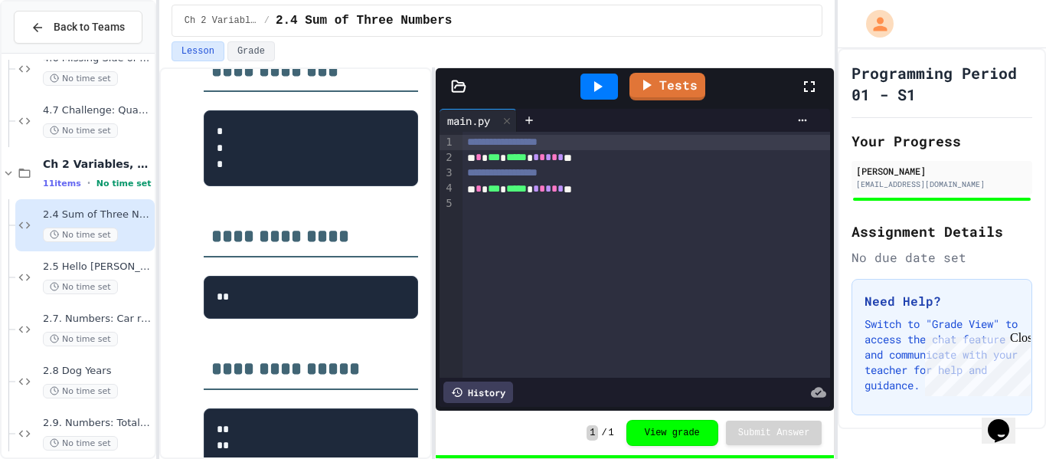
scroll to position [236, 0]
